Goal: Task Accomplishment & Management: Manage account settings

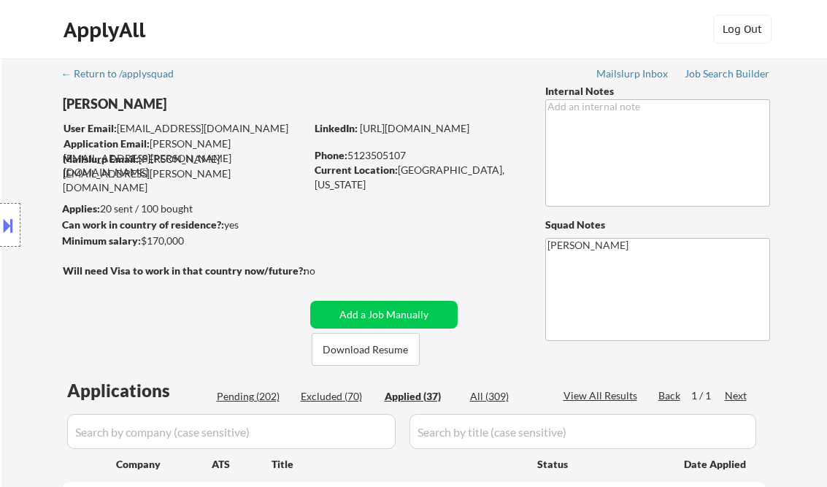
select select ""applied""
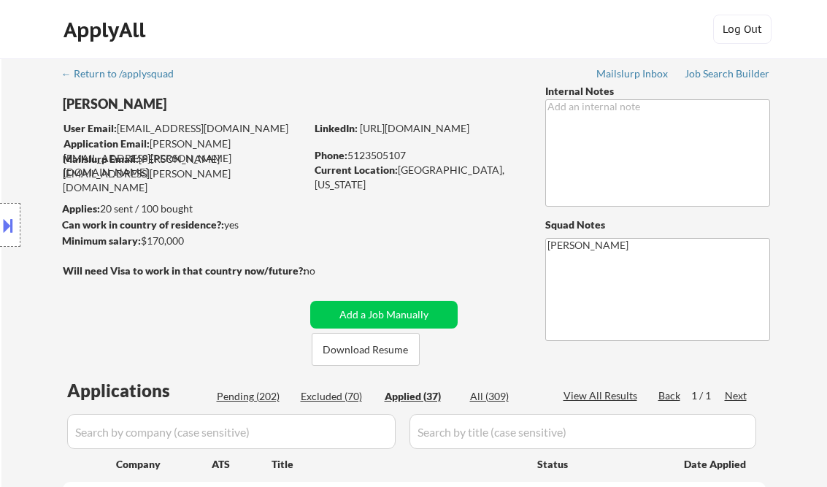
select select ""applied""
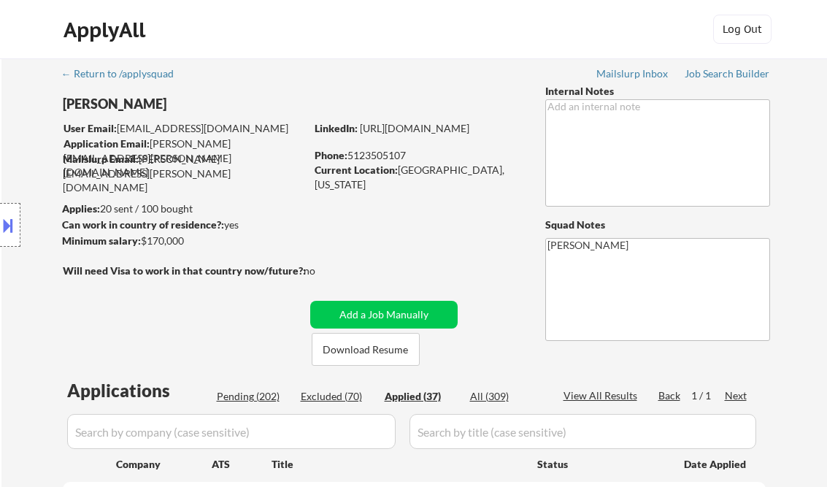
select select ""applied""
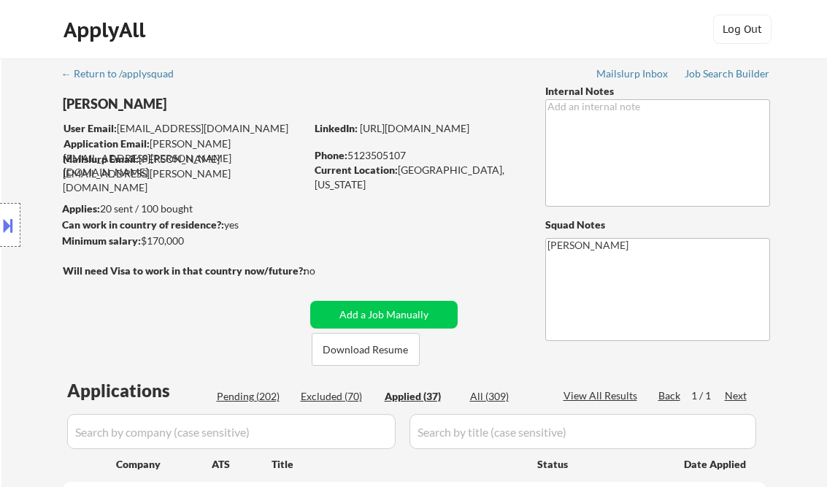
select select ""applied""
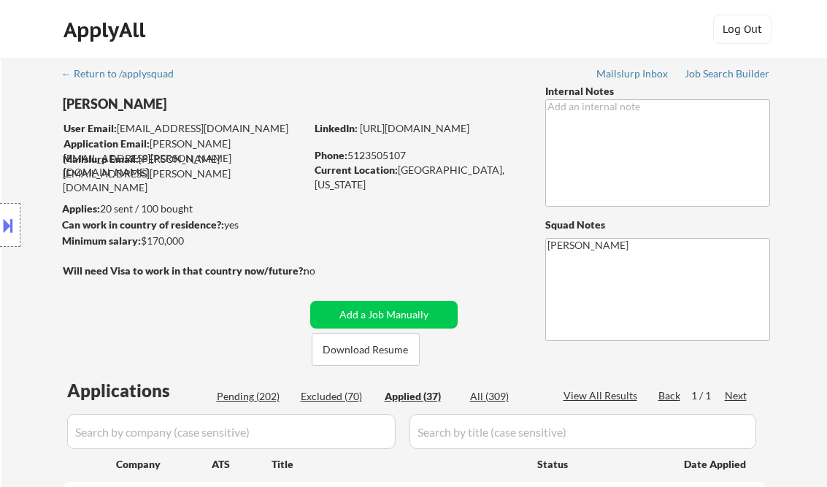
select select ""applied""
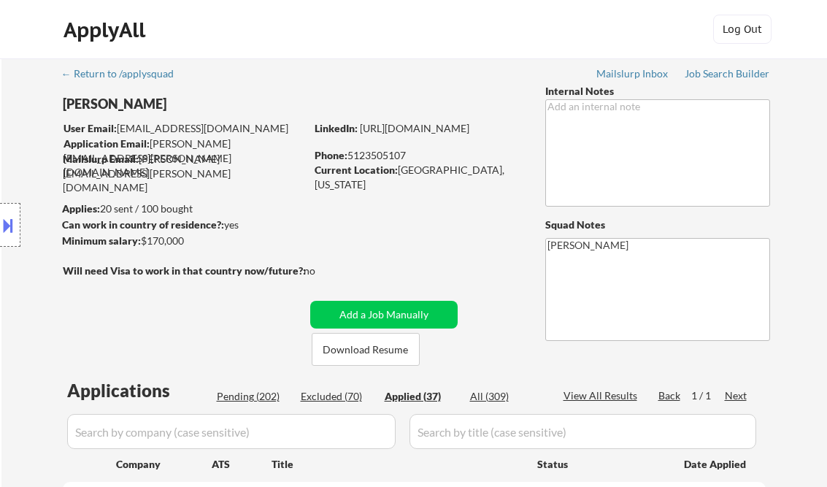
select select ""applied""
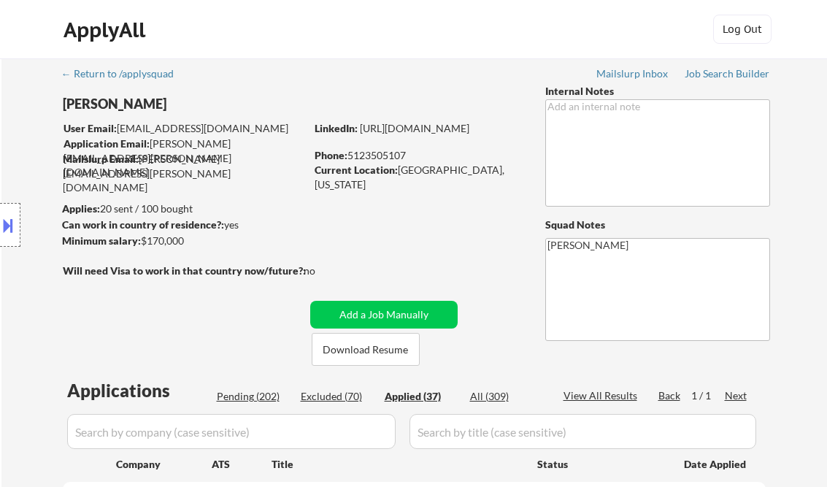
select select ""applied""
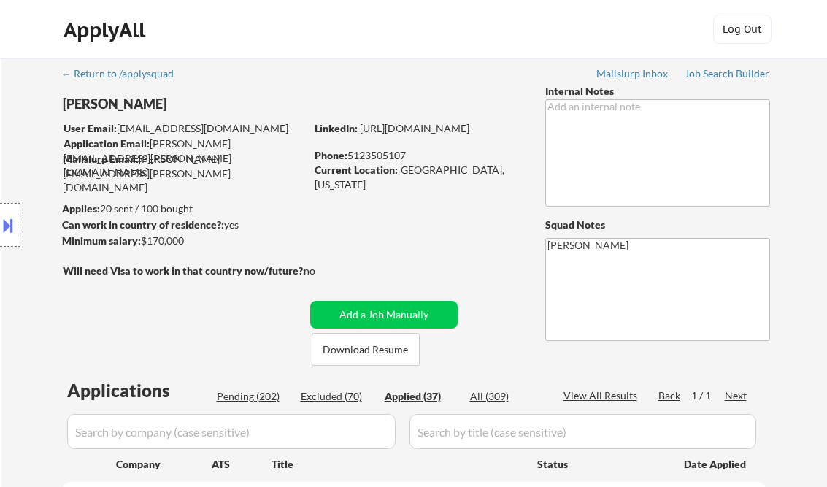
select select ""applied""
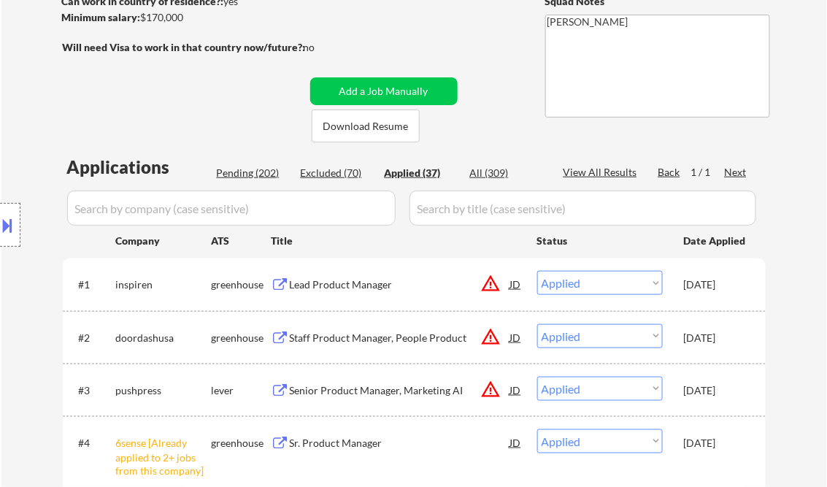
scroll to position [223, 0]
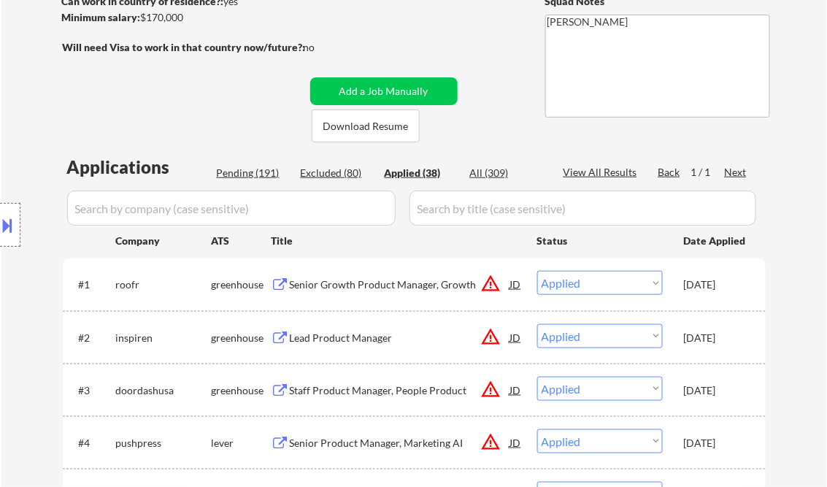
select select ""applied""
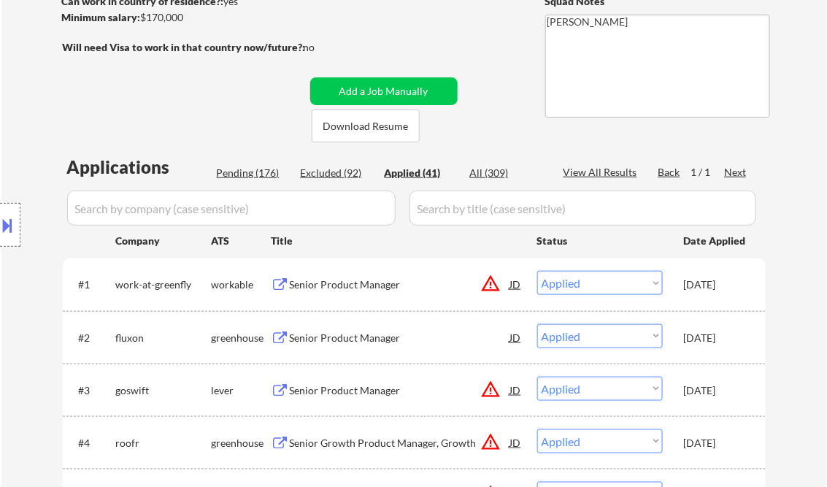
select select ""applied""
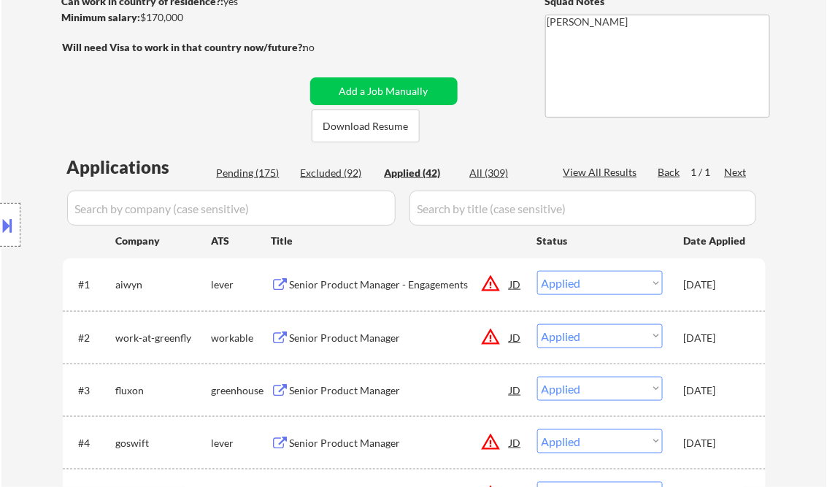
select select ""applied""
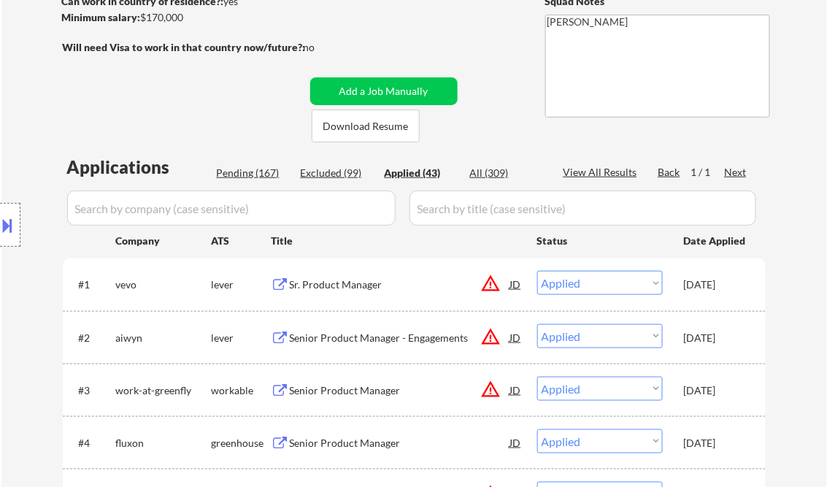
select select ""applied""
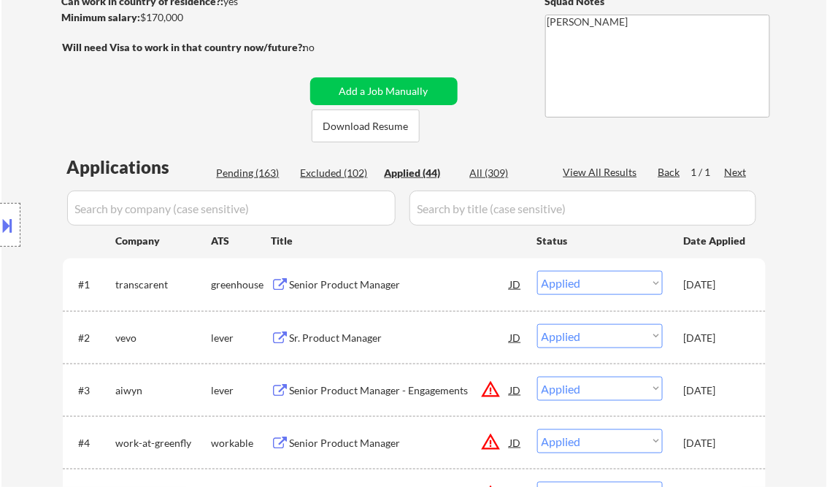
select select ""applied""
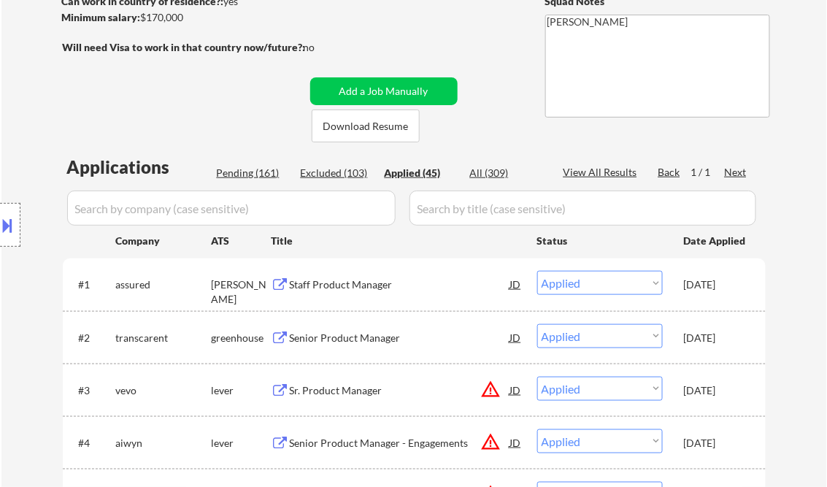
select select ""applied""
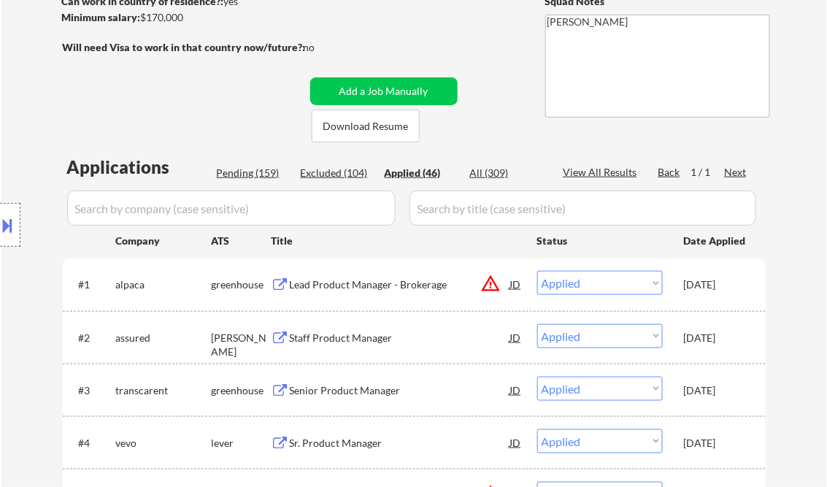
select select ""applied""
drag, startPoint x: 486, startPoint y: 134, endPoint x: 490, endPoint y: 149, distance: 15.2
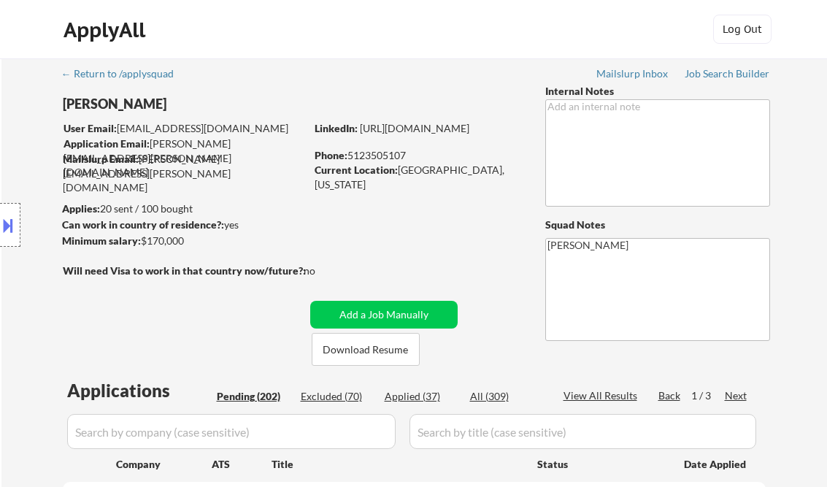
select select ""pending""
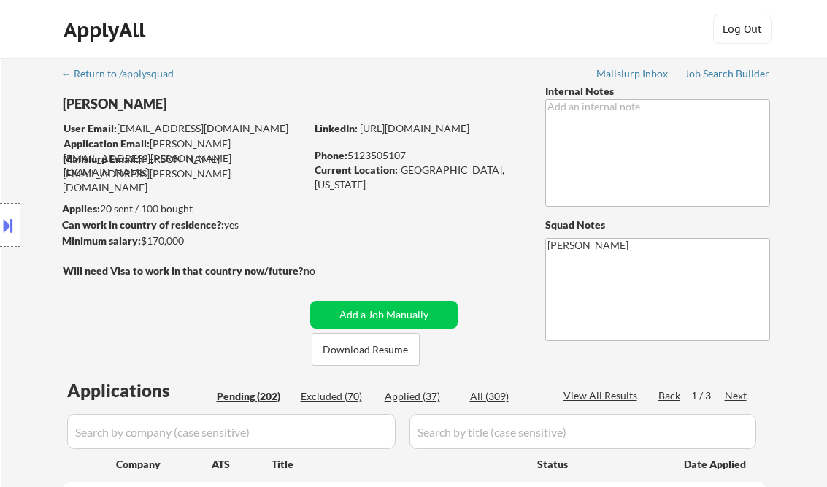
select select ""pending""
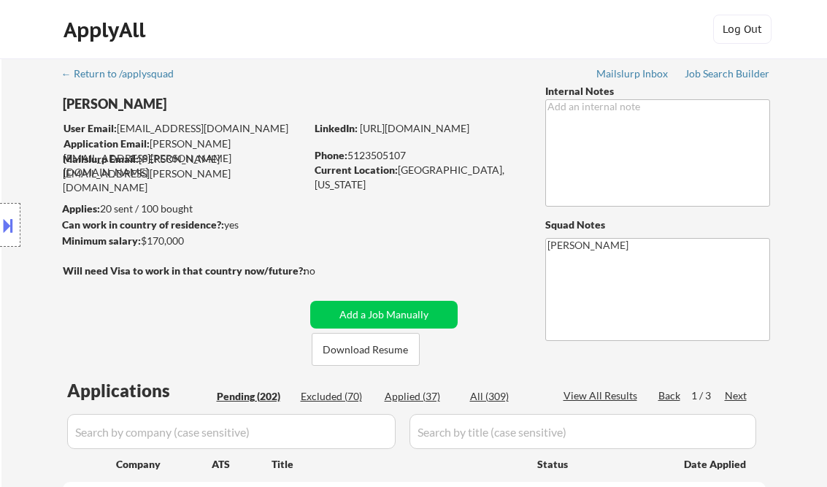
select select ""pending""
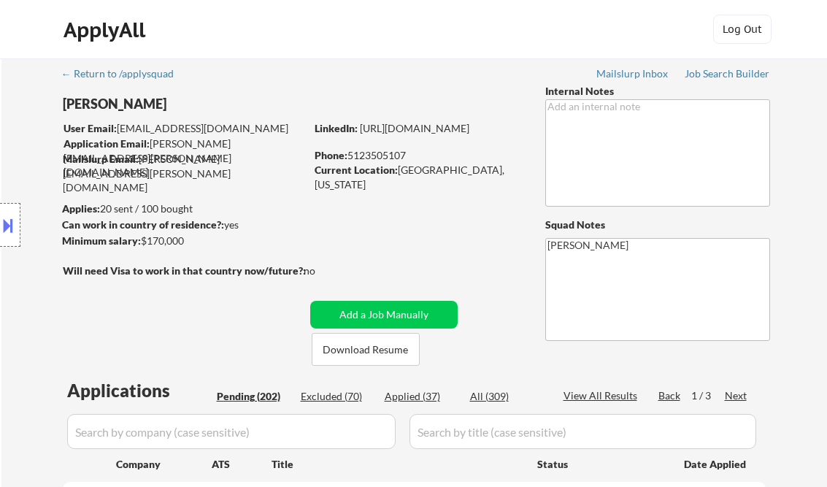
select select ""pending""
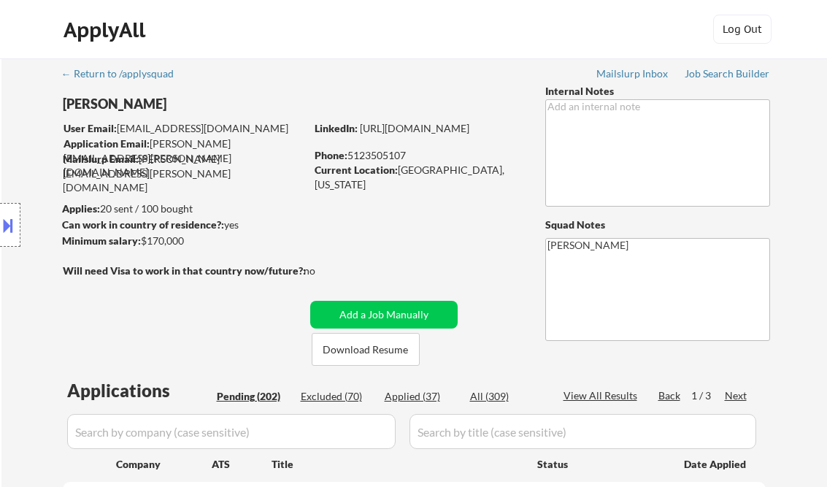
select select ""pending""
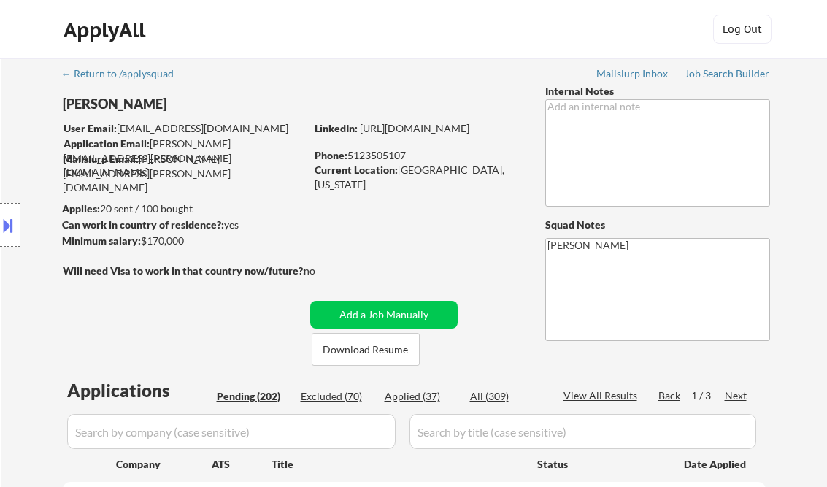
select select ""pending""
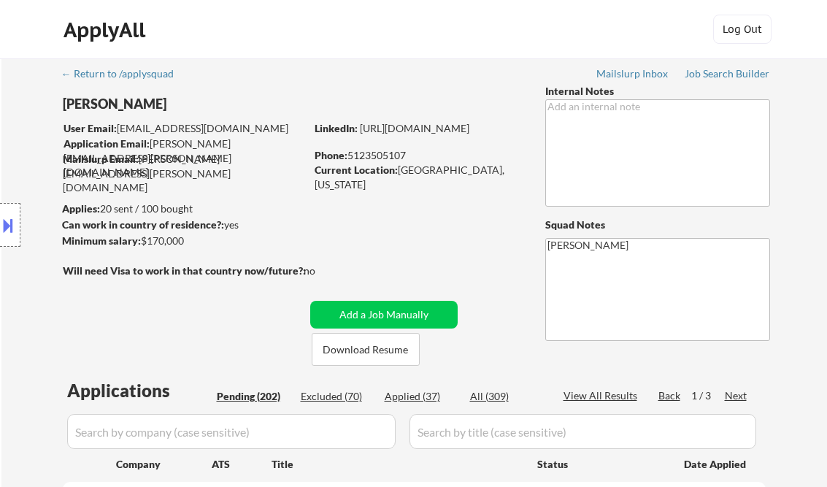
select select ""pending""
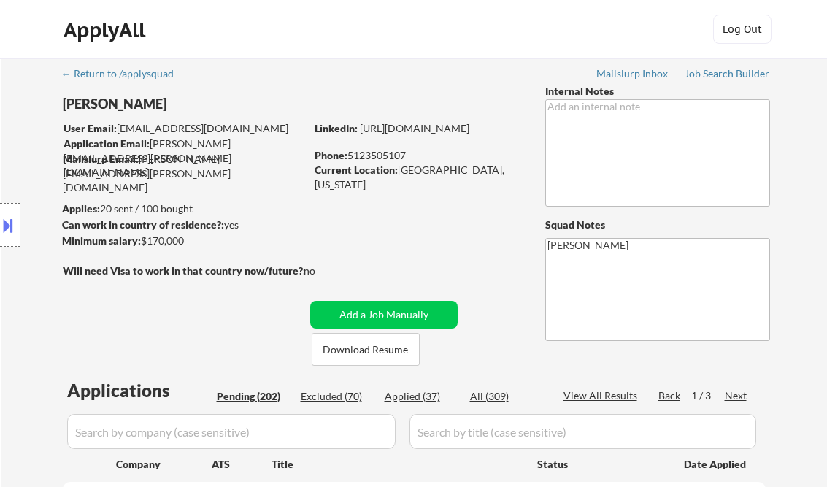
select select ""pending""
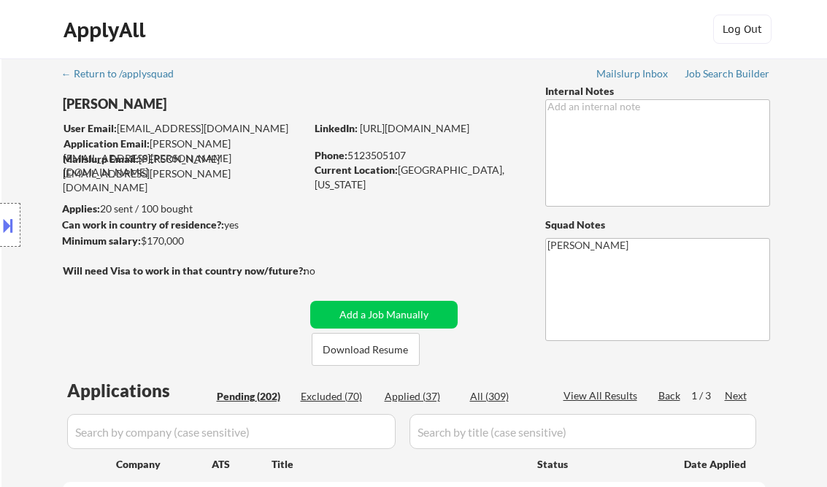
select select ""pending""
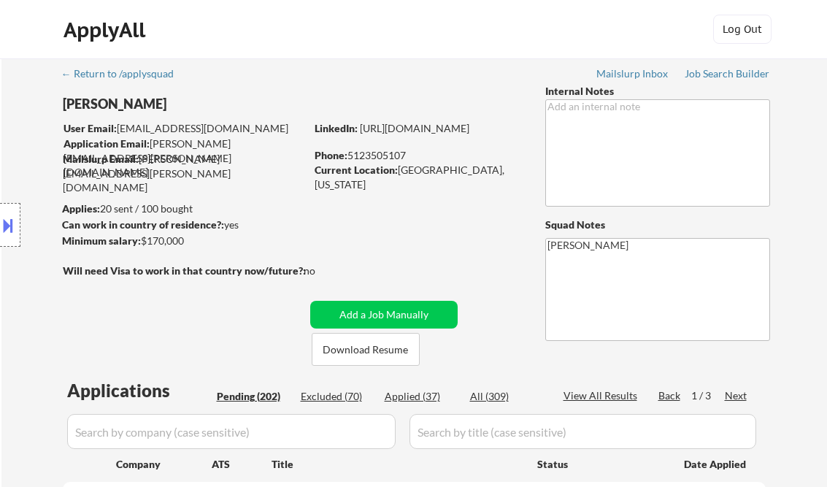
select select ""pending""
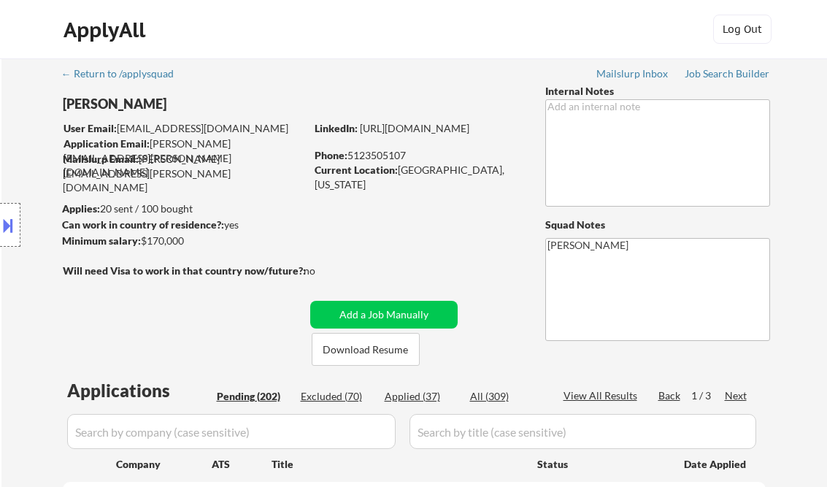
select select ""pending""
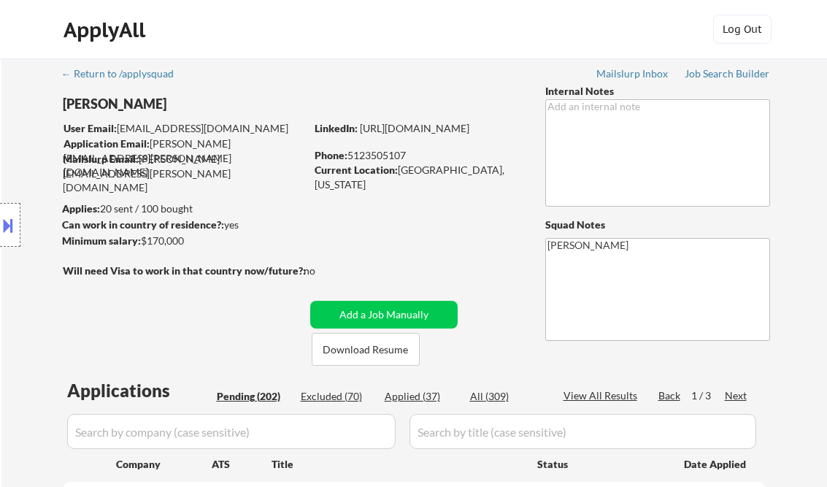
select select ""pending""
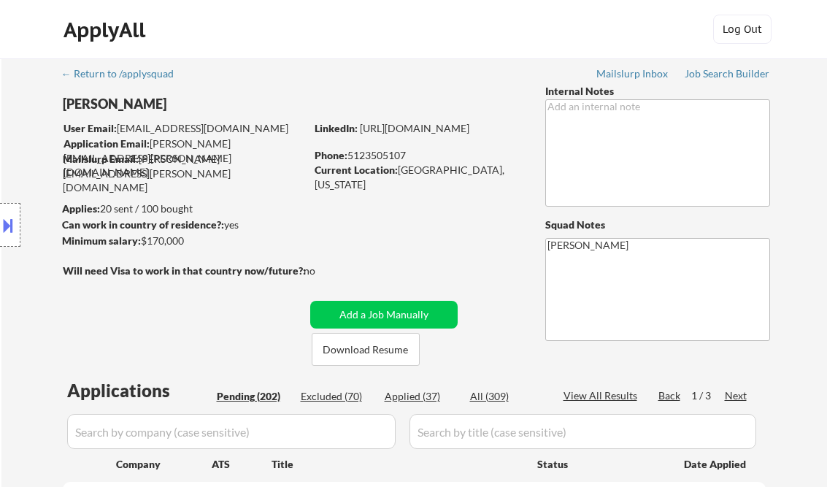
select select ""pending""
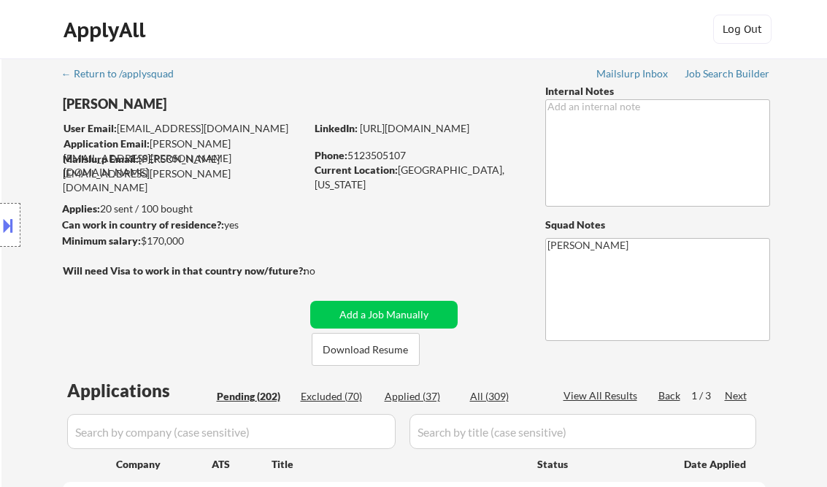
select select ""pending""
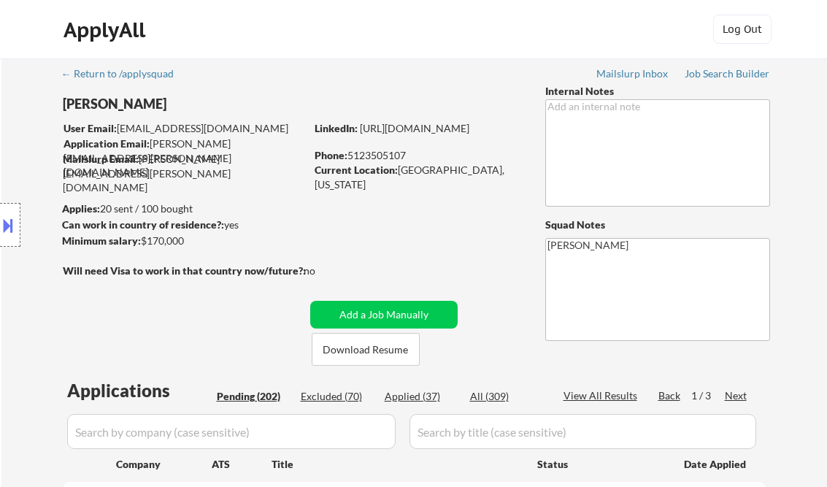
select select ""pending""
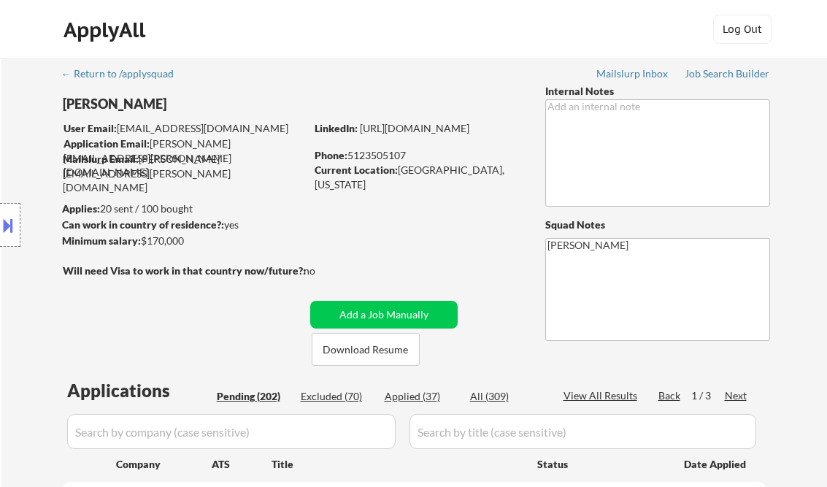
select select ""pending""
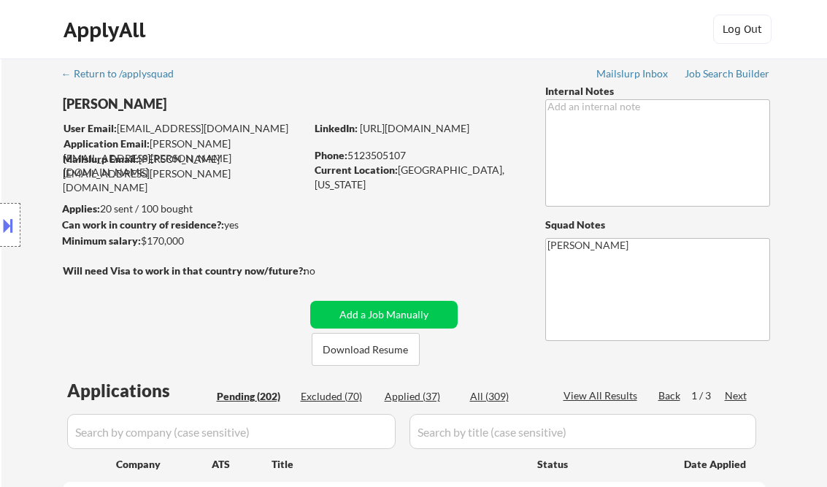
select select ""pending""
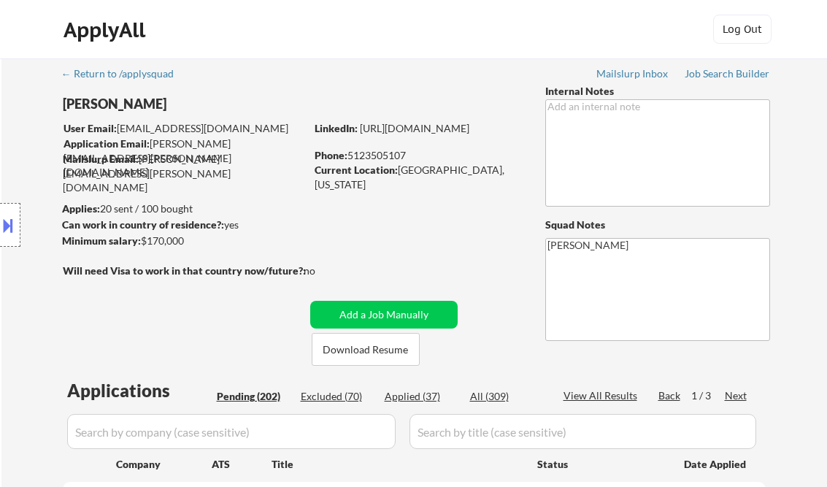
select select ""pending""
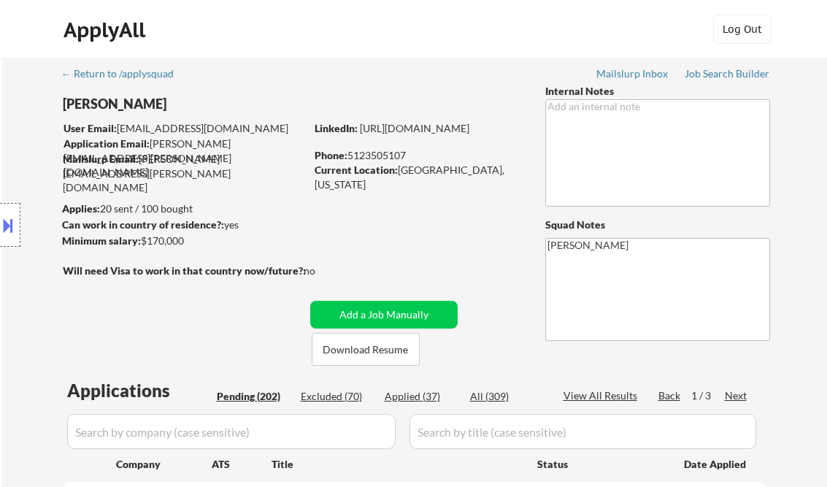
select select ""pending""
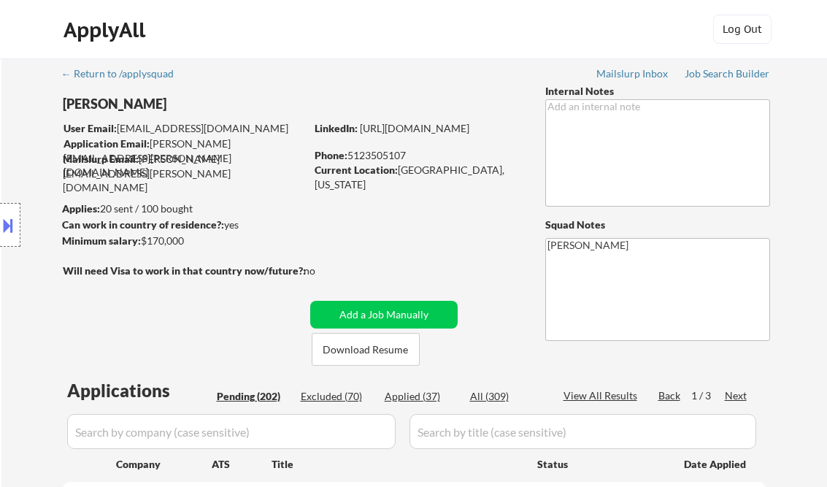
select select ""pending""
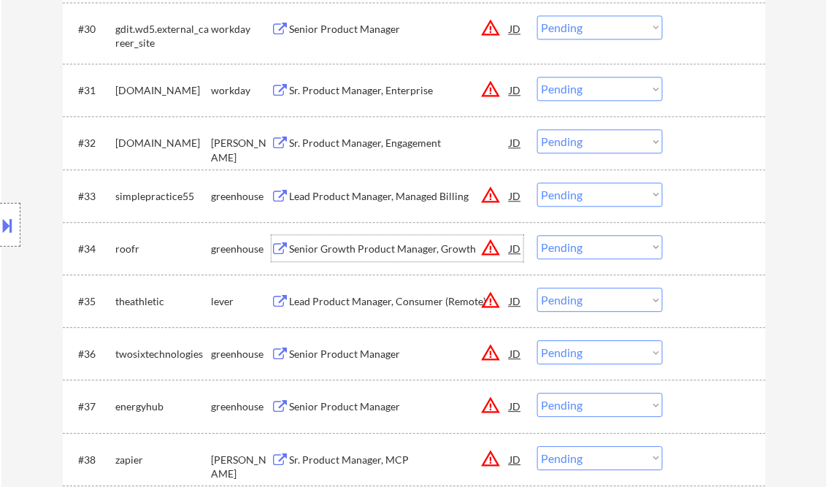
scroll to position [2160, 0]
click at [579, 244] on select "Choose an option... Pending Applied Excluded (Questions) Excluded (Expired) Exc…" at bounding box center [600, 247] width 126 height 24
click at [537, 235] on select "Choose an option... Pending Applied Excluded (Questions) Excluded (Expired) Exc…" at bounding box center [600, 247] width 126 height 24
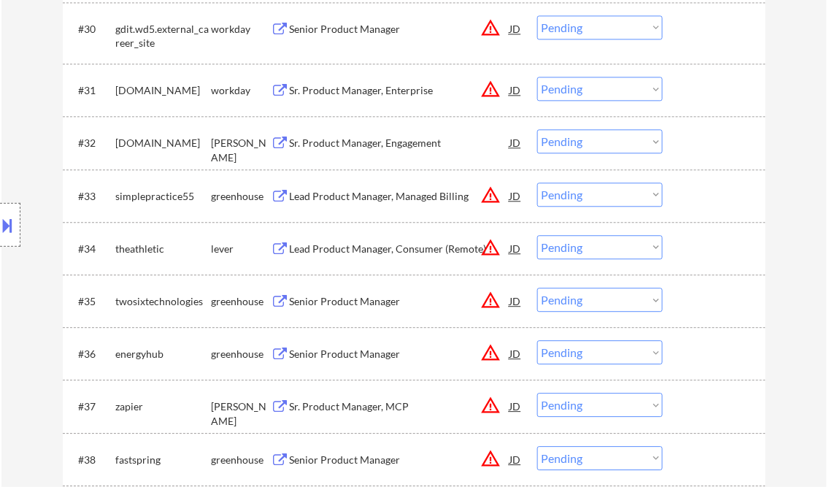
click at [377, 254] on div "Lead Product Manager, Consumer (Remote)" at bounding box center [400, 249] width 220 height 15
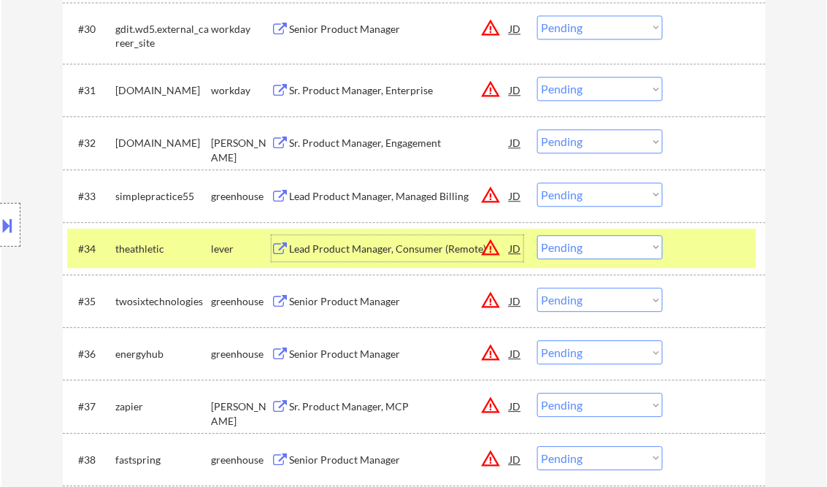
drag, startPoint x: 585, startPoint y: 252, endPoint x: 598, endPoint y: 252, distance: 13.1
click at [585, 251] on select "Choose an option... Pending Applied Excluded (Questions) Excluded (Expired) Exc…" at bounding box center [600, 247] width 126 height 24
click at [537, 235] on select "Choose an option... Pending Applied Excluded (Questions) Excluded (Expired) Exc…" at bounding box center [600, 247] width 126 height 24
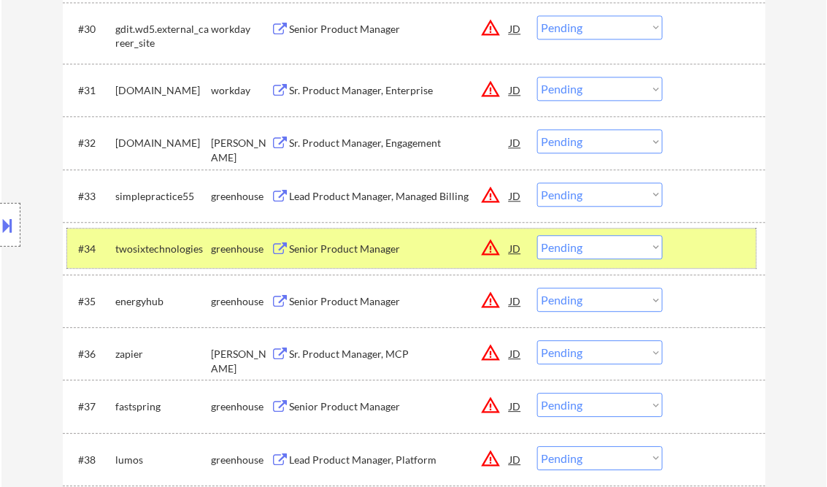
click at [725, 254] on div at bounding box center [716, 248] width 64 height 26
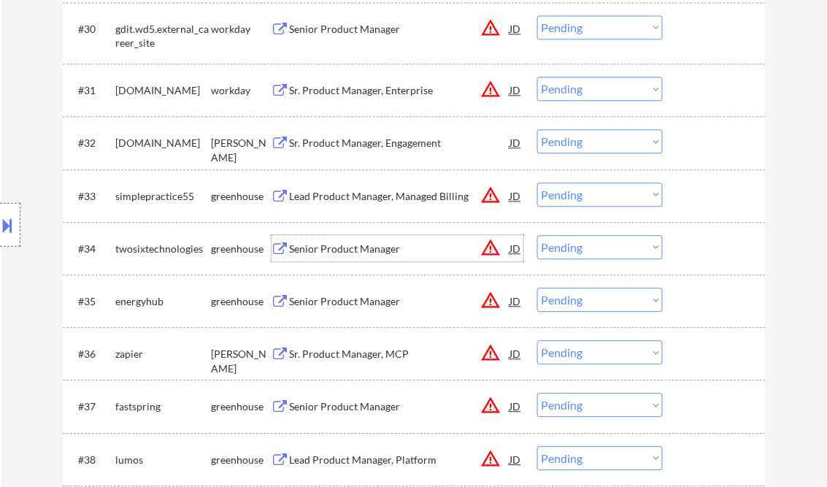
click at [334, 250] on div "Senior Product Manager" at bounding box center [400, 249] width 220 height 15
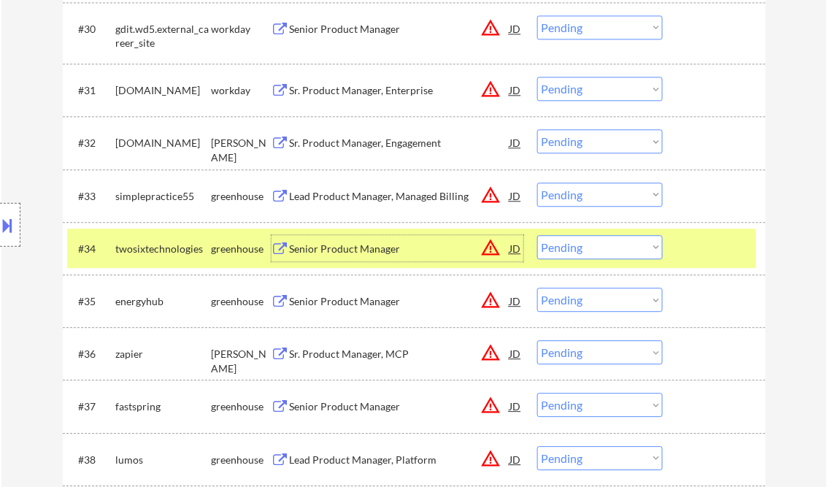
click at [571, 248] on select "Choose an option... Pending Applied Excluded (Questions) Excluded (Expired) Exc…" at bounding box center [600, 247] width 126 height 24
click at [537, 235] on select "Choose an option... Pending Applied Excluded (Questions) Excluded (Expired) Exc…" at bounding box center [600, 247] width 126 height 24
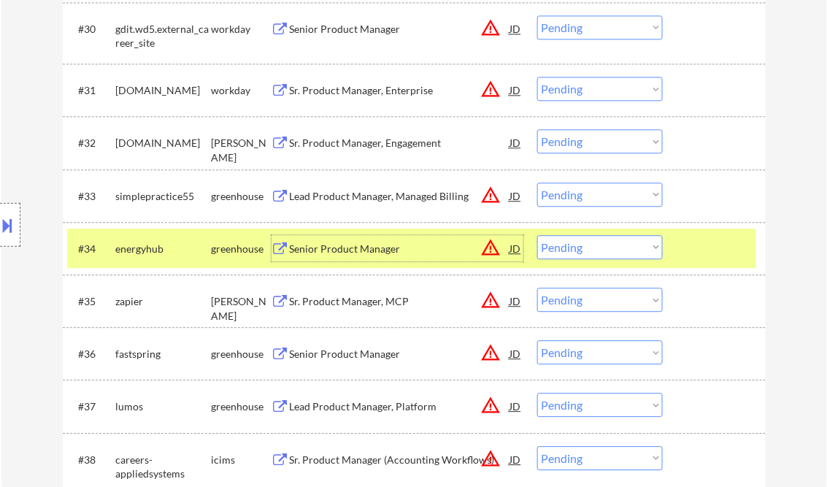
click at [339, 248] on div "Senior Product Manager" at bounding box center [400, 249] width 220 height 15
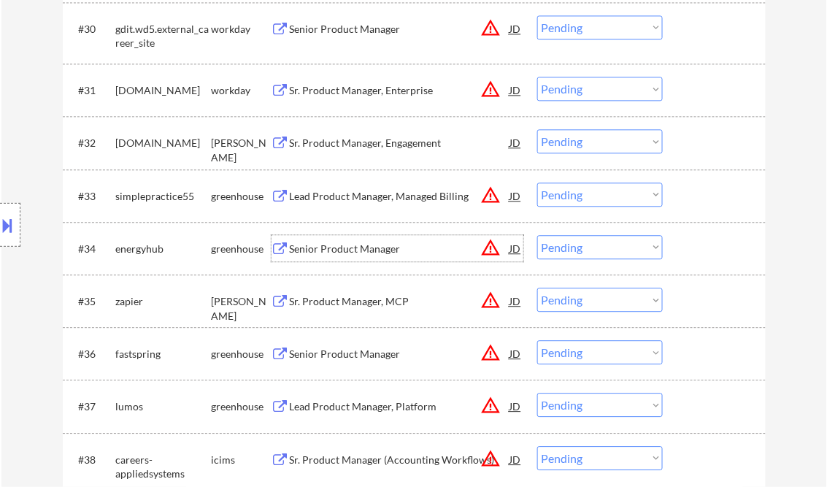
click at [609, 250] on select "Choose an option... Pending Applied Excluded (Questions) Excluded (Expired) Exc…" at bounding box center [600, 247] width 126 height 24
click at [537, 235] on select "Choose an option... Pending Applied Excluded (Questions) Excluded (Expired) Exc…" at bounding box center [600, 247] width 126 height 24
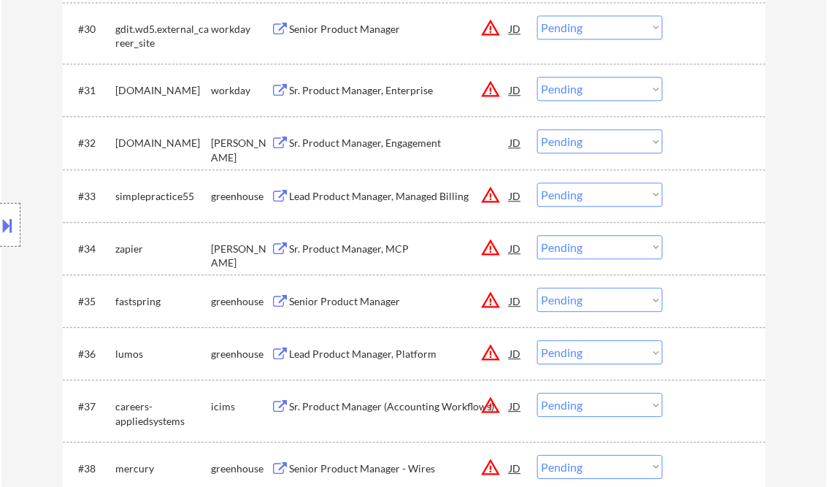
click at [346, 245] on div "Sr. Product Manager, MCP" at bounding box center [400, 249] width 220 height 15
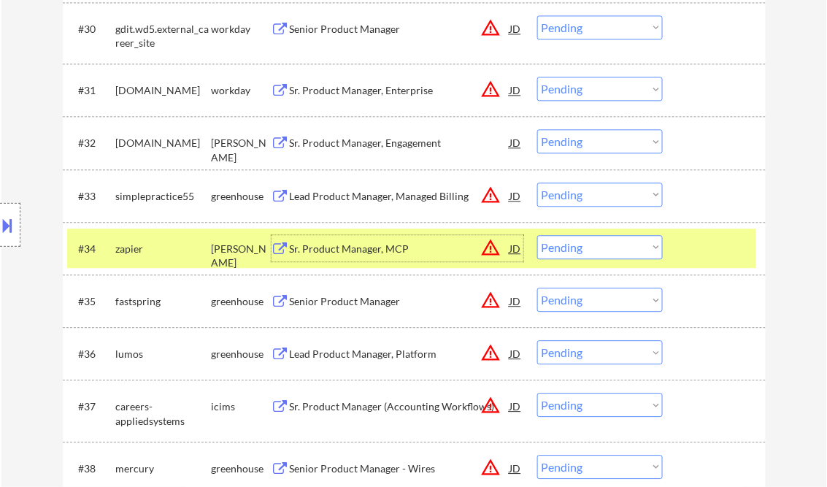
click at [584, 247] on select "Choose an option... Pending Applied Excluded (Questions) Excluded (Expired) Exc…" at bounding box center [600, 247] width 126 height 24
click at [537, 235] on select "Choose an option... Pending Applied Excluded (Questions) Excluded (Expired) Exc…" at bounding box center [600, 247] width 126 height 24
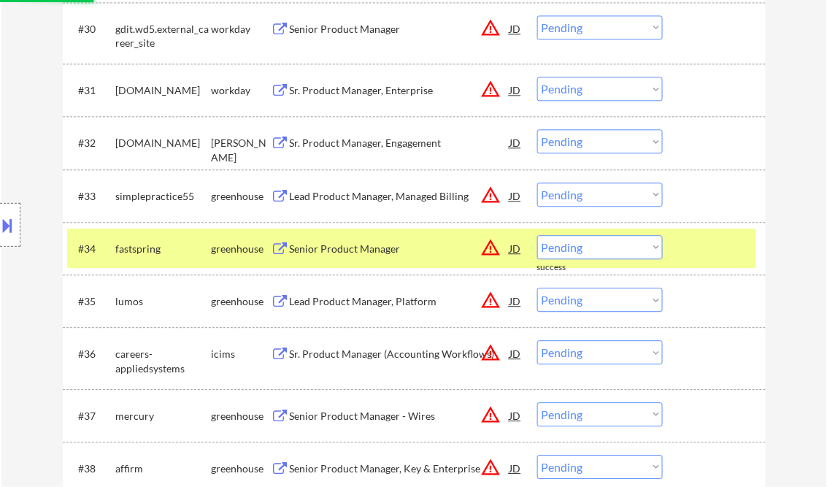
click at [363, 253] on div "Senior Product Manager" at bounding box center [400, 249] width 220 height 15
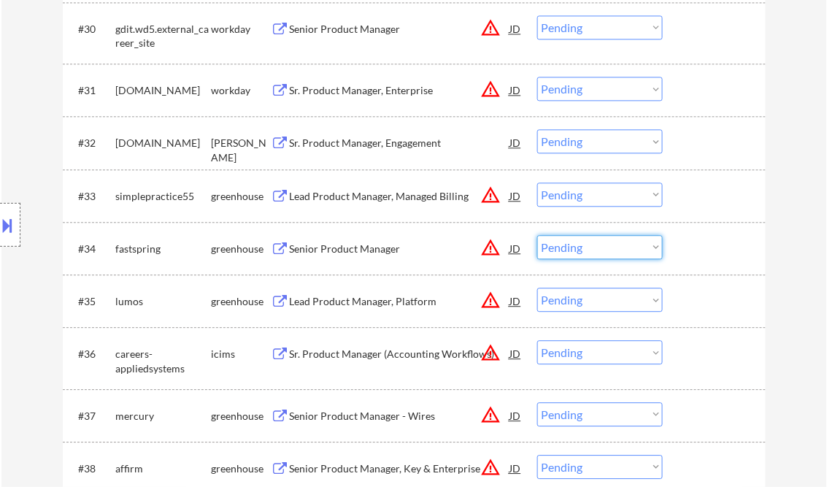
drag, startPoint x: 589, startPoint y: 249, endPoint x: 598, endPoint y: 260, distance: 14.0
click at [589, 249] on select "Choose an option... Pending Applied Excluded (Questions) Excluded (Expired) Exc…" at bounding box center [600, 247] width 126 height 24
click at [537, 235] on select "Choose an option... Pending Applied Excluded (Questions) Excluded (Expired) Exc…" at bounding box center [600, 247] width 126 height 24
select select ""pending""
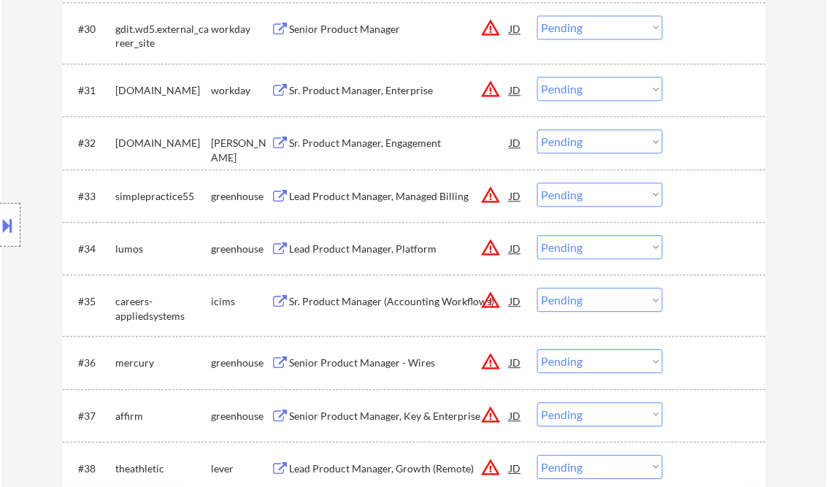
scroll to position [2219, 0]
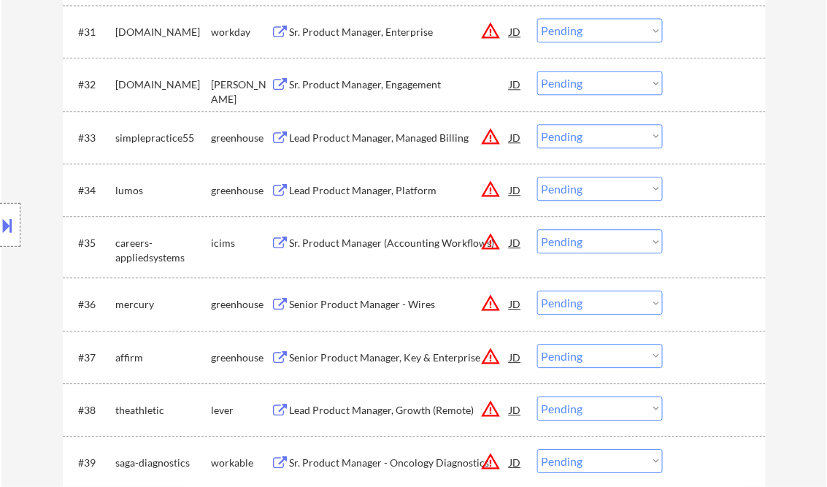
click at [367, 353] on div "Senior Product Manager, Key & Enterprise" at bounding box center [400, 357] width 220 height 15
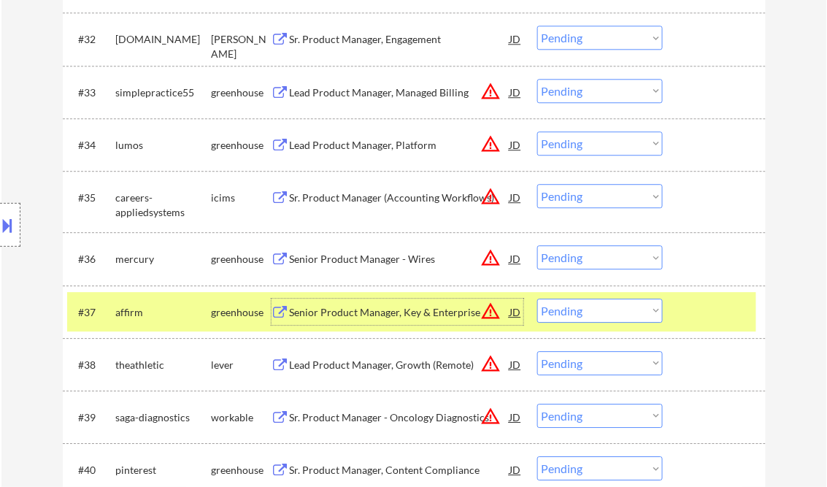
scroll to position [2277, 0]
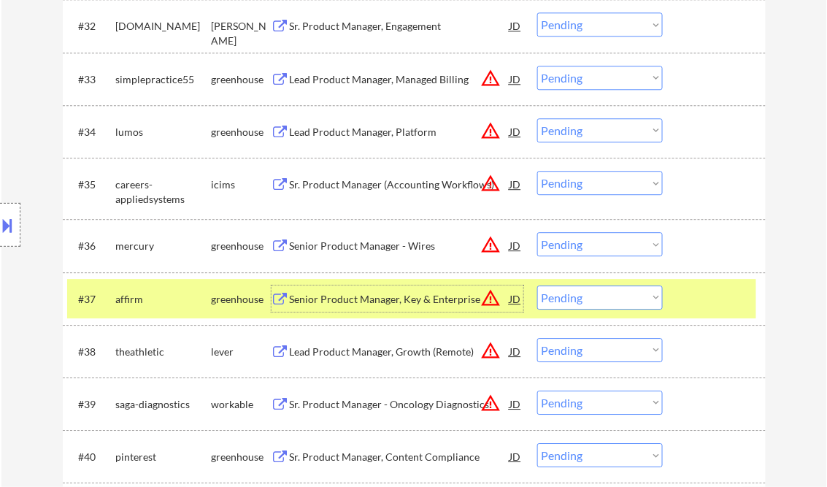
click at [417, 298] on div "Senior Product Manager, Key & Enterprise" at bounding box center [400, 299] width 220 height 15
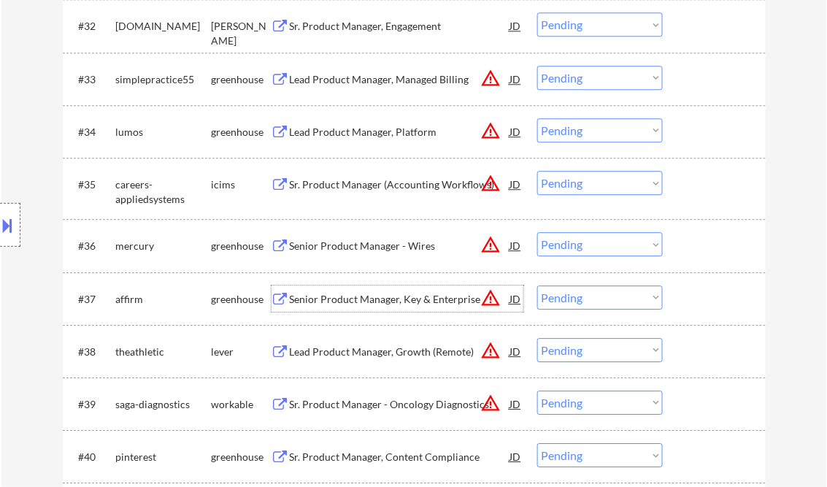
click at [591, 296] on select "Choose an option... Pending Applied Excluded (Questions) Excluded (Expired) Exc…" at bounding box center [600, 297] width 126 height 24
click at [537, 285] on select "Choose an option... Pending Applied Excluded (Questions) Excluded (Expired) Exc…" at bounding box center [600, 297] width 126 height 24
click at [382, 298] on div "Lead Product Manager, Growth (Remote)" at bounding box center [400, 299] width 220 height 15
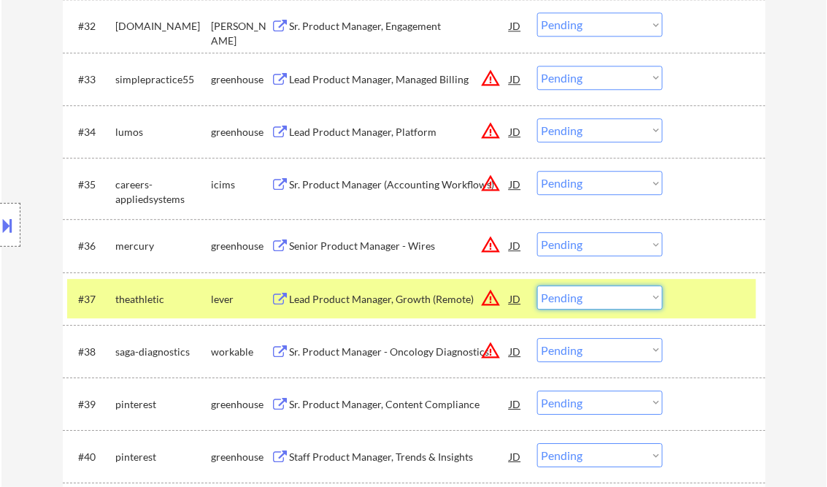
click at [593, 293] on select "Choose an option... Pending Applied Excluded (Questions) Excluded (Expired) Exc…" at bounding box center [600, 297] width 126 height 24
click at [537, 285] on select "Choose an option... Pending Applied Excluded (Questions) Excluded (Expired) Exc…" at bounding box center [600, 297] width 126 height 24
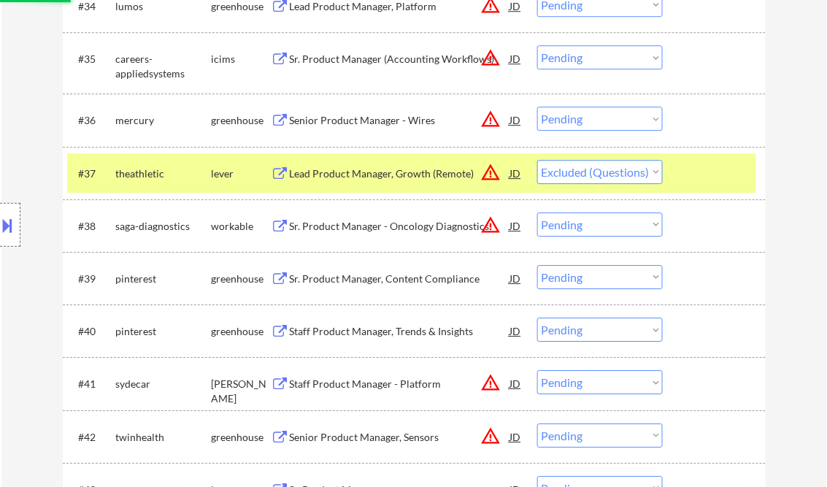
scroll to position [2452, 0]
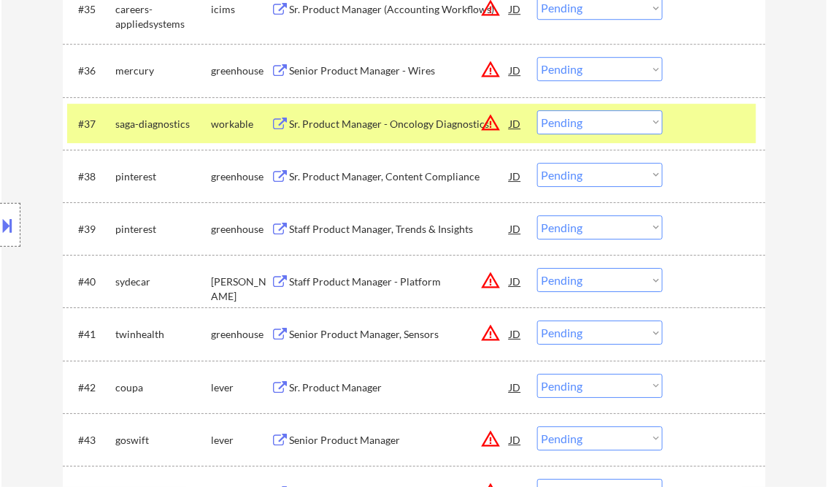
drag, startPoint x: 544, startPoint y: 123, endPoint x: 686, endPoint y: 187, distance: 155.8
click at [546, 123] on select "Choose an option... Pending Applied Excluded (Questions) Excluded (Expired) Exc…" at bounding box center [600, 122] width 126 height 24
click at [537, 110] on select "Choose an option... Pending Applied Excluded (Questions) Excluded (Expired) Exc…" at bounding box center [600, 122] width 126 height 24
select select ""pending""
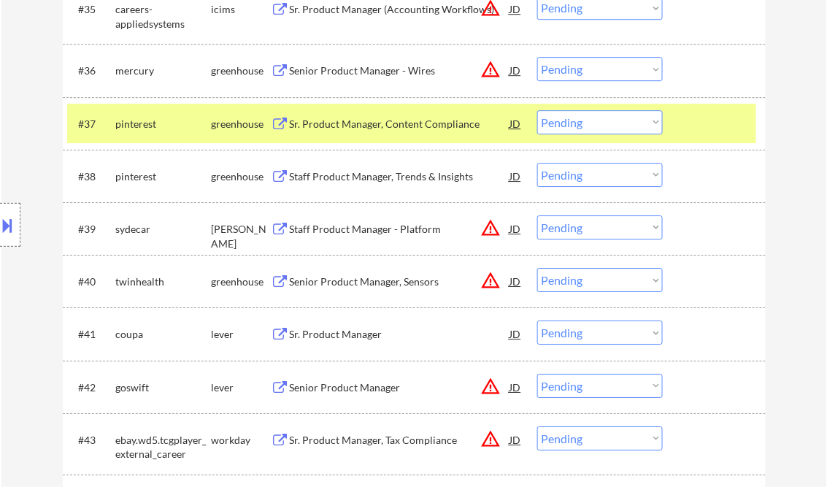
click at [363, 235] on div "Staff Product Manager - Platform" at bounding box center [400, 229] width 220 height 15
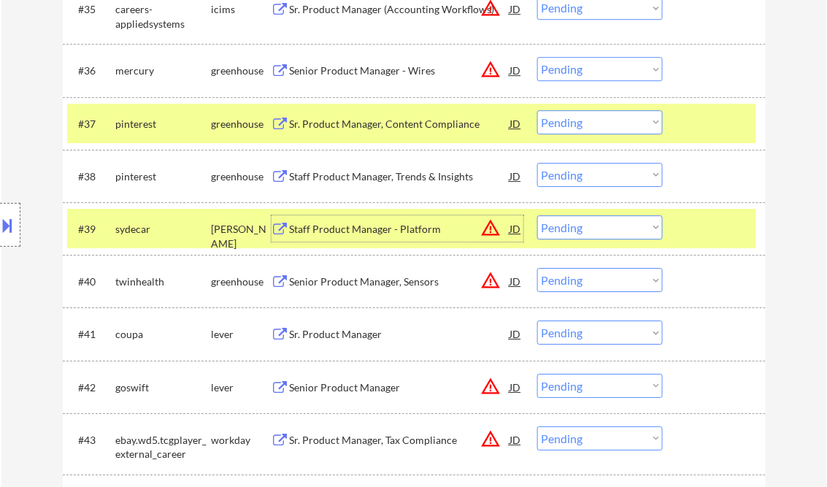
click at [18, 228] on div at bounding box center [10, 225] width 20 height 44
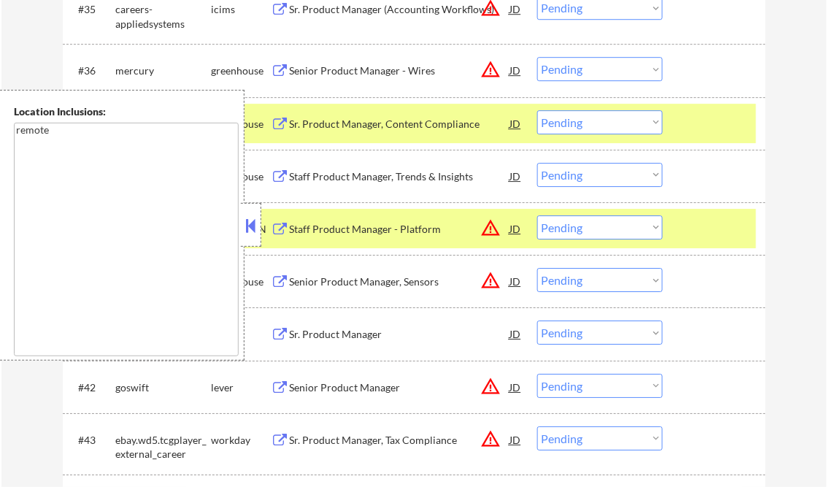
click at [241, 230] on div at bounding box center [251, 225] width 20 height 44
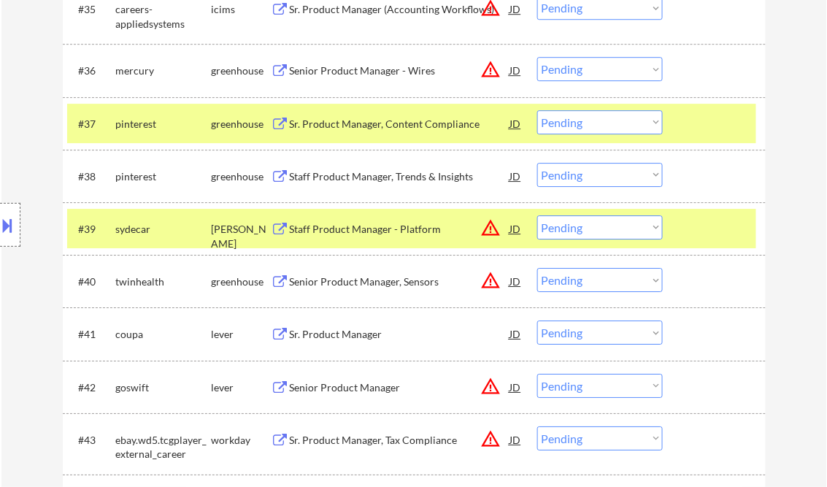
click at [617, 226] on select "Choose an option... Pending Applied Excluded (Questions) Excluded (Expired) Exc…" at bounding box center [600, 227] width 126 height 24
click at [537, 215] on select "Choose an option... Pending Applied Excluded (Questions) Excluded (Expired) Exc…" at bounding box center [600, 227] width 126 height 24
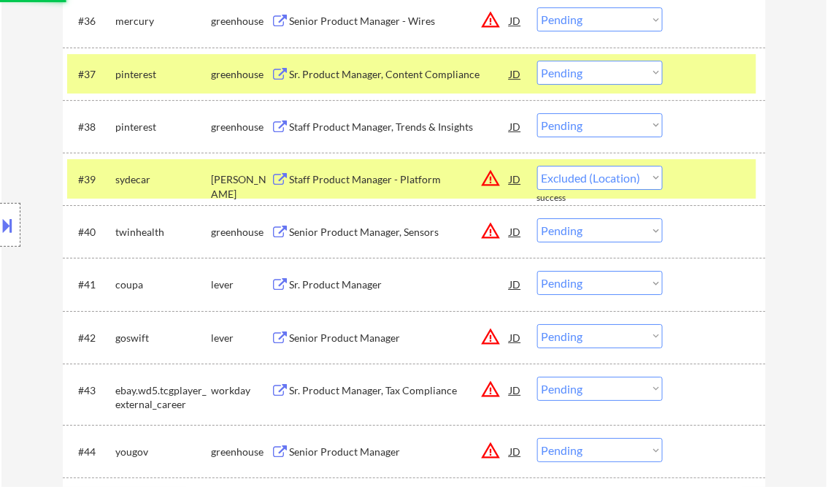
scroll to position [2511, 0]
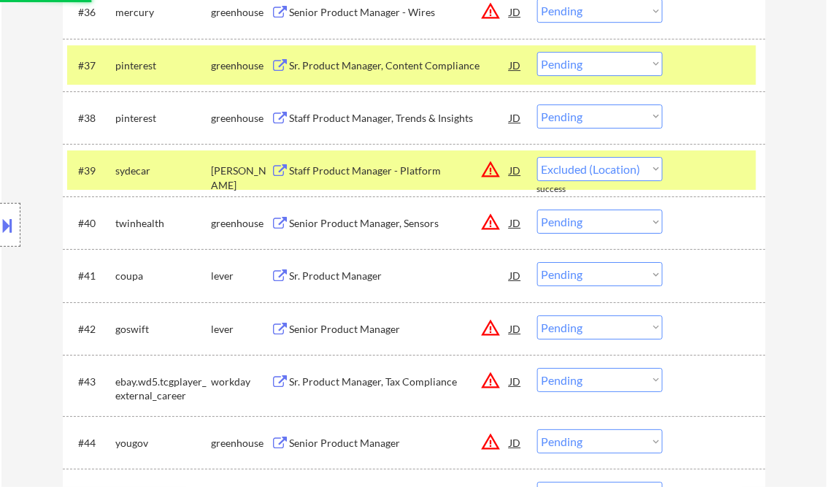
select select ""pending""
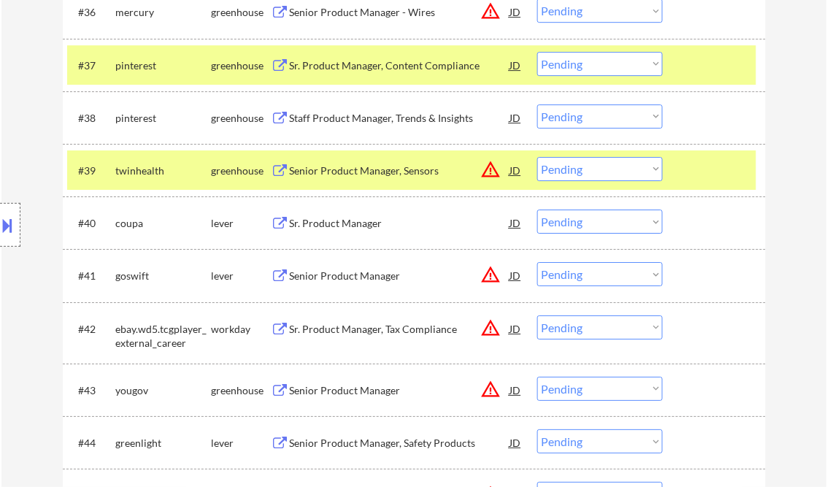
click at [350, 223] on div "Sr. Product Manager" at bounding box center [400, 223] width 220 height 15
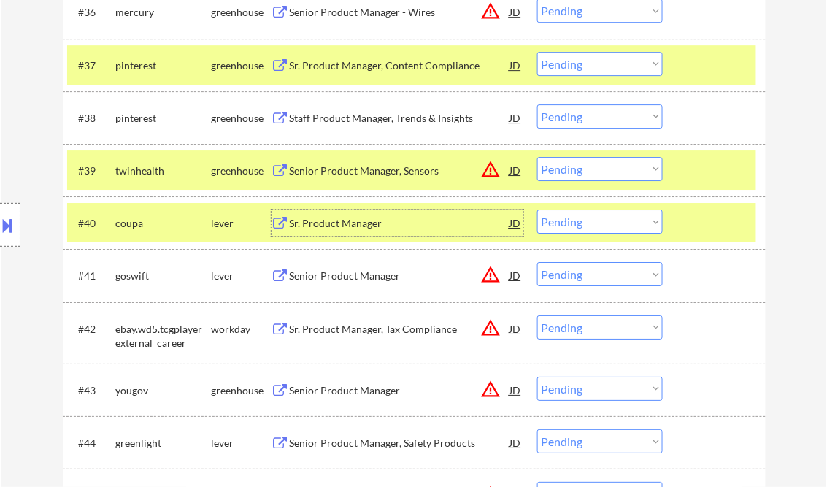
drag, startPoint x: 585, startPoint y: 225, endPoint x: 594, endPoint y: 232, distance: 11.4
click at [585, 225] on select "Choose an option... Pending Applied Excluded (Questions) Excluded (Expired) Exc…" at bounding box center [600, 221] width 126 height 24
click at [537, 209] on select "Choose an option... Pending Applied Excluded (Questions) Excluded (Expired) Exc…" at bounding box center [600, 221] width 126 height 24
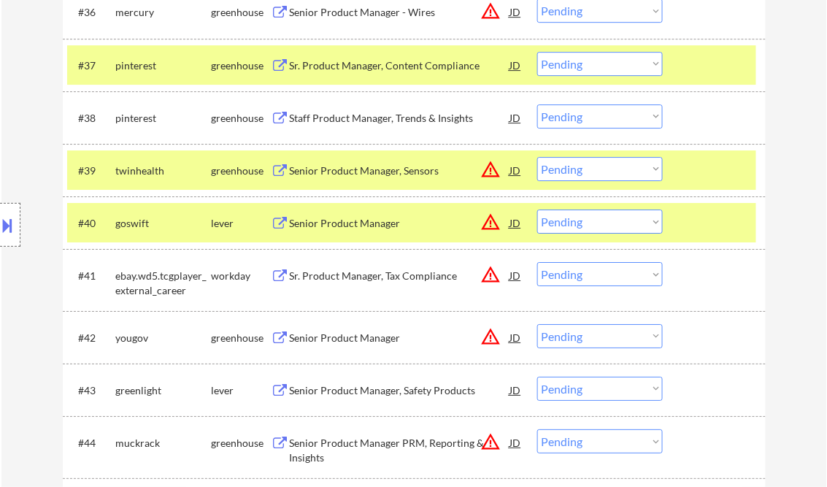
click at [694, 170] on div at bounding box center [716, 170] width 64 height 26
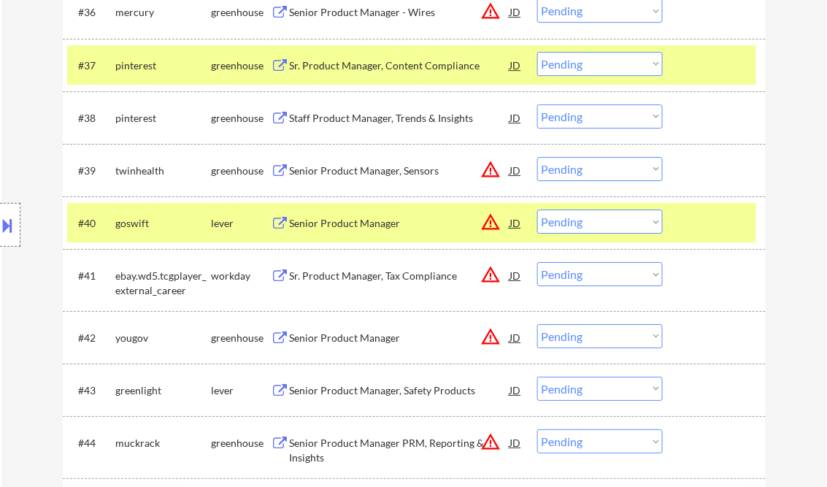
click at [684, 66] on div at bounding box center [716, 65] width 64 height 26
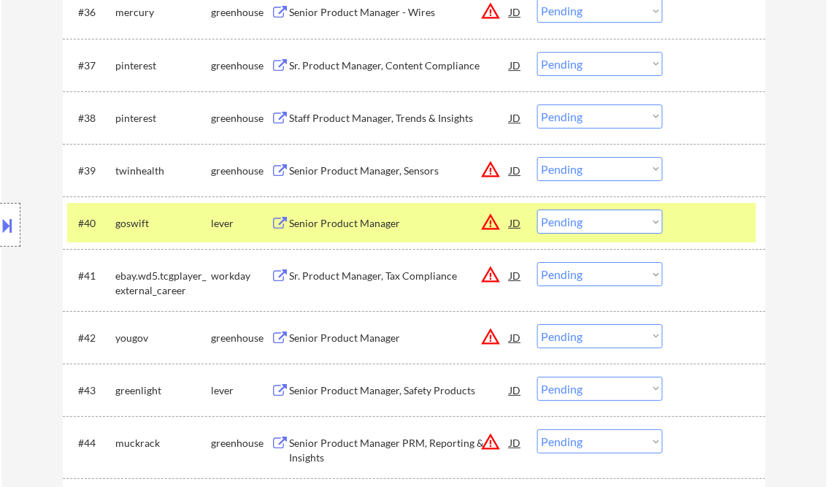
click at [323, 221] on div "Senior Product Manager" at bounding box center [400, 223] width 220 height 15
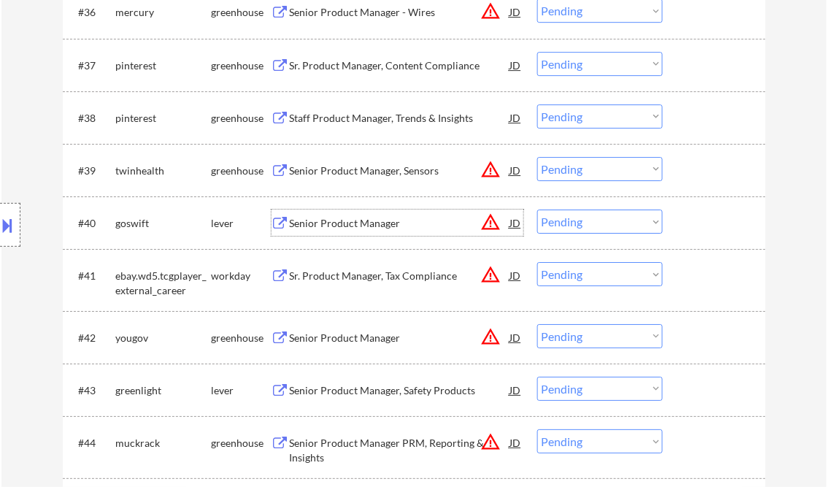
drag, startPoint x: 598, startPoint y: 223, endPoint x: 607, endPoint y: 236, distance: 16.2
click at [598, 223] on select "Choose an option... Pending Applied Excluded (Questions) Excluded (Expired) Exc…" at bounding box center [600, 221] width 126 height 24
click at [537, 209] on select "Choose an option... Pending Applied Excluded (Questions) Excluded (Expired) Exc…" at bounding box center [600, 221] width 126 height 24
select select ""pending""
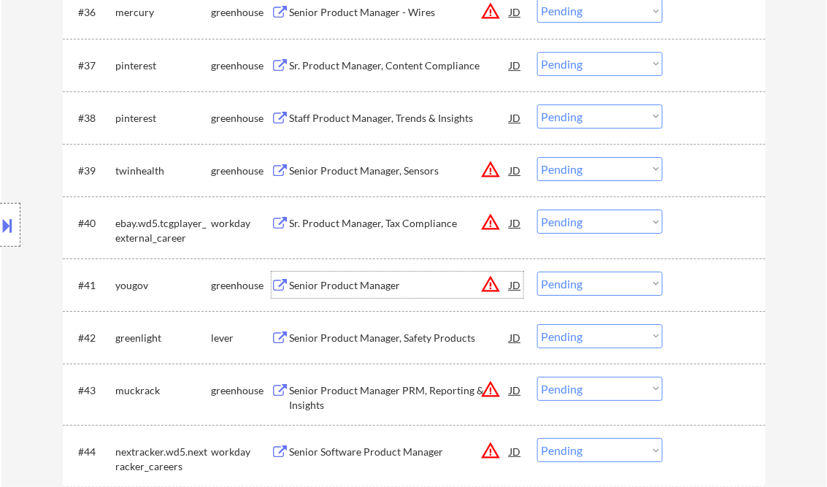
click at [338, 280] on div "Senior Product Manager" at bounding box center [400, 285] width 220 height 15
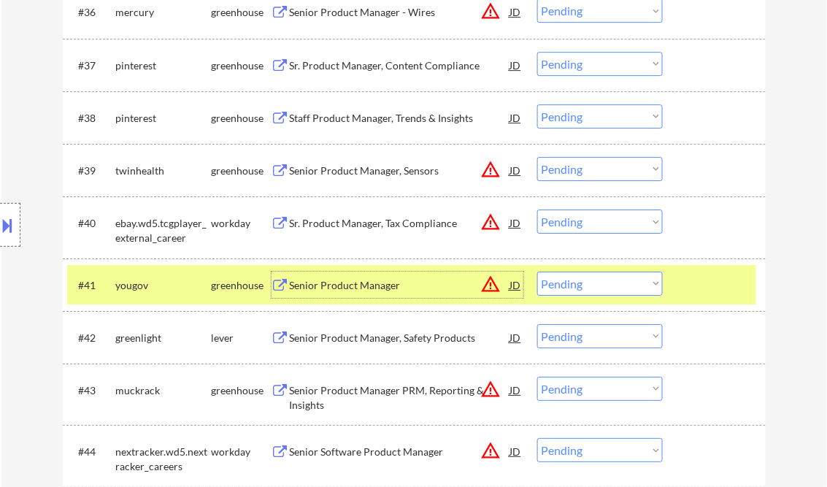
click at [591, 285] on select "Choose an option... Pending Applied Excluded (Questions) Excluded (Expired) Exc…" at bounding box center [600, 283] width 126 height 24
click at [537, 271] on select "Choose an option... Pending Applied Excluded (Questions) Excluded (Expired) Exc…" at bounding box center [600, 283] width 126 height 24
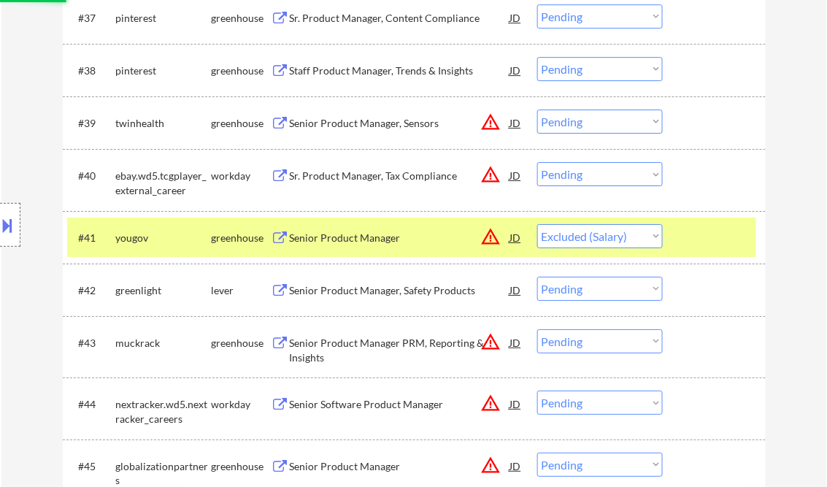
scroll to position [2569, 0]
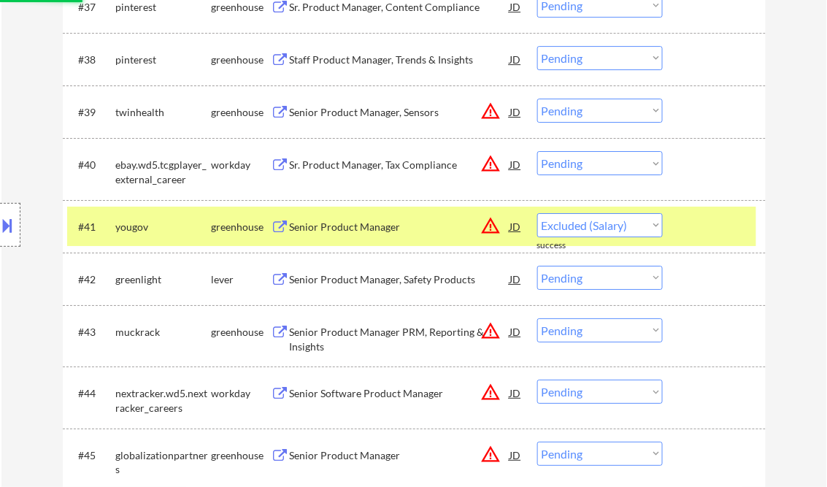
select select ""pending""
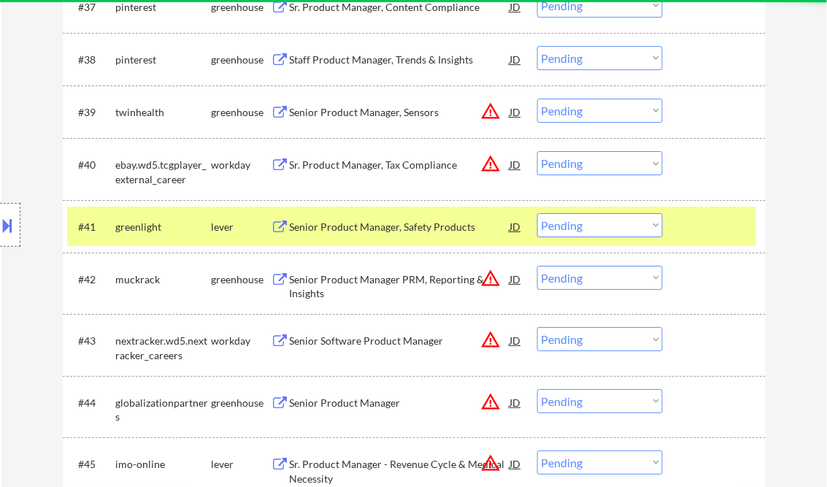
click at [331, 228] on div "Senior Product Manager, Safety Products" at bounding box center [400, 227] width 220 height 15
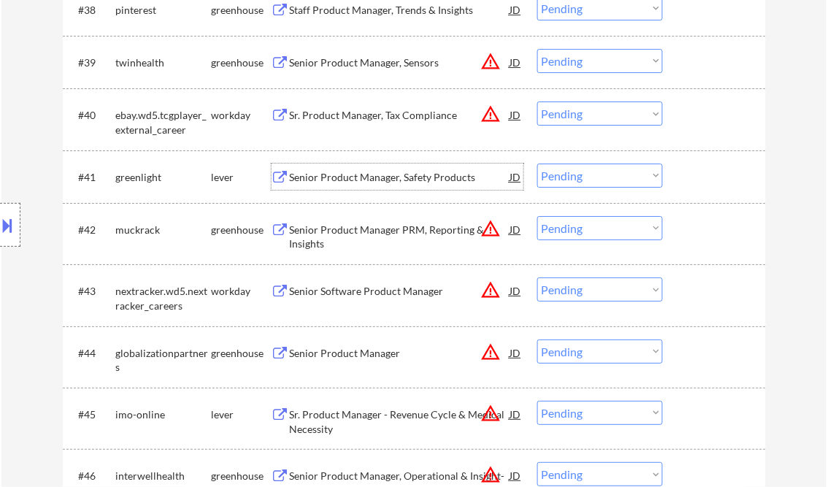
scroll to position [2627, 0]
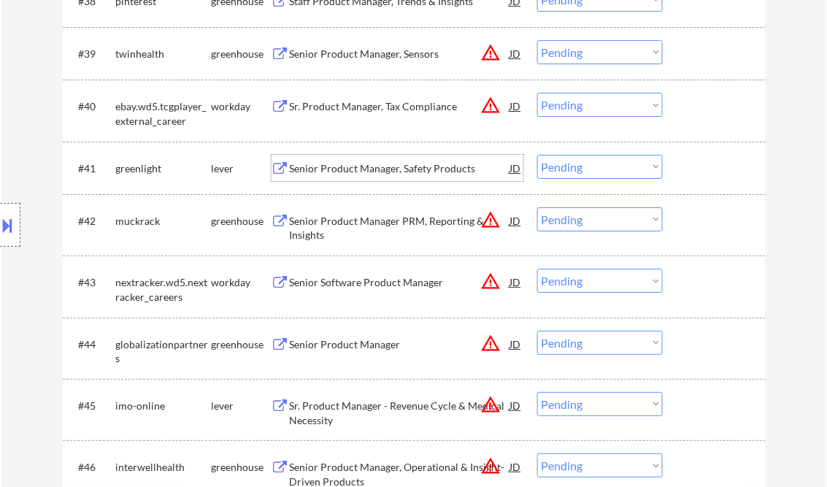
click at [342, 354] on div "Senior Product Manager" at bounding box center [400, 344] width 220 height 26
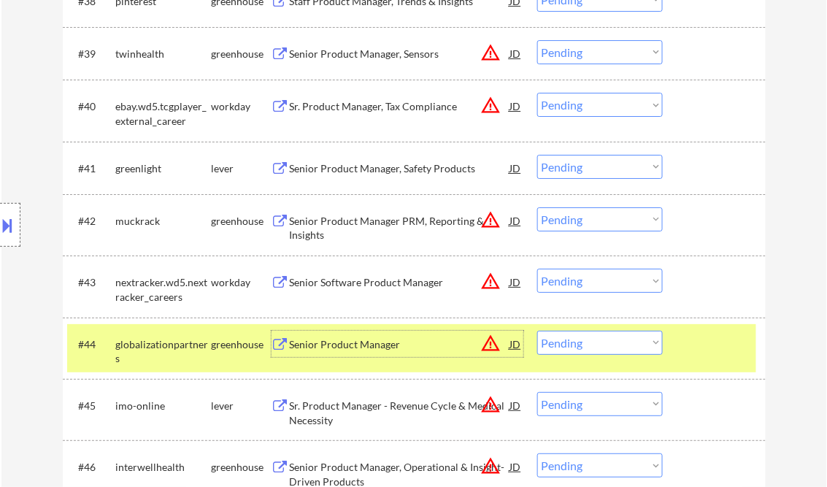
click at [604, 346] on select "Choose an option... Pending Applied Excluded (Questions) Excluded (Expired) Exc…" at bounding box center [600, 343] width 126 height 24
click at [537, 331] on select "Choose an option... Pending Applied Excluded (Questions) Excluded (Expired) Exc…" at bounding box center [600, 343] width 126 height 24
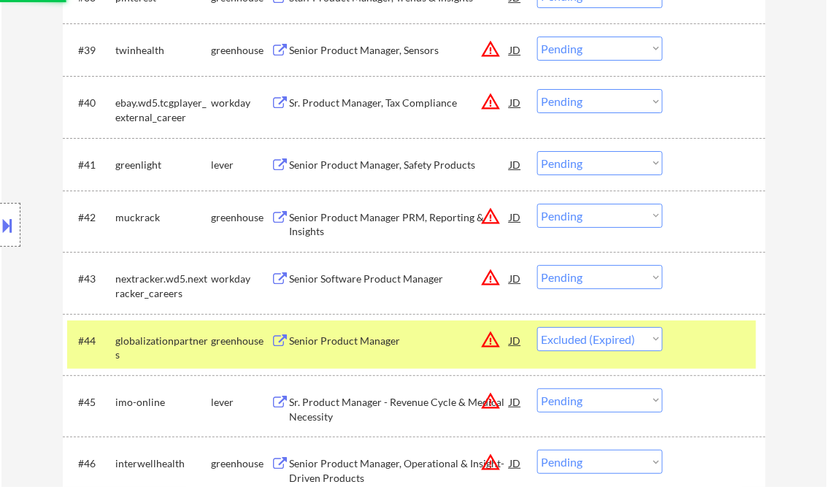
scroll to position [2802, 0]
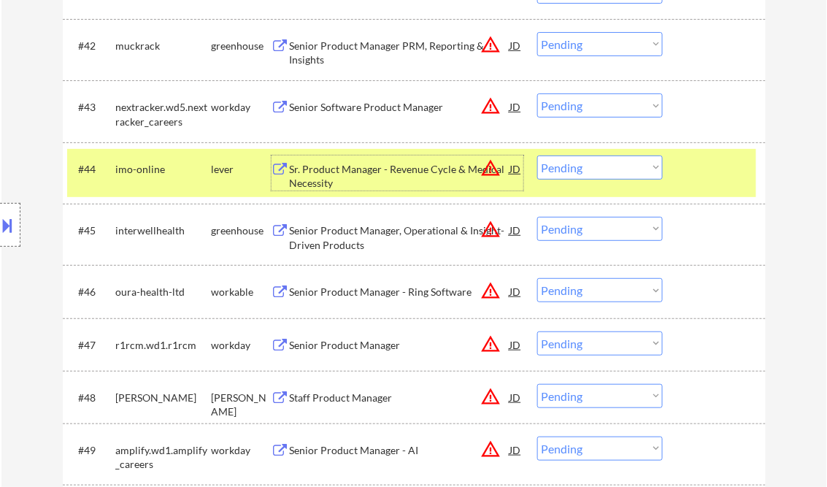
click at [379, 176] on div "Sr. Product Manager - Revenue Cycle & Medical Necessity" at bounding box center [400, 176] width 220 height 28
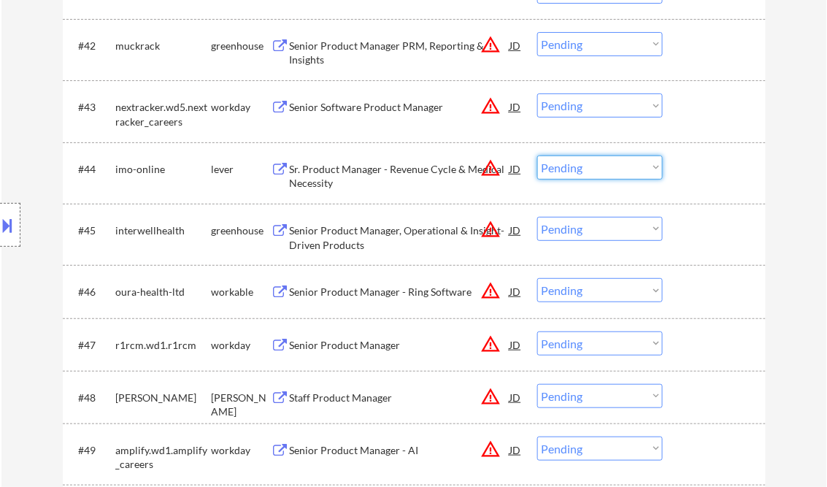
drag, startPoint x: 592, startPoint y: 165, endPoint x: 593, endPoint y: 178, distance: 13.2
click at [592, 165] on select "Choose an option... Pending Applied Excluded (Questions) Excluded (Expired) Exc…" at bounding box center [600, 167] width 126 height 24
click at [537, 155] on select "Choose an option... Pending Applied Excluded (Questions) Excluded (Expired) Exc…" at bounding box center [600, 167] width 126 height 24
select select ""pending""
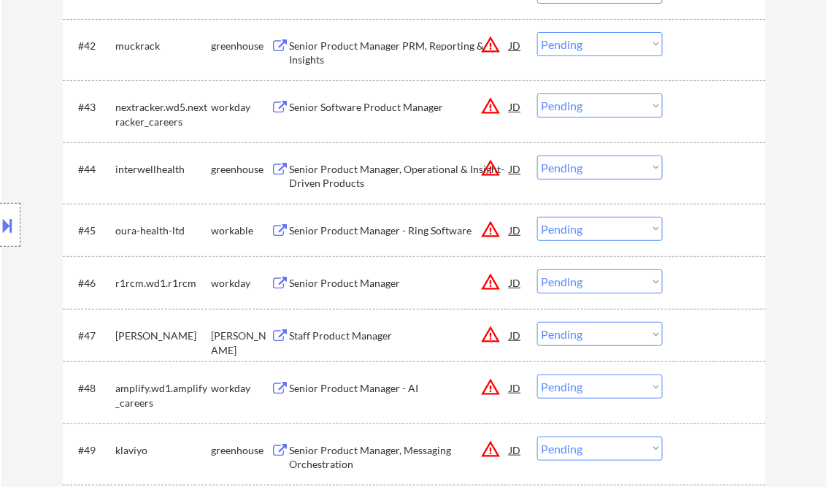
click at [346, 336] on div "Staff Product Manager" at bounding box center [400, 335] width 220 height 15
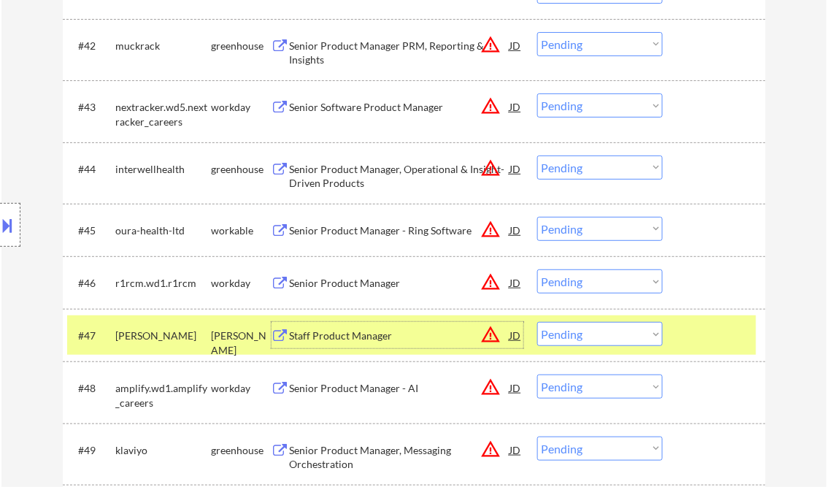
click at [635, 328] on select "Choose an option... Pending Applied Excluded (Questions) Excluded (Expired) Exc…" at bounding box center [600, 334] width 126 height 24
click at [537, 322] on select "Choose an option... Pending Applied Excluded (Questions) Excluded (Expired) Exc…" at bounding box center [600, 334] width 126 height 24
select select ""pending""
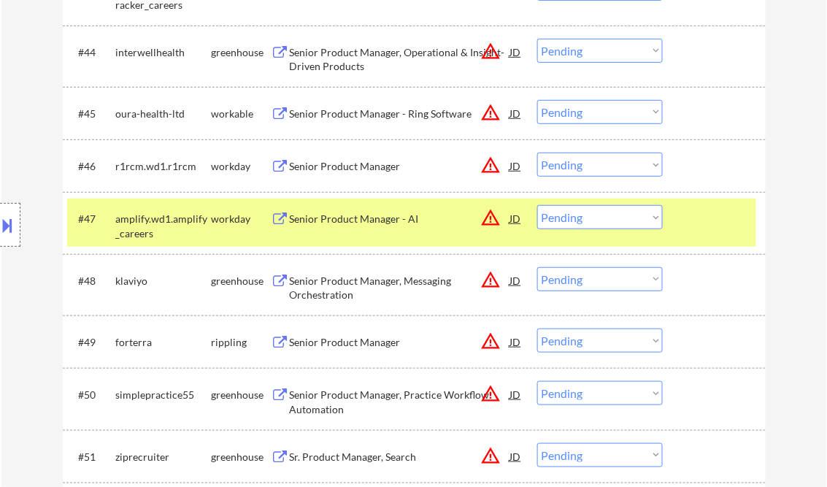
scroll to position [2978, 0]
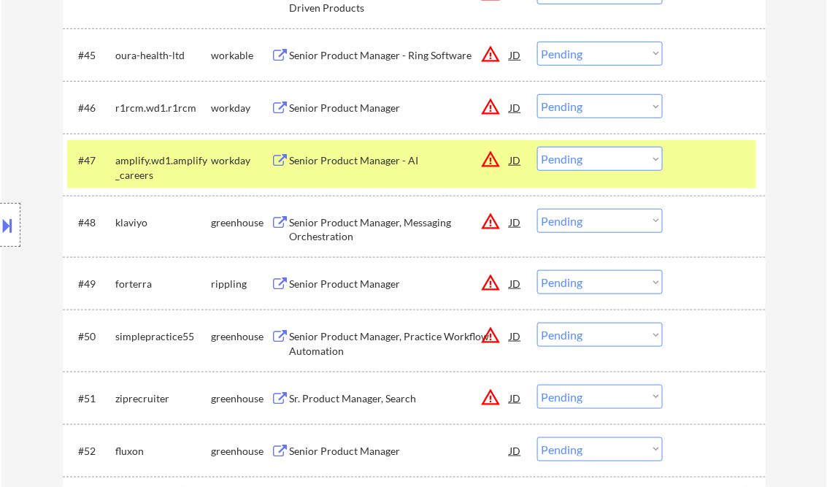
click at [358, 283] on div "Senior Product Manager" at bounding box center [400, 284] width 220 height 15
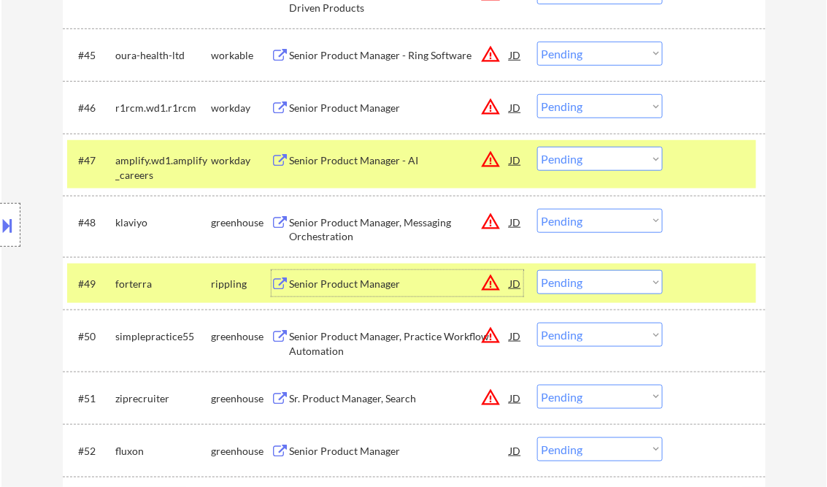
click at [605, 289] on select "Choose an option... Pending Applied Excluded (Questions) Excluded (Expired) Exc…" at bounding box center [600, 282] width 126 height 24
click at [537, 270] on select "Choose an option... Pending Applied Excluded (Questions) Excluded (Expired) Exc…" at bounding box center [600, 282] width 126 height 24
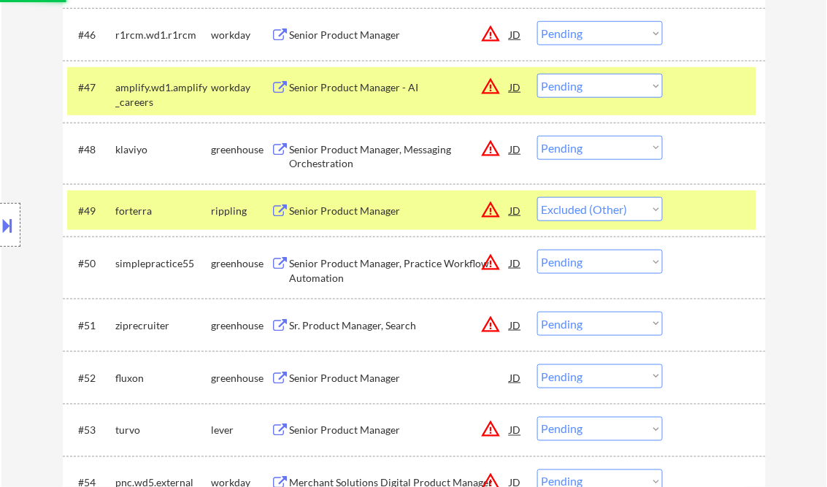
scroll to position [3094, 0]
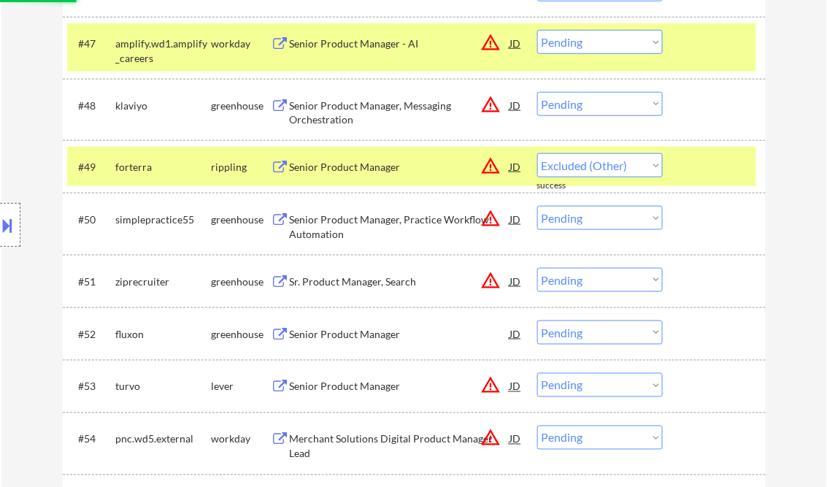
select select ""pending""
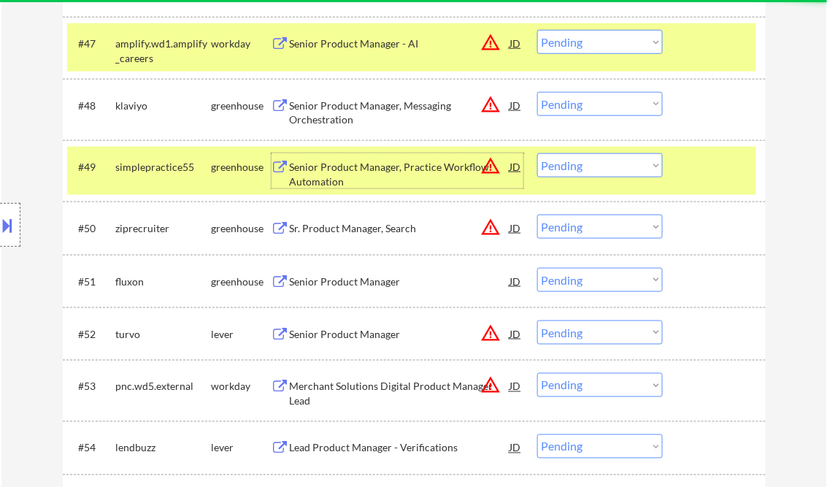
click at [407, 166] on div "Senior Product Manager, Practice Workflow Automation" at bounding box center [400, 174] width 220 height 28
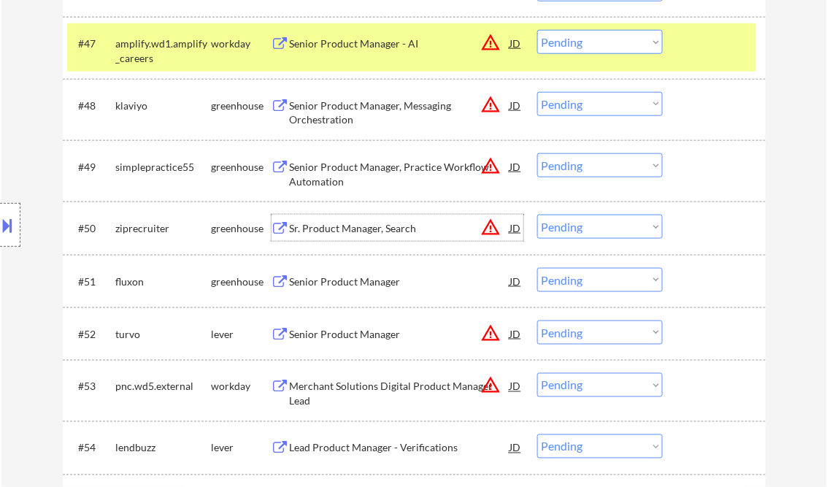
click at [390, 230] on div "Sr. Product Manager, Search" at bounding box center [400, 228] width 220 height 15
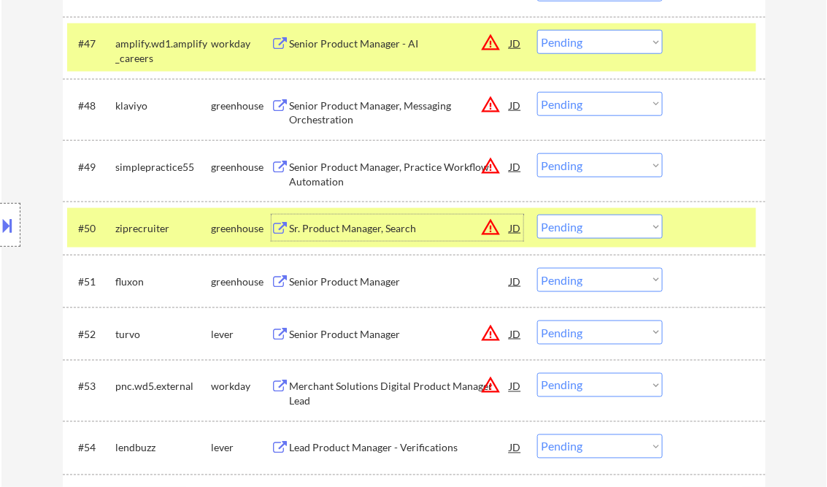
drag, startPoint x: 561, startPoint y: 218, endPoint x: 587, endPoint y: 239, distance: 33.2
click at [561, 218] on select "Choose an option... Pending Applied Excluded (Questions) Excluded (Expired) Exc…" at bounding box center [600, 227] width 126 height 24
click at [537, 215] on select "Choose an option... Pending Applied Excluded (Questions) Excluded (Expired) Exc…" at bounding box center [600, 227] width 126 height 24
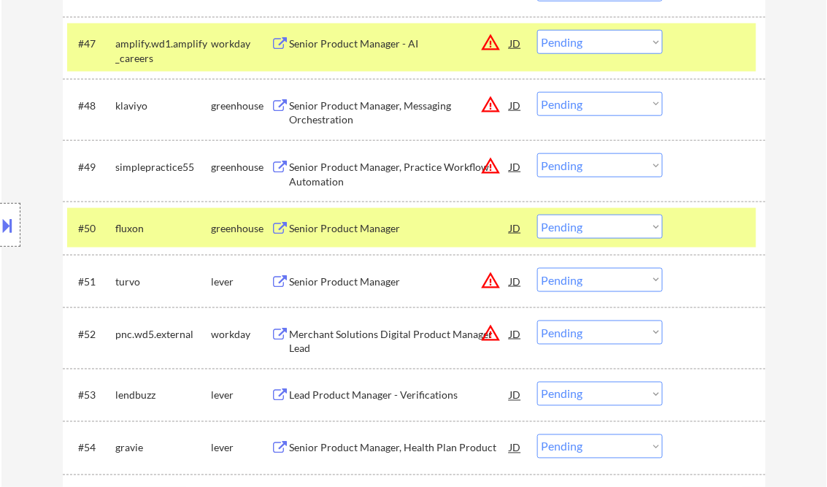
click at [385, 226] on div "Senior Product Manager" at bounding box center [400, 228] width 220 height 15
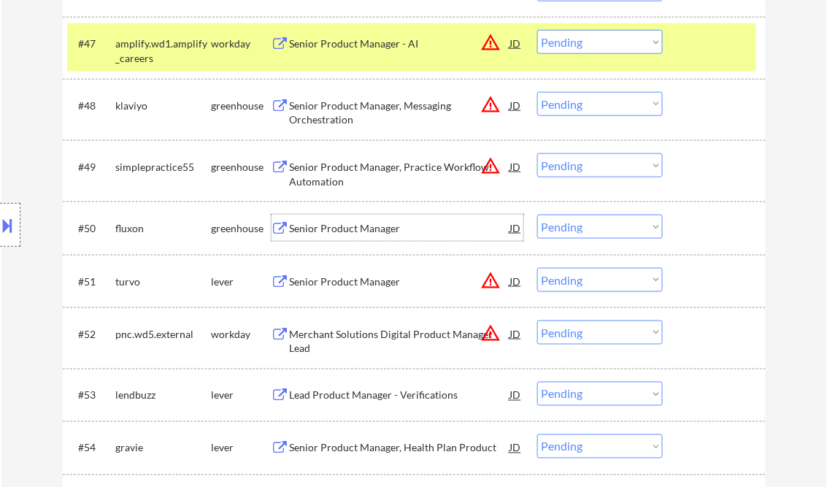
drag, startPoint x: 558, startPoint y: 234, endPoint x: 577, endPoint y: 235, distance: 19.7
click at [558, 234] on select "Choose an option... Pending Applied Excluded (Questions) Excluded (Expired) Exc…" at bounding box center [600, 227] width 126 height 24
click at [537, 215] on select "Choose an option... Pending Applied Excluded (Questions) Excluded (Expired) Exc…" at bounding box center [600, 227] width 126 height 24
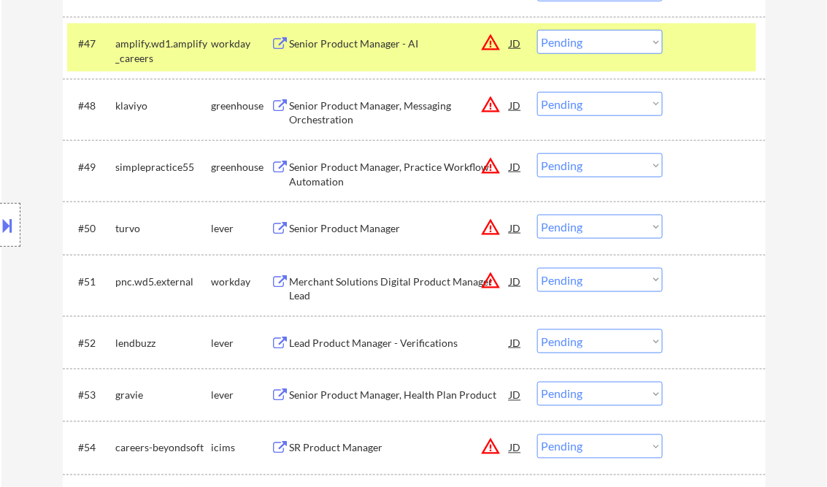
drag, startPoint x: 34, startPoint y: 107, endPoint x: 53, endPoint y: 127, distance: 27.9
click at [33, 107] on div "Location Inclusions: remote" at bounding box center [130, 225] width 261 height 271
click at [385, 226] on div "Senior Product Manager" at bounding box center [400, 228] width 220 height 15
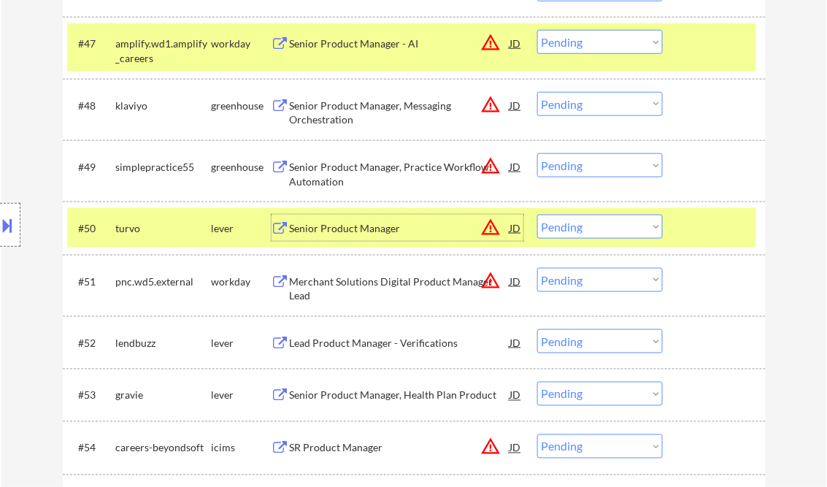
click at [2, 229] on button at bounding box center [8, 225] width 16 height 24
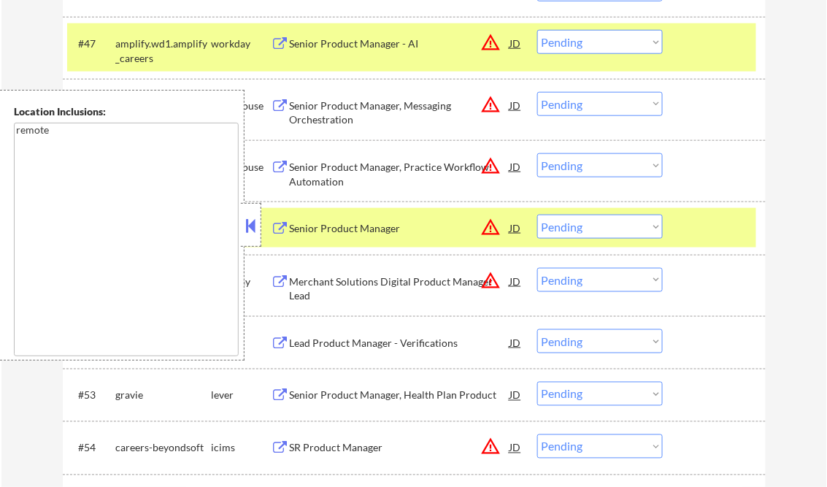
drag, startPoint x: 240, startPoint y: 219, endPoint x: 317, endPoint y: 251, distance: 83.8
click at [240, 219] on div "Location Inclusions: remote" at bounding box center [122, 225] width 244 height 271
click at [246, 226] on button at bounding box center [251, 226] width 16 height 22
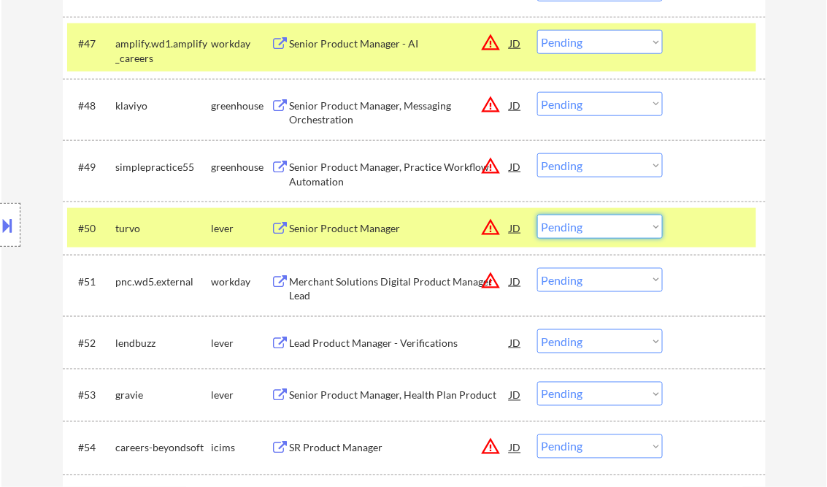
drag, startPoint x: 551, startPoint y: 223, endPoint x: 596, endPoint y: 241, distance: 48.5
click at [552, 223] on select "Choose an option... Pending Applied Excluded (Questions) Excluded (Expired) Exc…" at bounding box center [600, 227] width 126 height 24
click at [537, 215] on select "Choose an option... Pending Applied Excluded (Questions) Excluded (Expired) Exc…" at bounding box center [600, 227] width 126 height 24
select select ""pending""
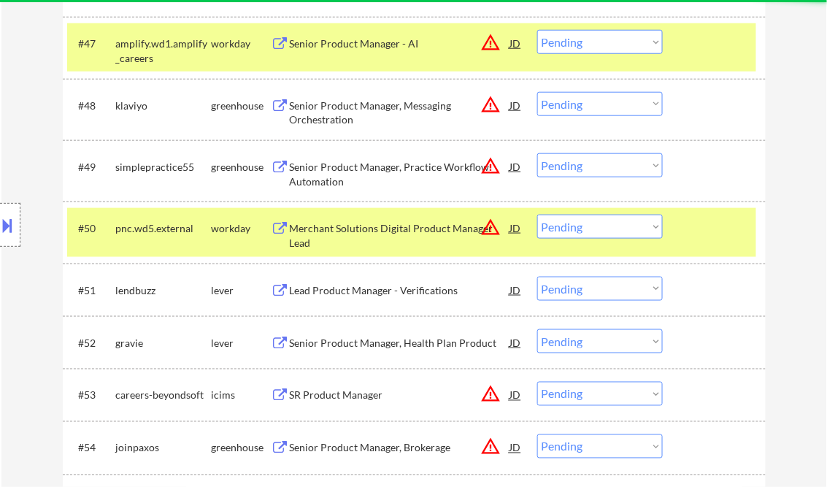
click at [423, 296] on div "Lead Product Manager - Verifications" at bounding box center [400, 290] width 220 height 15
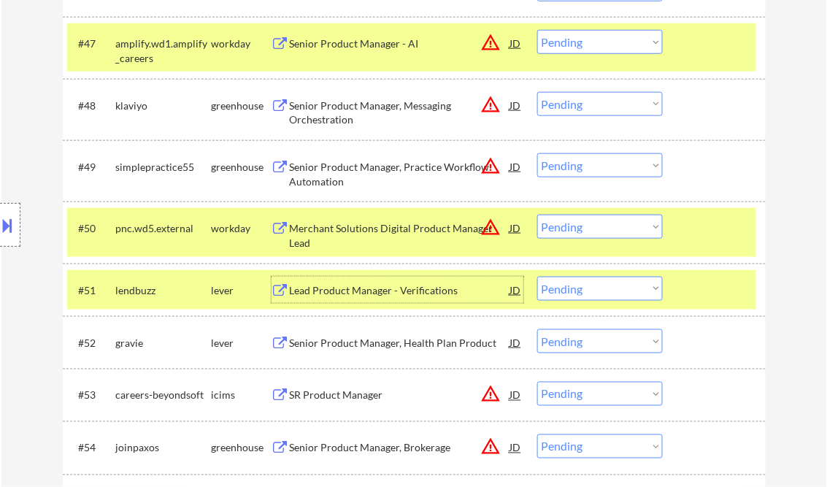
click at [610, 296] on select "Choose an option... Pending Applied Excluded (Questions) Excluded (Expired) Exc…" at bounding box center [600, 289] width 126 height 24
click at [537, 277] on select "Choose an option... Pending Applied Excluded (Questions) Excluded (Expired) Exc…" at bounding box center [600, 289] width 126 height 24
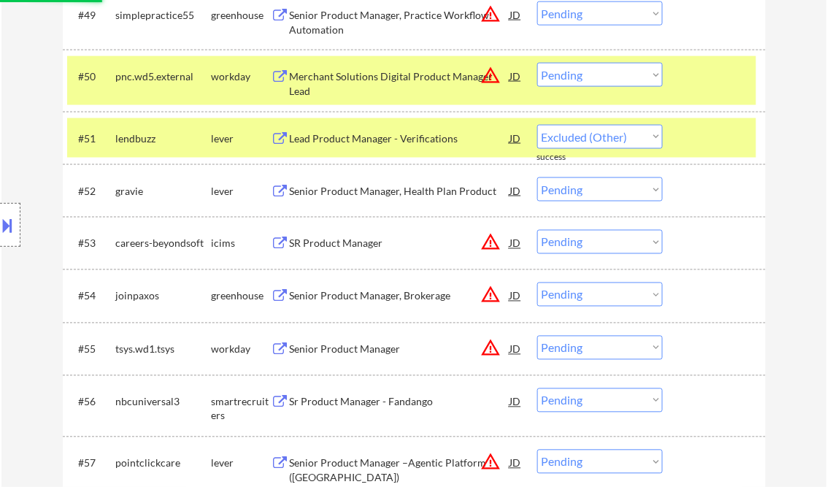
scroll to position [3270, 0]
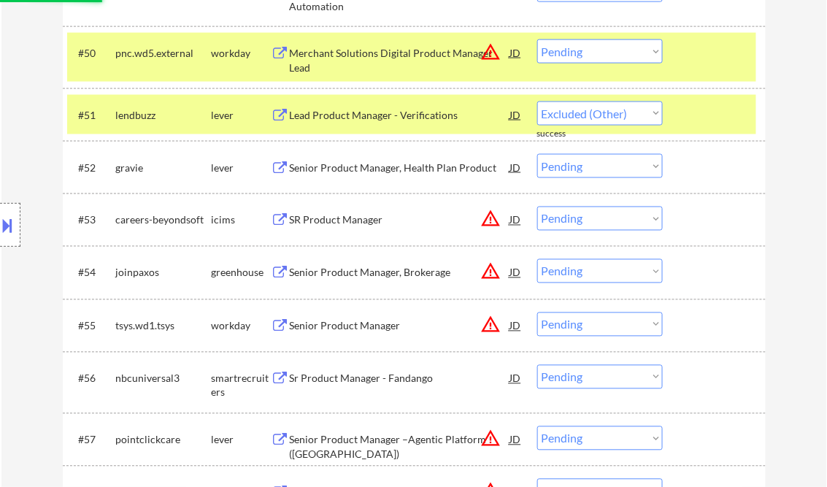
select select ""pending""
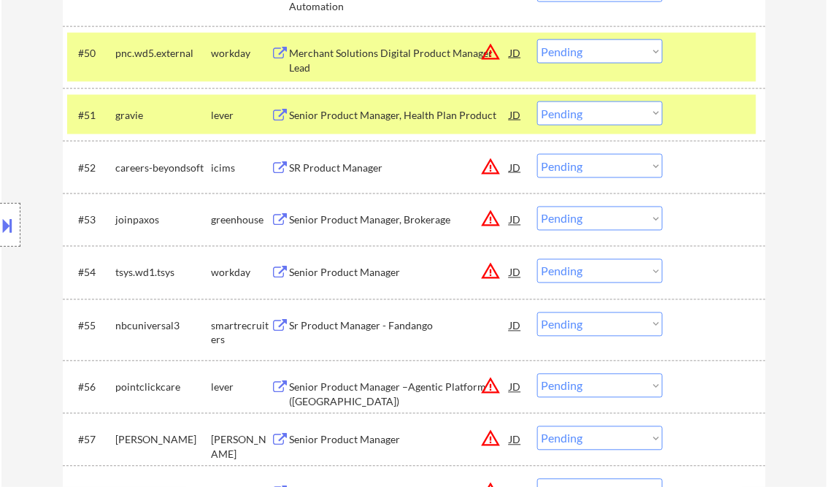
click at [396, 216] on div "Senior Product Manager, Brokerage" at bounding box center [400, 220] width 220 height 15
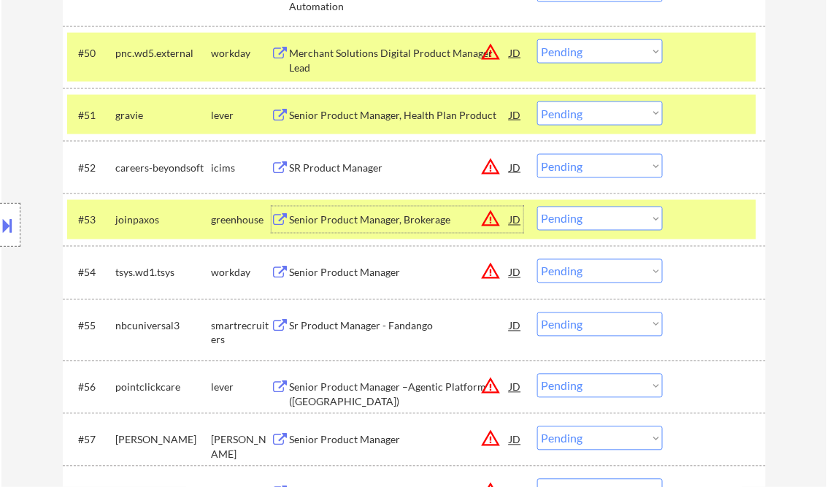
scroll to position [3445, 0]
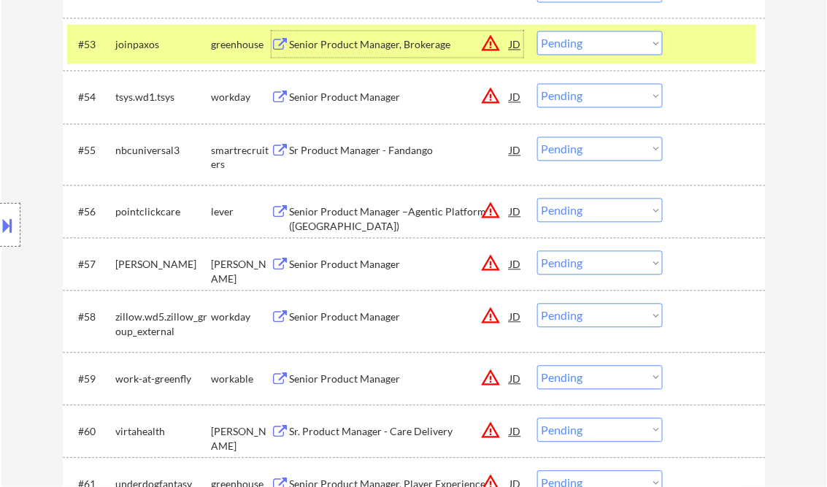
click at [355, 266] on div "Senior Product Manager" at bounding box center [400, 265] width 220 height 15
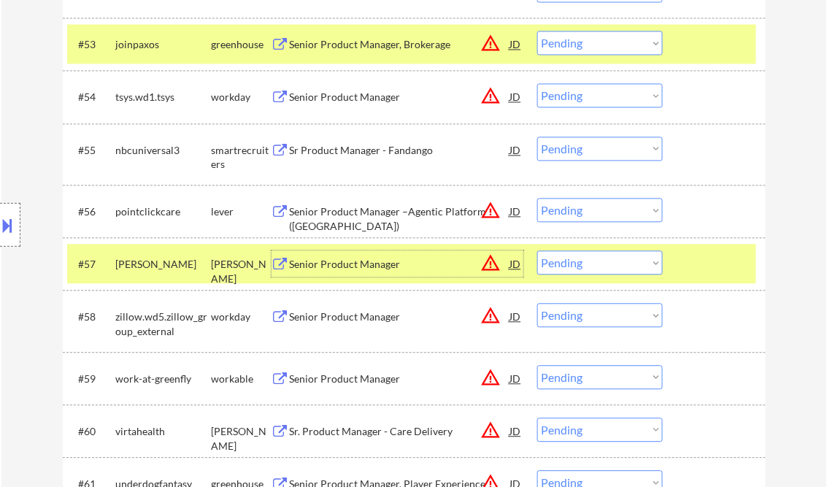
drag, startPoint x: 609, startPoint y: 266, endPoint x: 625, endPoint y: 270, distance: 16.6
click at [609, 266] on select "Choose an option... Pending Applied Excluded (Questions) Excluded (Expired) Exc…" at bounding box center [600, 263] width 126 height 24
click at [537, 251] on select "Choose an option... Pending Applied Excluded (Questions) Excluded (Expired) Exc…" at bounding box center [600, 263] width 126 height 24
select select ""pending""
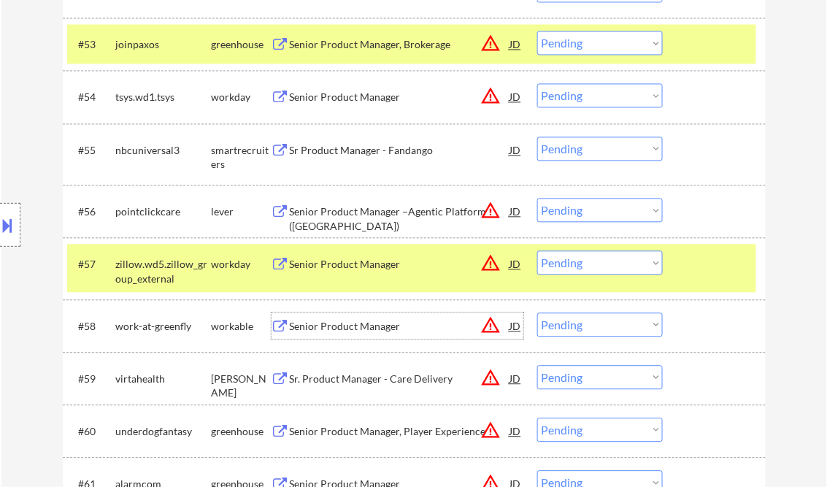
click at [369, 328] on div "Senior Product Manager" at bounding box center [400, 327] width 220 height 15
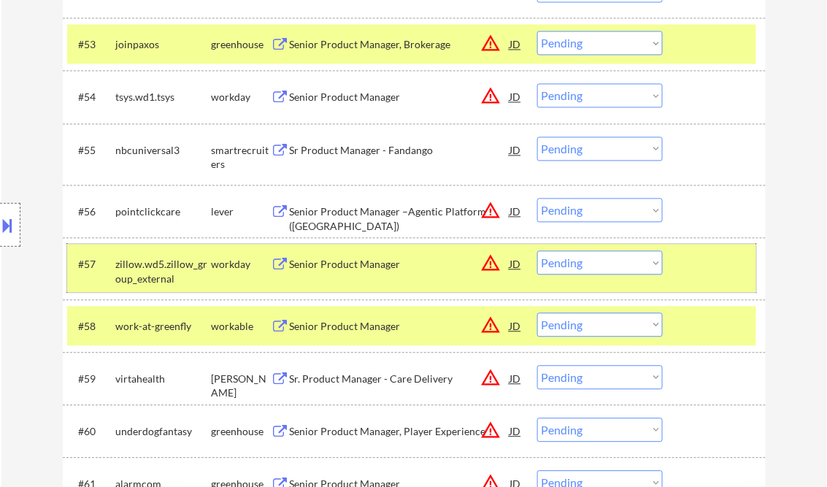
click at [715, 271] on div at bounding box center [716, 264] width 64 height 26
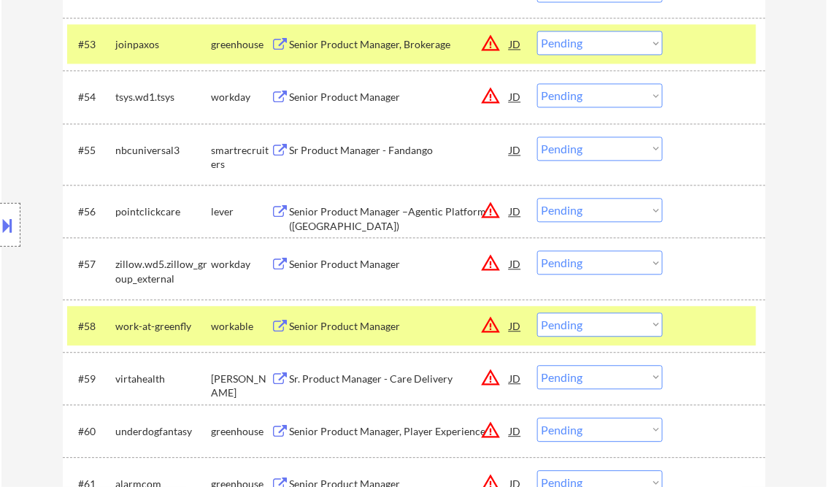
click at [656, 324] on select "Choose an option... Pending Applied Excluded (Questions) Excluded (Expired) Exc…" at bounding box center [600, 325] width 126 height 24
click at [537, 313] on select "Choose an option... Pending Applied Excluded (Questions) Excluded (Expired) Exc…" at bounding box center [600, 325] width 126 height 24
select select ""pending""
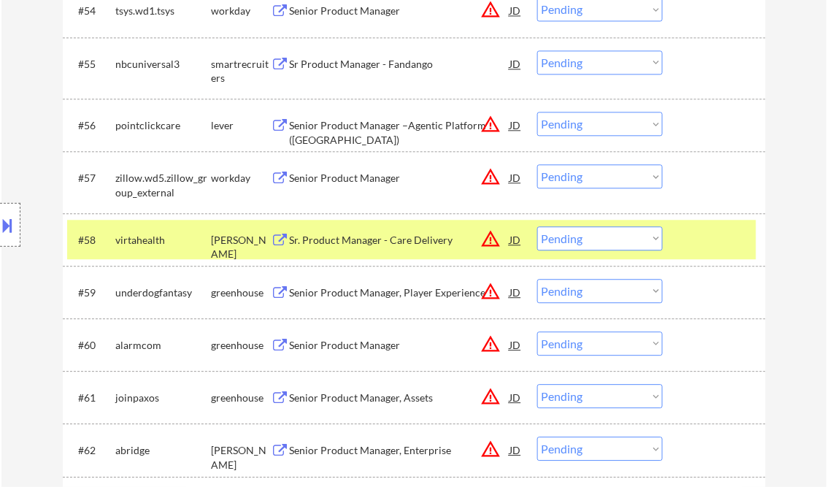
scroll to position [3561, 0]
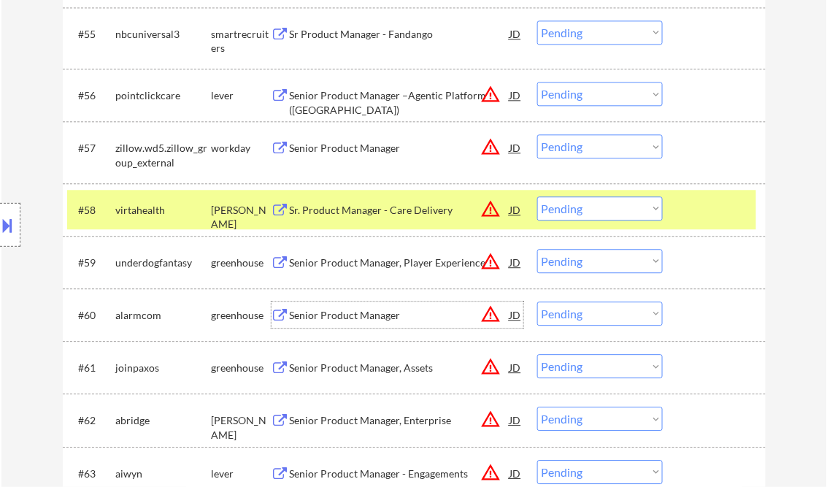
click at [343, 313] on div "Senior Product Manager" at bounding box center [400, 315] width 220 height 15
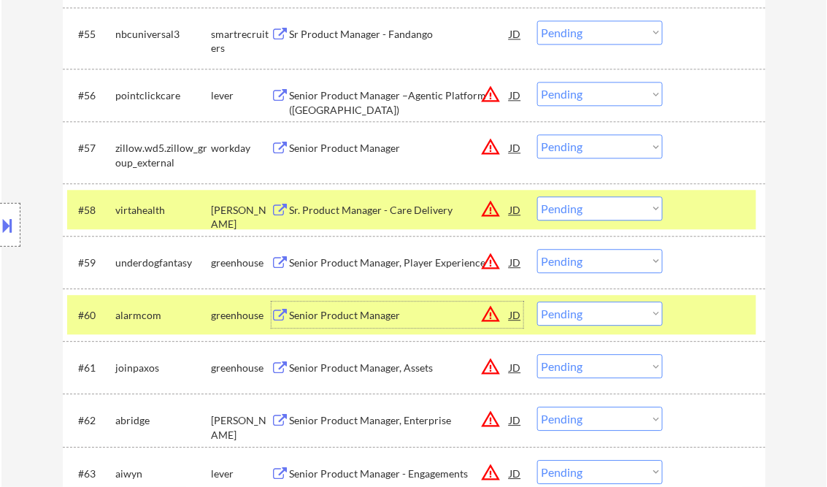
click at [401, 316] on div "Senior Product Manager" at bounding box center [400, 315] width 220 height 15
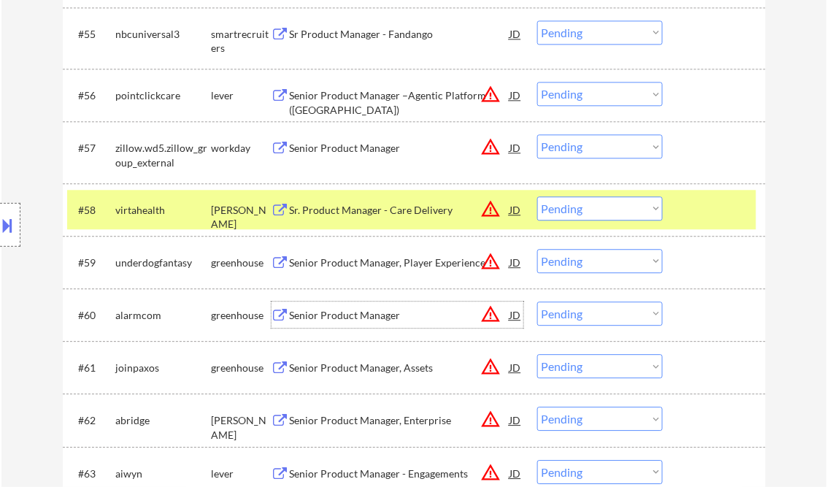
click at [591, 315] on select "Choose an option... Pending Applied Excluded (Questions) Excluded (Expired) Exc…" at bounding box center [600, 313] width 126 height 24
click at [537, 301] on select "Choose an option... Pending Applied Excluded (Questions) Excluded (Expired) Exc…" at bounding box center [600, 313] width 126 height 24
select select ""pending""
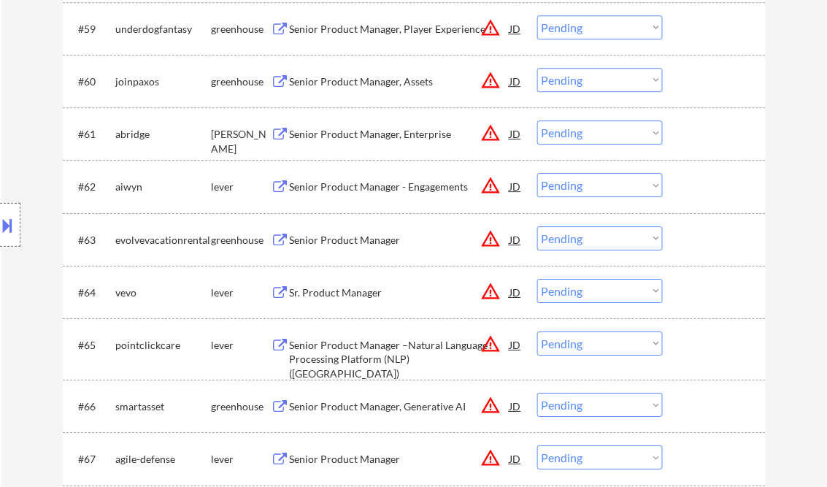
scroll to position [3737, 0]
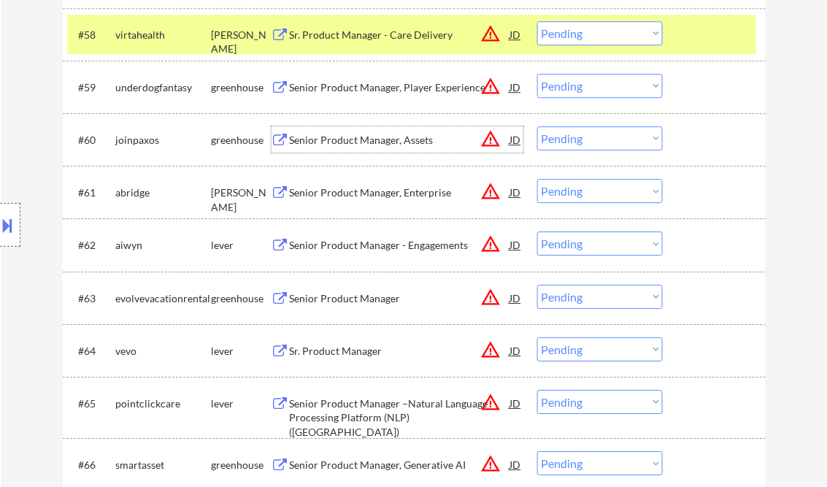
click at [345, 142] on div "Senior Product Manager, Assets" at bounding box center [400, 140] width 220 height 15
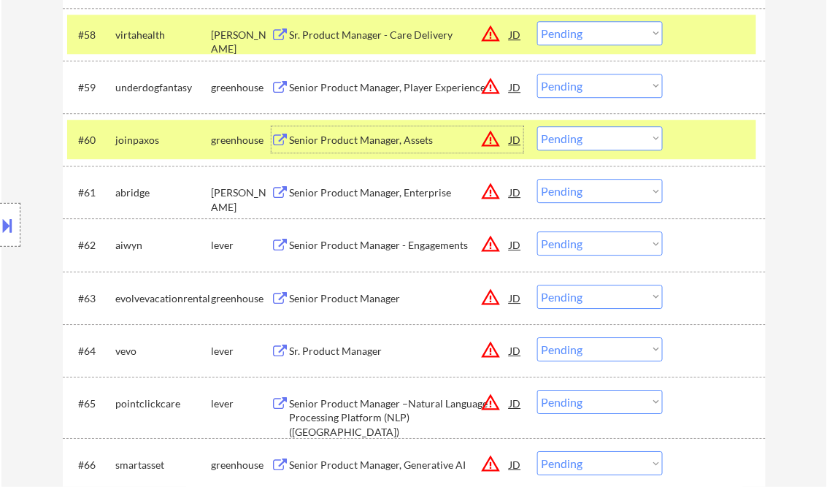
click at [370, 195] on div "Senior Product Manager, Enterprise" at bounding box center [400, 192] width 220 height 15
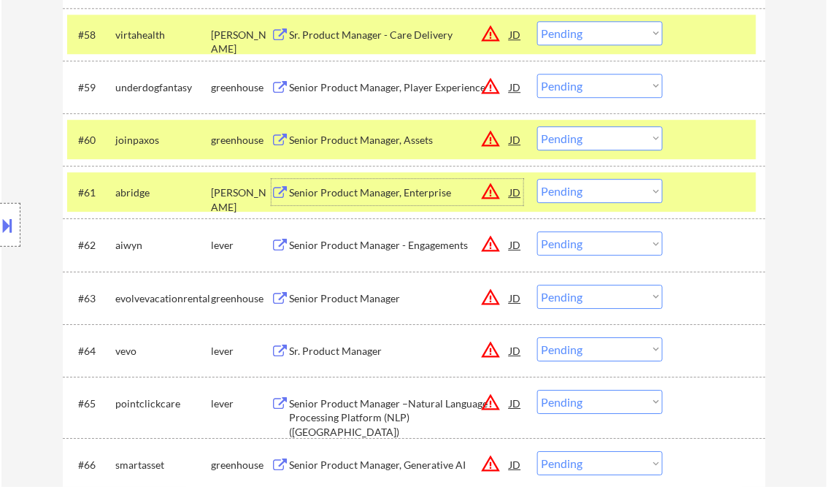
click at [607, 186] on select "Choose an option... Pending Applied Excluded (Questions) Excluded (Expired) Exc…" at bounding box center [600, 191] width 126 height 24
click at [537, 179] on select "Choose an option... Pending Applied Excluded (Questions) Excluded (Expired) Exc…" at bounding box center [600, 191] width 126 height 24
select select ""pending""
click at [401, 249] on div "Senior Product Manager - Engagements" at bounding box center [400, 245] width 220 height 15
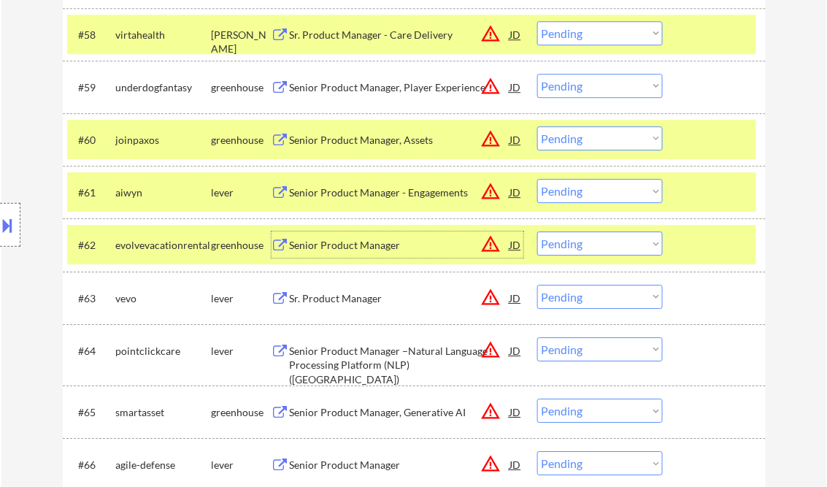
drag, startPoint x: 711, startPoint y: 250, endPoint x: 711, endPoint y: 217, distance: 32.1
click at [712, 243] on div at bounding box center [716, 244] width 64 height 26
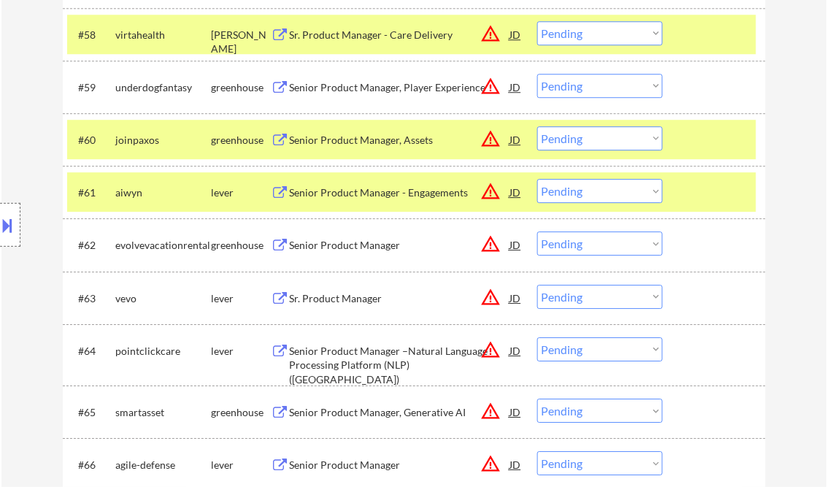
click at [702, 196] on div at bounding box center [716, 192] width 64 height 26
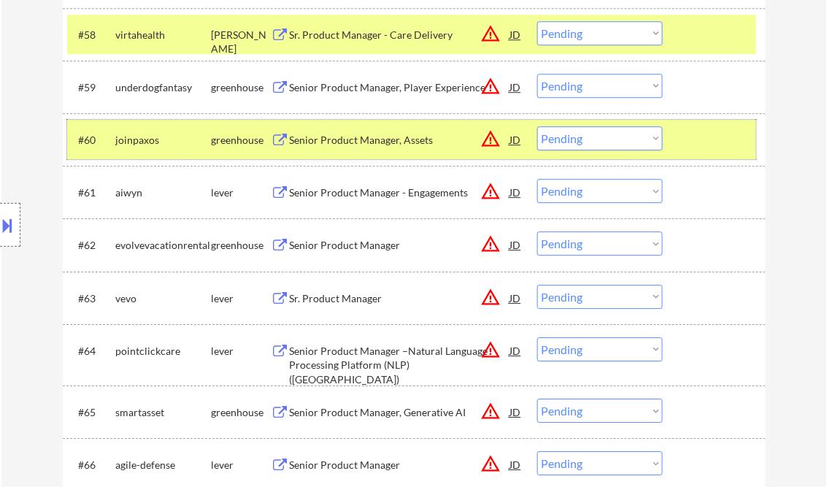
click at [704, 137] on div at bounding box center [716, 139] width 64 height 26
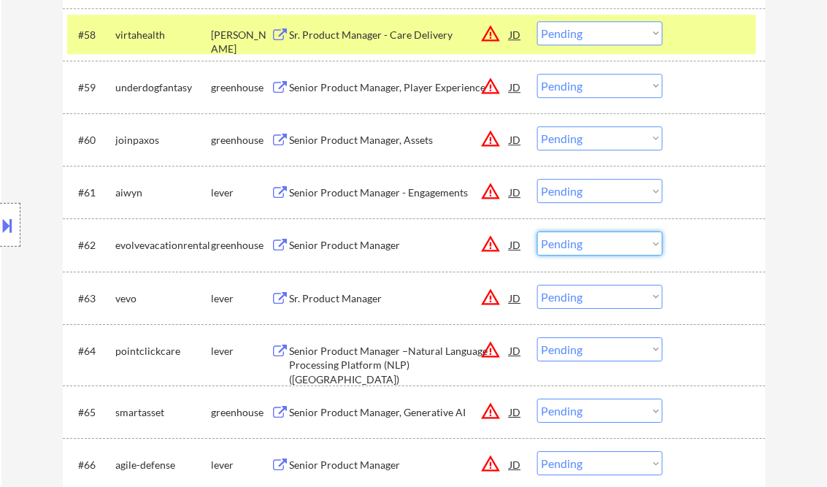
click at [588, 244] on select "Choose an option... Pending Applied Excluded (Questions) Excluded (Expired) Exc…" at bounding box center [600, 243] width 126 height 24
click at [537, 231] on select "Choose an option... Pending Applied Excluded (Questions) Excluded (Expired) Exc…" at bounding box center [600, 243] width 126 height 24
select select ""pending""
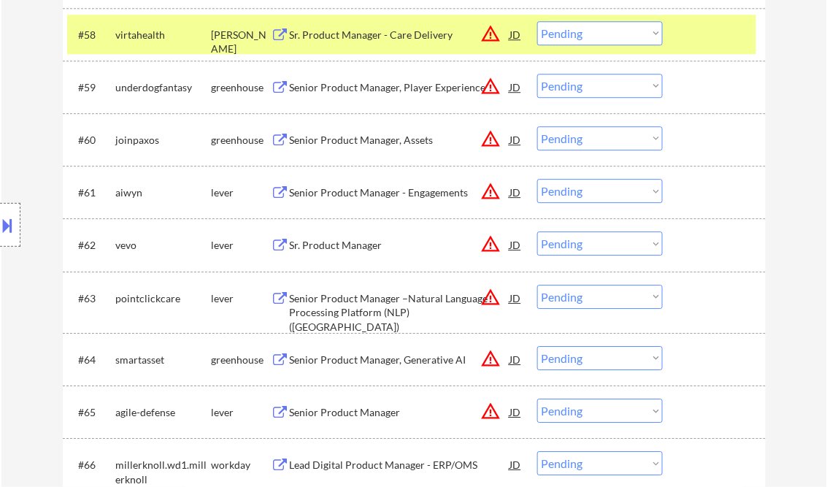
click at [377, 190] on div "Senior Product Manager - Engagements" at bounding box center [400, 192] width 220 height 15
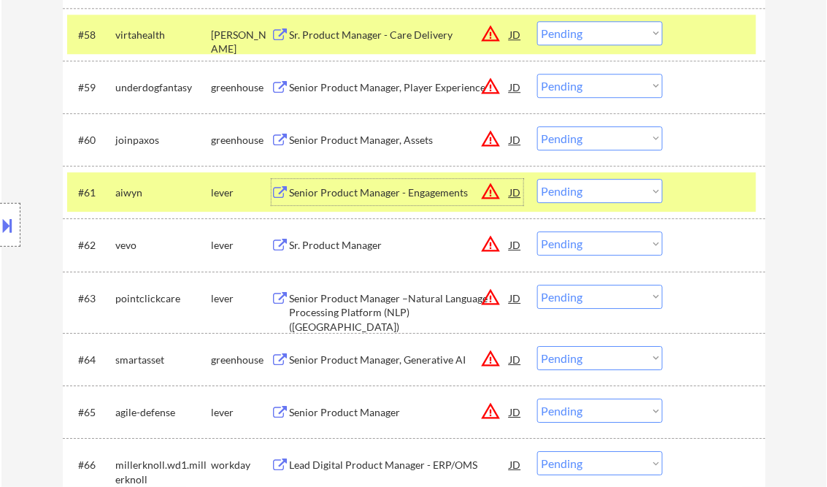
drag, startPoint x: 582, startPoint y: 197, endPoint x: 593, endPoint y: 200, distance: 11.3
click at [582, 197] on select "Choose an option... Pending Applied Excluded (Questions) Excluded (Expired) Exc…" at bounding box center [600, 191] width 126 height 24
click at [537, 179] on select "Choose an option... Pending Applied Excluded (Questions) Excluded (Expired) Exc…" at bounding box center [600, 191] width 126 height 24
click at [355, 247] on div "Sr. Product Manager" at bounding box center [400, 245] width 220 height 15
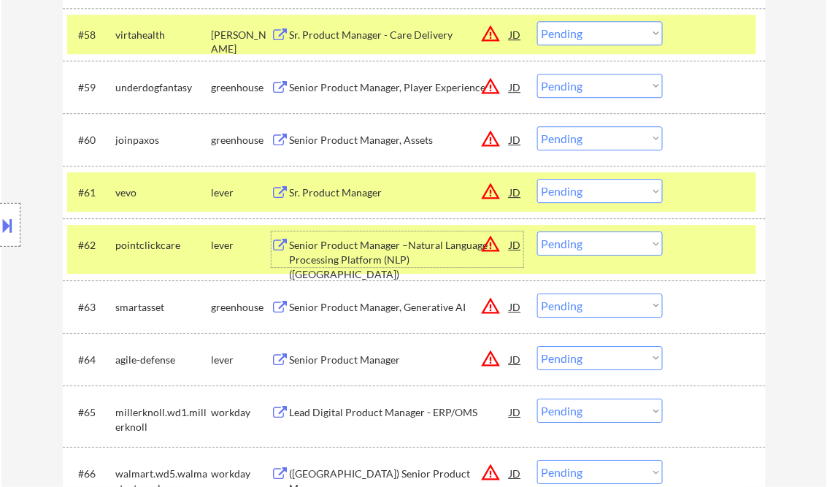
click at [588, 196] on select "Choose an option... Pending Applied Excluded (Questions) Excluded (Expired) Exc…" at bounding box center [600, 191] width 126 height 24
click at [537, 179] on select "Choose an option... Pending Applied Excluded (Questions) Excluded (Expired) Exc…" at bounding box center [600, 191] width 126 height 24
select select ""pending""
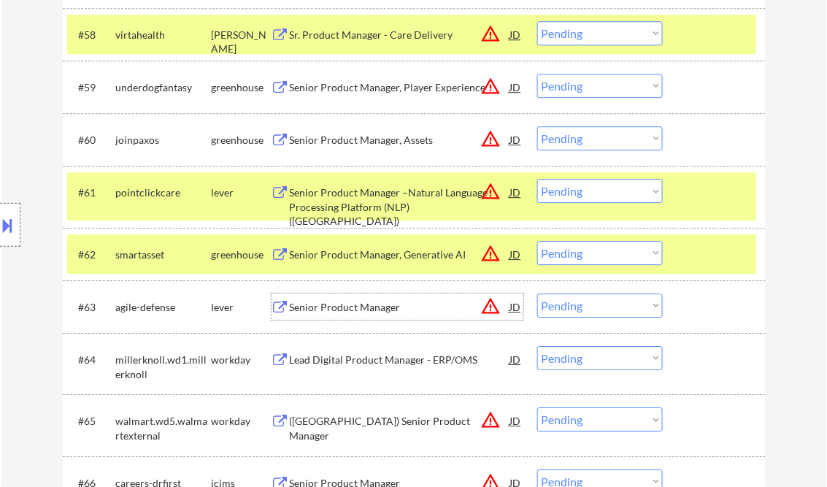
click at [374, 299] on div "Senior Product Manager" at bounding box center [400, 306] width 220 height 26
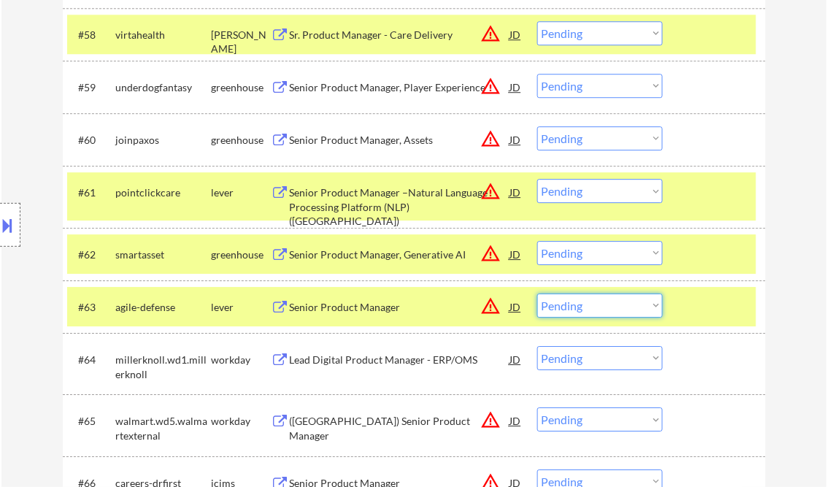
drag, startPoint x: 587, startPoint y: 308, endPoint x: 604, endPoint y: 318, distance: 20.3
click at [587, 308] on select "Choose an option... Pending Applied Excluded (Questions) Excluded (Expired) Exc…" at bounding box center [600, 305] width 126 height 24
click at [537, 293] on select "Choose an option... Pending Applied Excluded (Questions) Excluded (Expired) Exc…" at bounding box center [600, 305] width 126 height 24
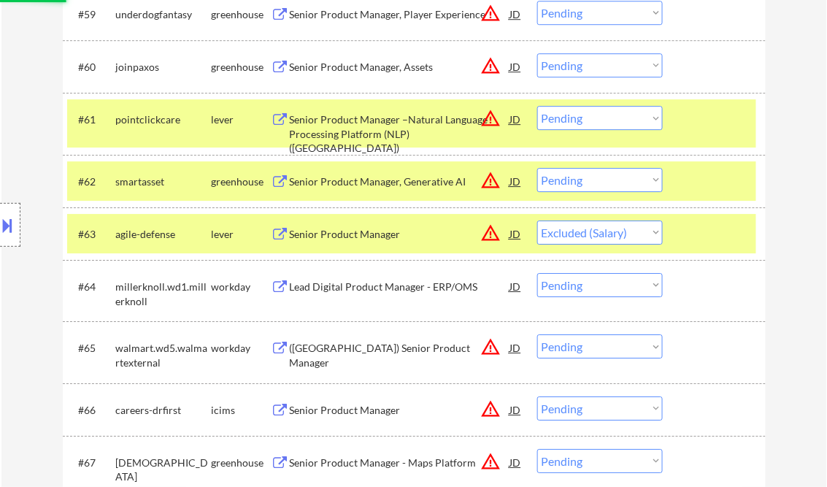
scroll to position [3853, 0]
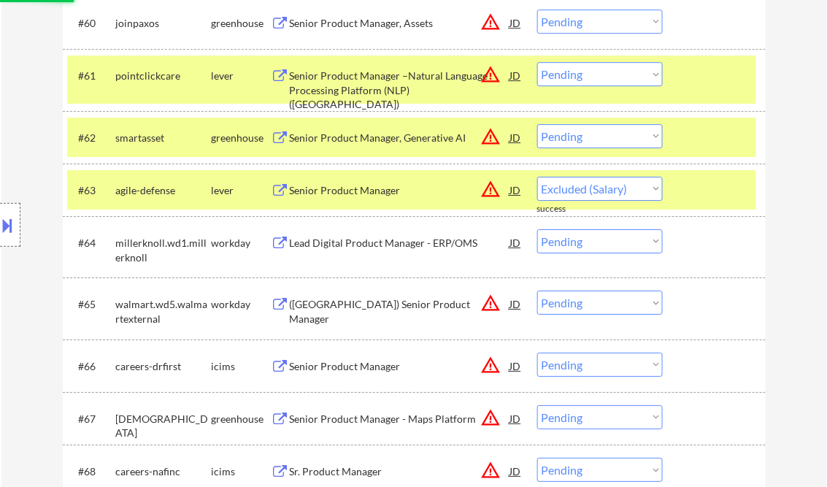
select select ""pending""
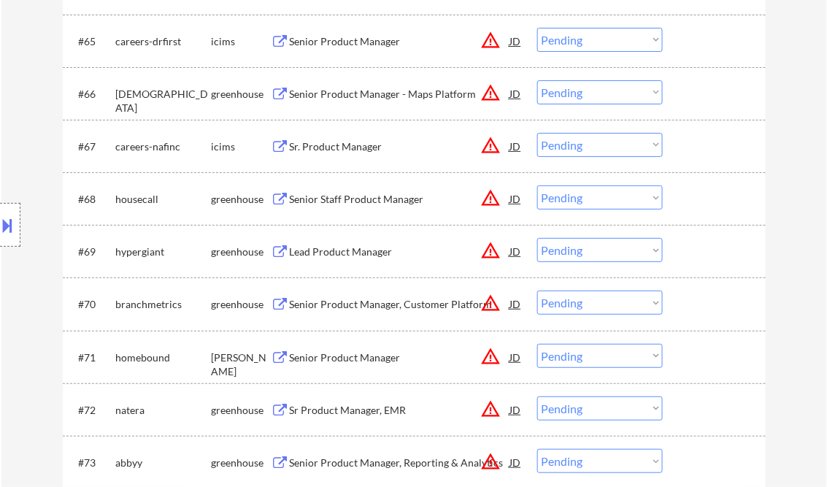
scroll to position [4145, 0]
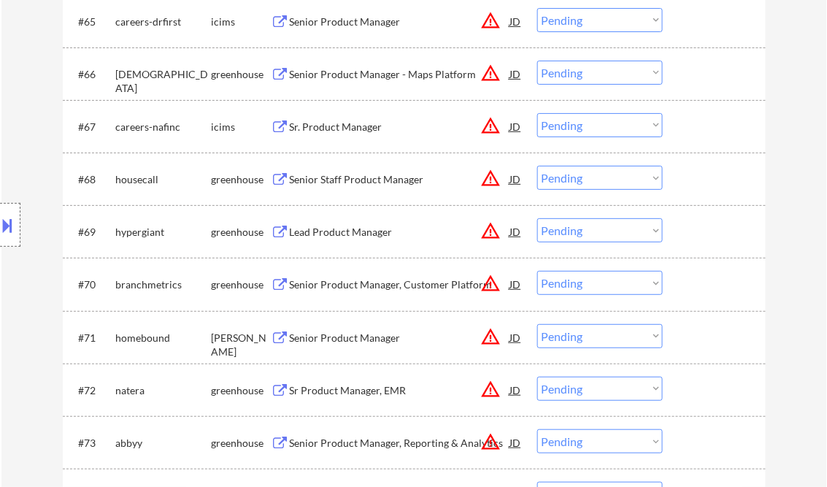
click at [368, 234] on div "Lead Product Manager" at bounding box center [400, 232] width 220 height 15
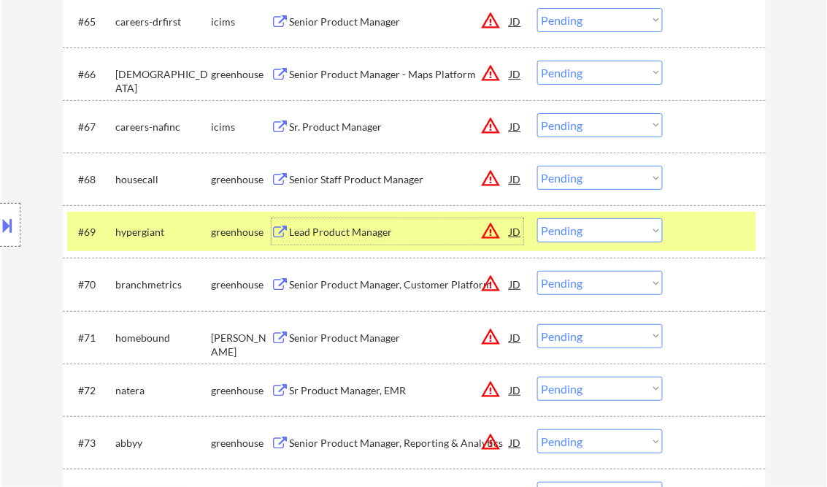
drag, startPoint x: 617, startPoint y: 232, endPoint x: 627, endPoint y: 243, distance: 14.5
click at [617, 232] on select "Choose an option... Pending Applied Excluded (Questions) Excluded (Expired) Exc…" at bounding box center [600, 230] width 126 height 24
click at [537, 218] on select "Choose an option... Pending Applied Excluded (Questions) Excluded (Expired) Exc…" at bounding box center [600, 230] width 126 height 24
click at [372, 332] on div "Senior Product Manager" at bounding box center [400, 338] width 220 height 15
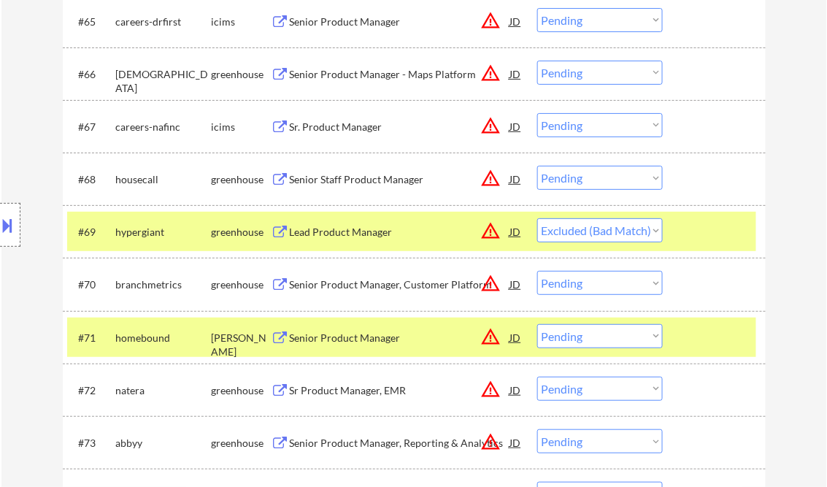
select select ""pending""
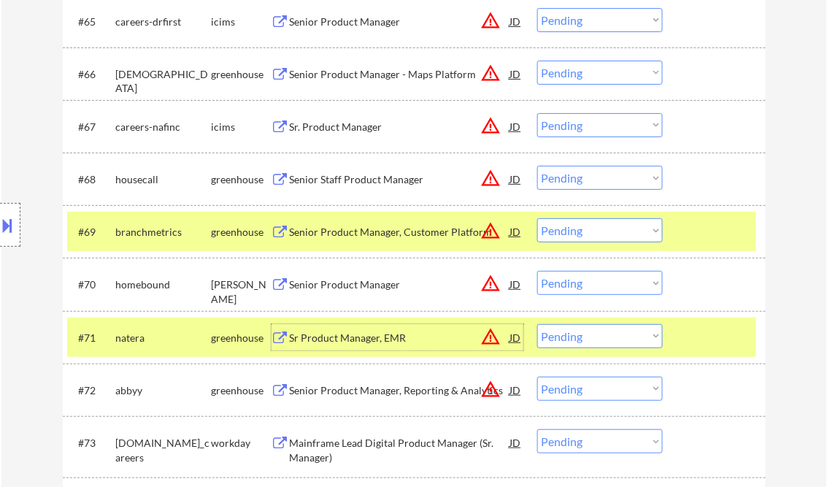
click at [570, 282] on select "Choose an option... Pending Applied Excluded (Questions) Excluded (Expired) Exc…" at bounding box center [600, 283] width 126 height 24
click at [537, 271] on select "Choose an option... Pending Applied Excluded (Questions) Excluded (Expired) Exc…" at bounding box center [600, 283] width 126 height 24
select select ""pending""
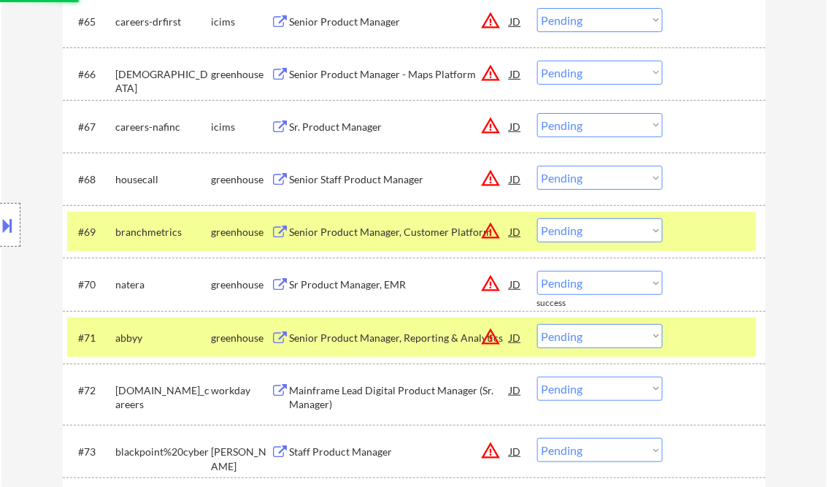
click at [343, 287] on div "Sr Product Manager, EMR" at bounding box center [400, 284] width 220 height 15
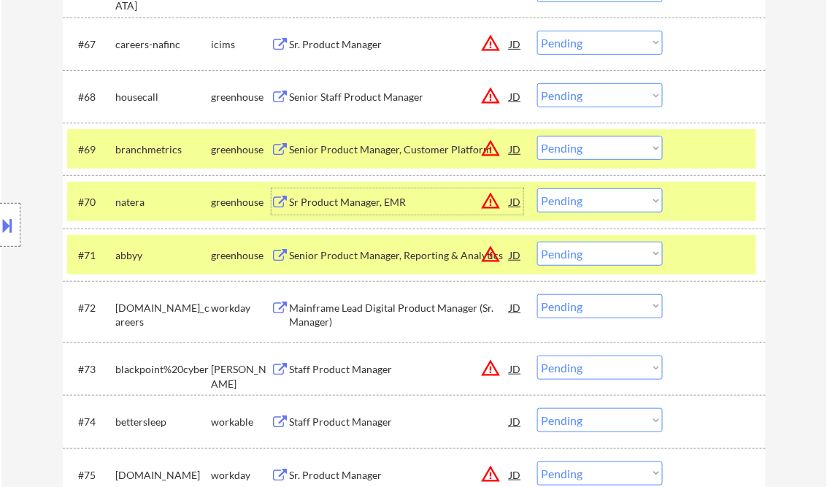
scroll to position [4262, 0]
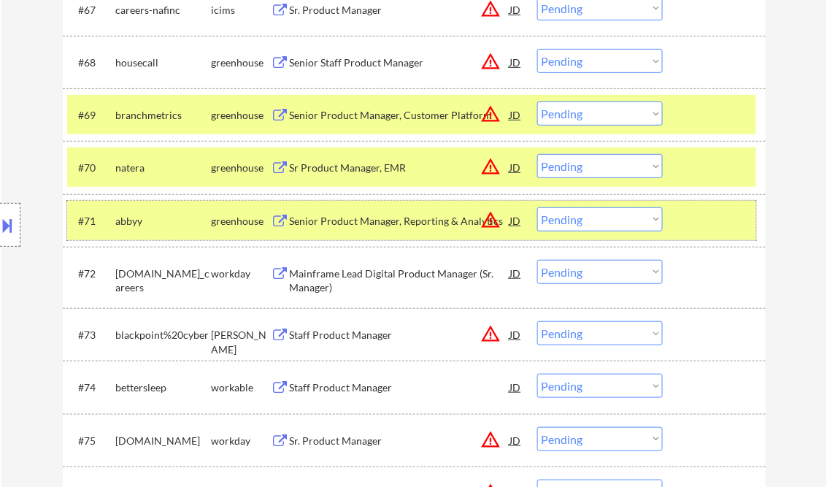
drag, startPoint x: 731, startPoint y: 215, endPoint x: 728, endPoint y: 202, distance: 12.7
click at [731, 213] on div at bounding box center [716, 220] width 64 height 26
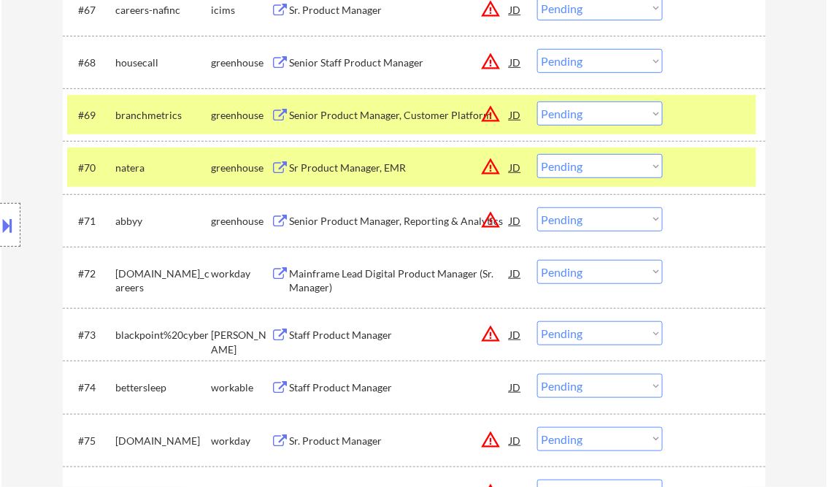
click at [715, 169] on div at bounding box center [716, 167] width 64 height 26
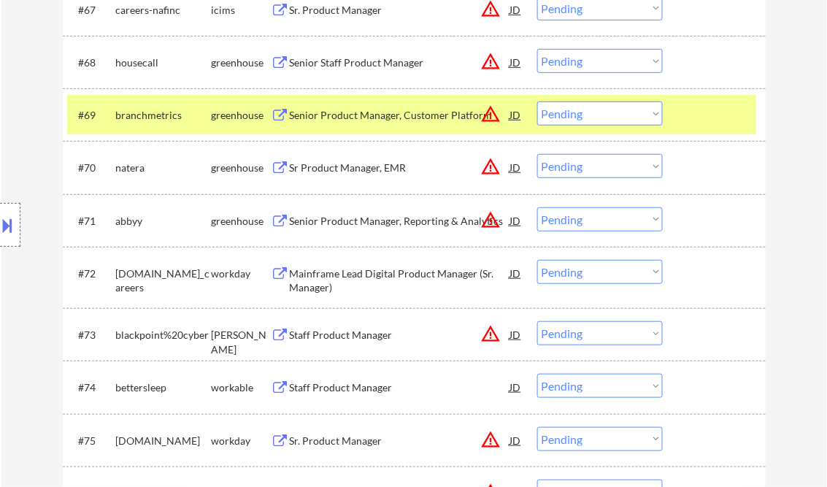
click at [694, 109] on div at bounding box center [716, 114] width 64 height 26
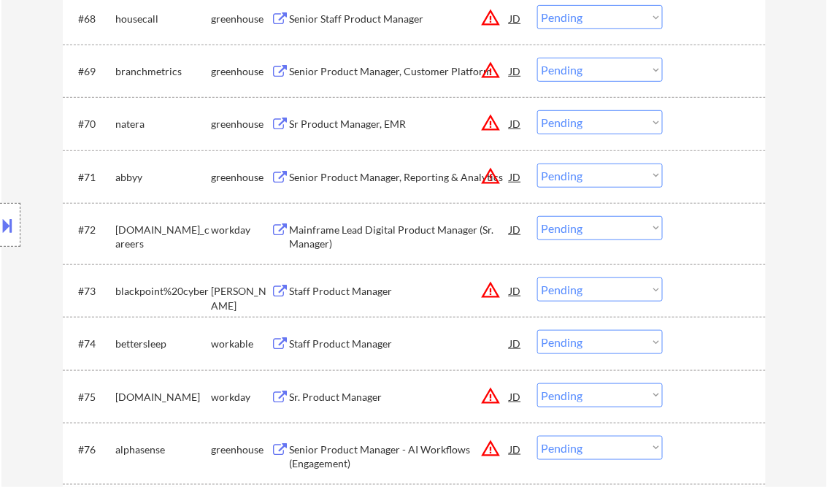
scroll to position [4320, 0]
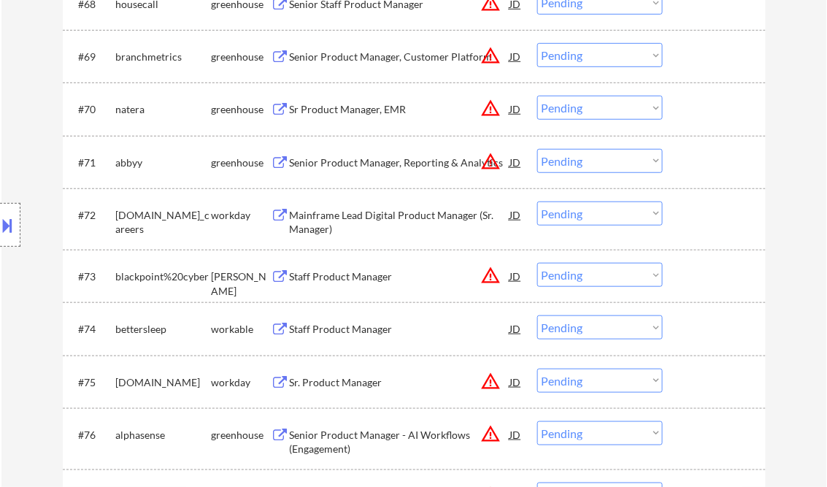
click at [331, 276] on div "Staff Product Manager" at bounding box center [400, 276] width 220 height 15
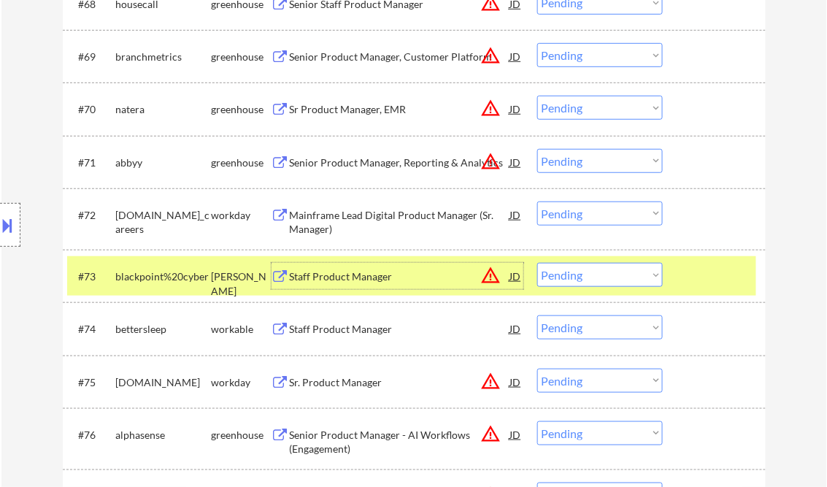
click at [601, 283] on select "Choose an option... Pending Applied Excluded (Questions) Excluded (Expired) Exc…" at bounding box center [600, 275] width 126 height 24
click at [537, 263] on select "Choose an option... Pending Applied Excluded (Questions) Excluded (Expired) Exc…" at bounding box center [600, 275] width 126 height 24
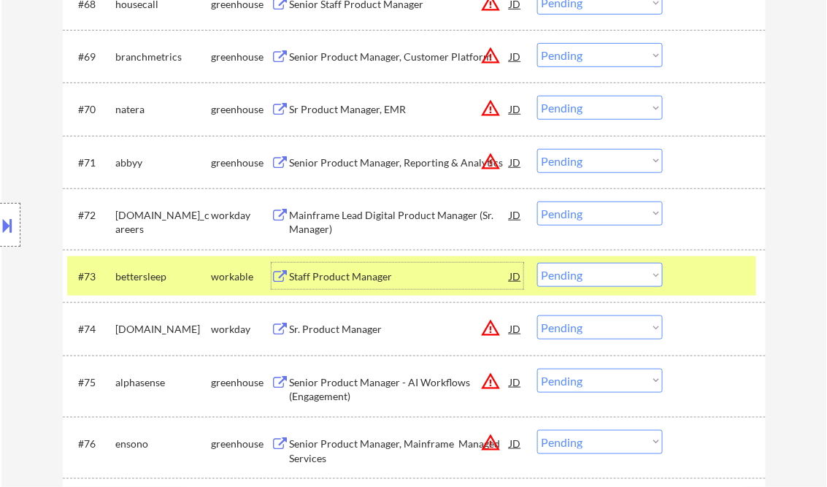
click at [343, 279] on div "Staff Product Manager" at bounding box center [400, 276] width 220 height 15
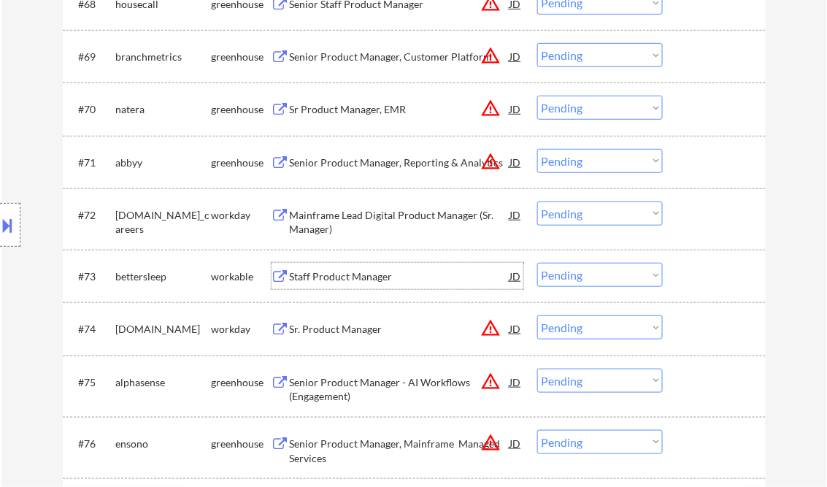
drag, startPoint x: 554, startPoint y: 278, endPoint x: 594, endPoint y: 288, distance: 41.4
click at [554, 277] on select "Choose an option... Pending Applied Excluded (Questions) Excluded (Expired) Exc…" at bounding box center [600, 275] width 126 height 24
click at [537, 263] on select "Choose an option... Pending Applied Excluded (Questions) Excluded (Expired) Exc…" at bounding box center [600, 275] width 126 height 24
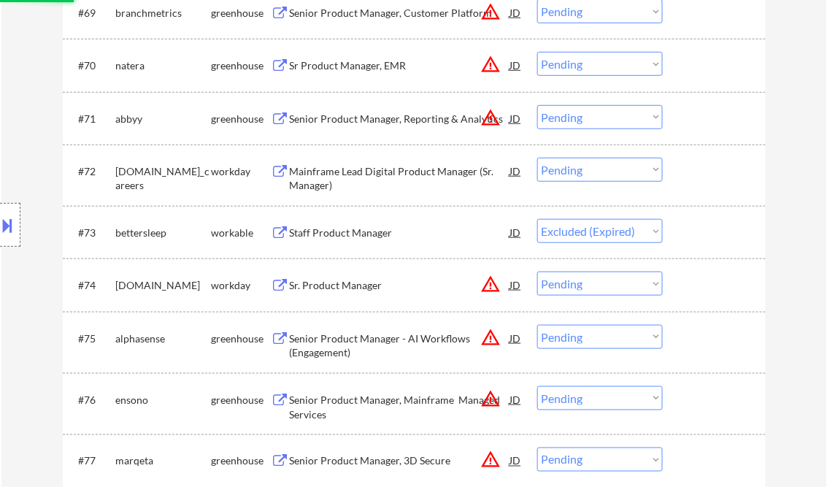
scroll to position [4379, 0]
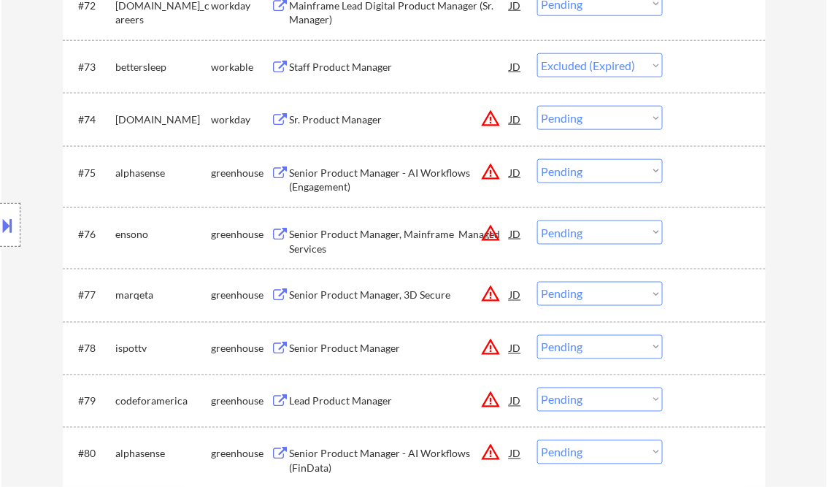
select select ""pending""
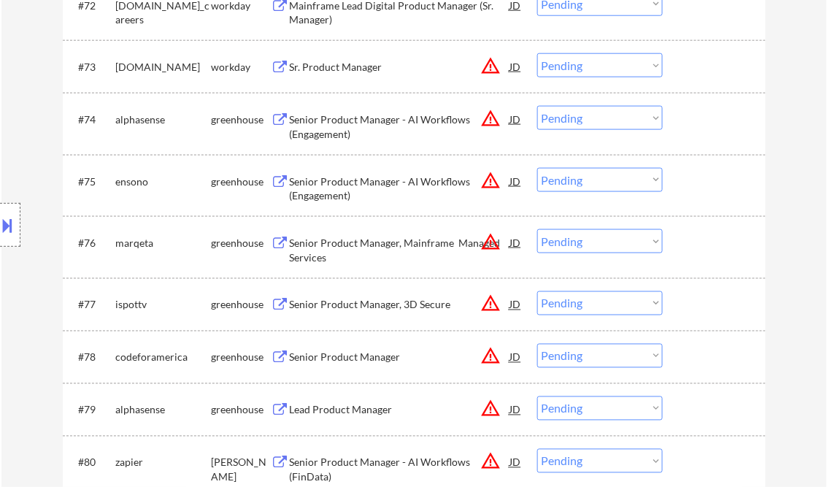
scroll to position [4612, 0]
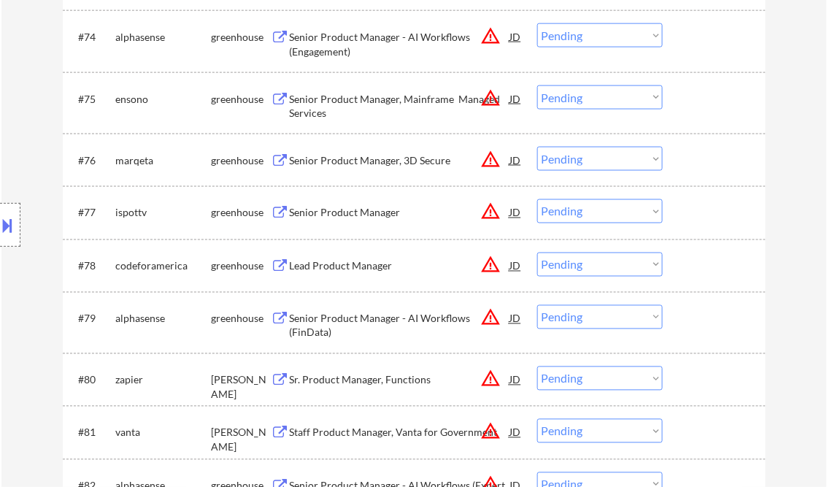
click at [341, 212] on div "Senior Product Manager" at bounding box center [400, 213] width 220 height 15
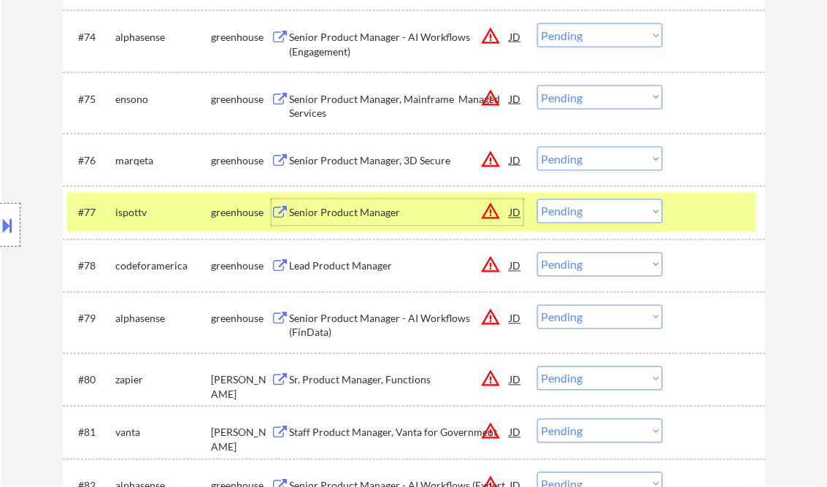
drag, startPoint x: 599, startPoint y: 211, endPoint x: 620, endPoint y: 226, distance: 26.1
click at [599, 211] on select "Choose an option... Pending Applied Excluded (Questions) Excluded (Expired) Exc…" at bounding box center [600, 211] width 126 height 24
click at [537, 200] on select "Choose an option... Pending Applied Excluded (Questions) Excluded (Expired) Exc…" at bounding box center [600, 211] width 126 height 24
select select ""pending""
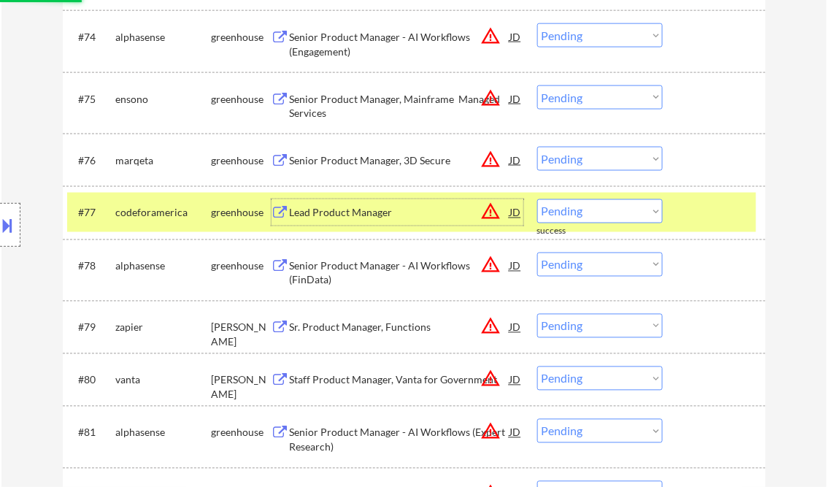
click at [333, 213] on div "Lead Product Manager" at bounding box center [400, 213] width 220 height 15
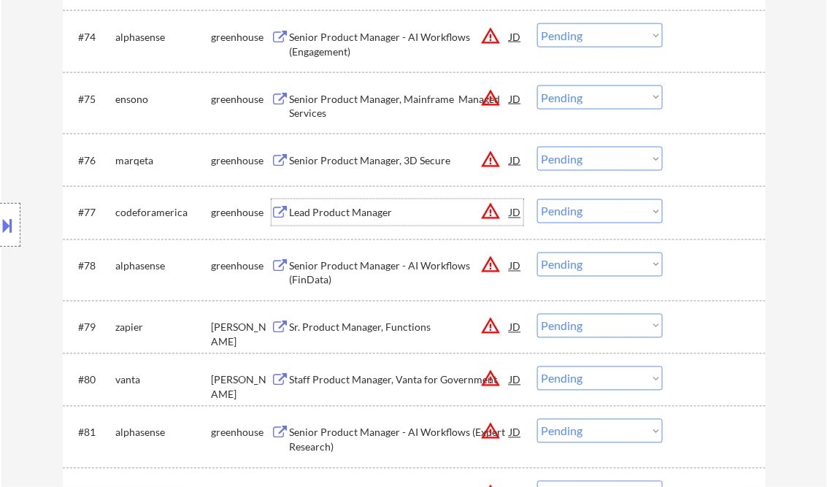
scroll to position [4788, 0]
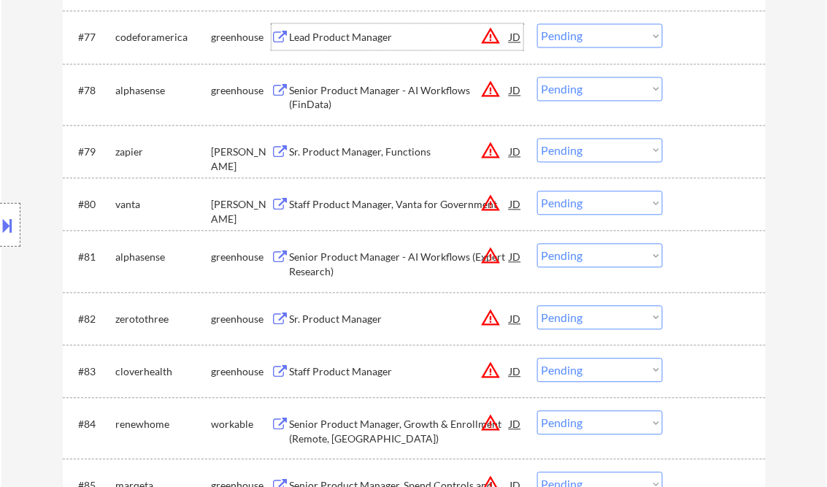
click at [339, 312] on div "Sr. Product Manager" at bounding box center [400, 319] width 220 height 15
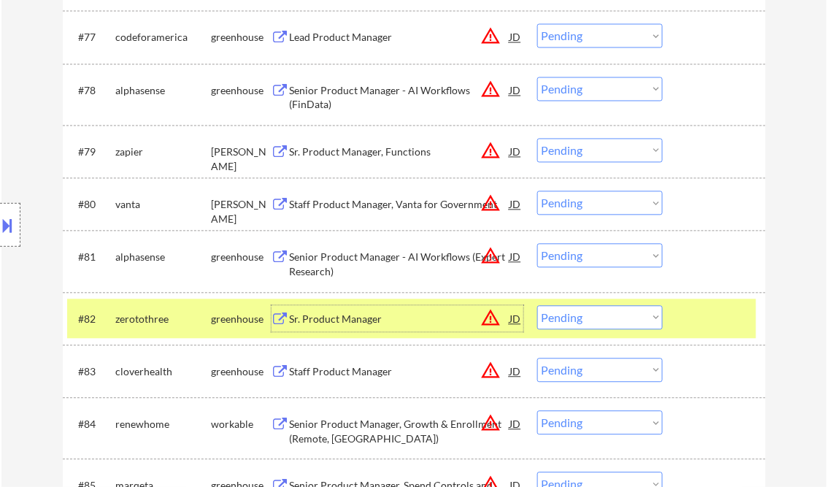
click at [591, 314] on select "Choose an option... Pending Applied Excluded (Questions) Excluded (Expired) Exc…" at bounding box center [600, 318] width 126 height 24
click at [537, 306] on select "Choose an option... Pending Applied Excluded (Questions) Excluded (Expired) Exc…" at bounding box center [600, 318] width 126 height 24
select select ""pending""
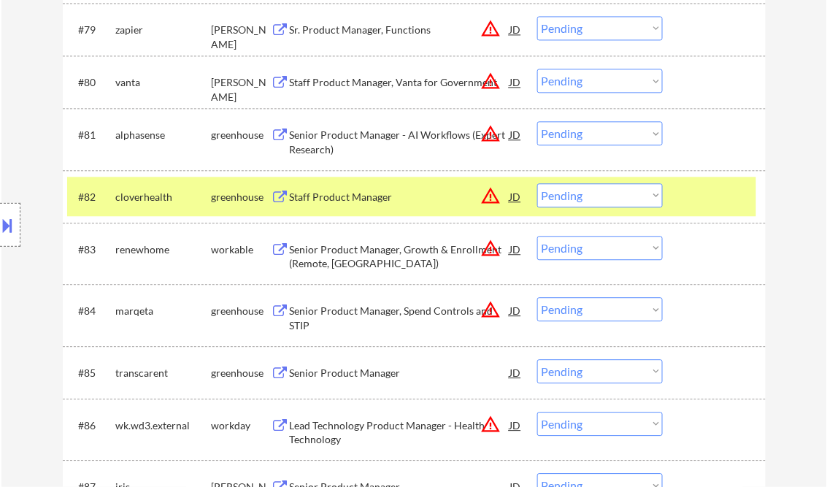
scroll to position [4963, 0]
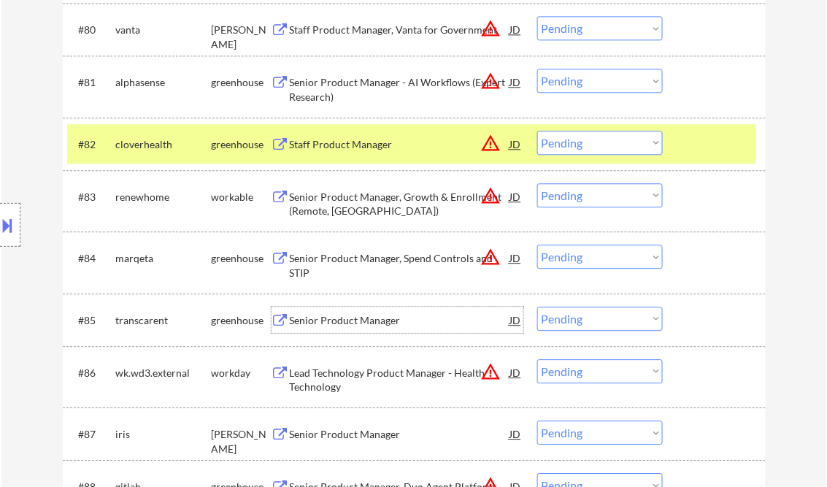
click at [362, 320] on div "Senior Product Manager" at bounding box center [400, 320] width 220 height 15
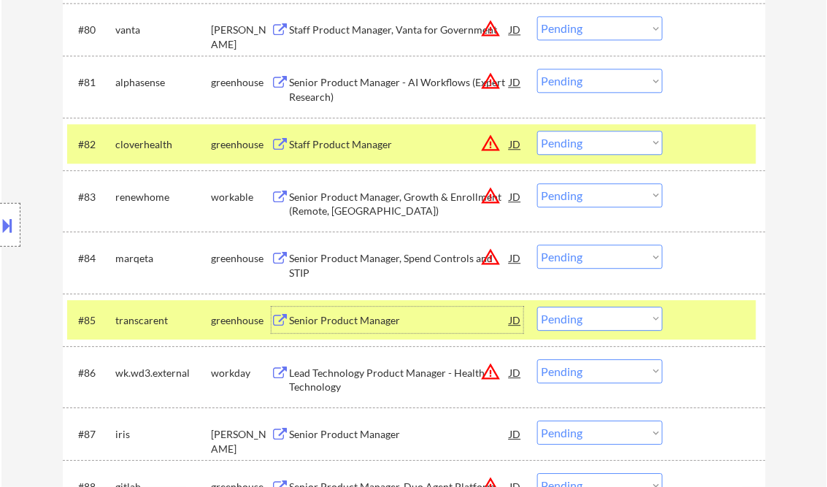
click at [595, 323] on select "Choose an option... Pending Applied Excluded (Questions) Excluded (Expired) Exc…" at bounding box center [600, 319] width 126 height 24
click at [537, 307] on select "Choose an option... Pending Applied Excluded (Questions) Excluded (Expired) Exc…" at bounding box center [600, 319] width 126 height 24
select select ""pending""
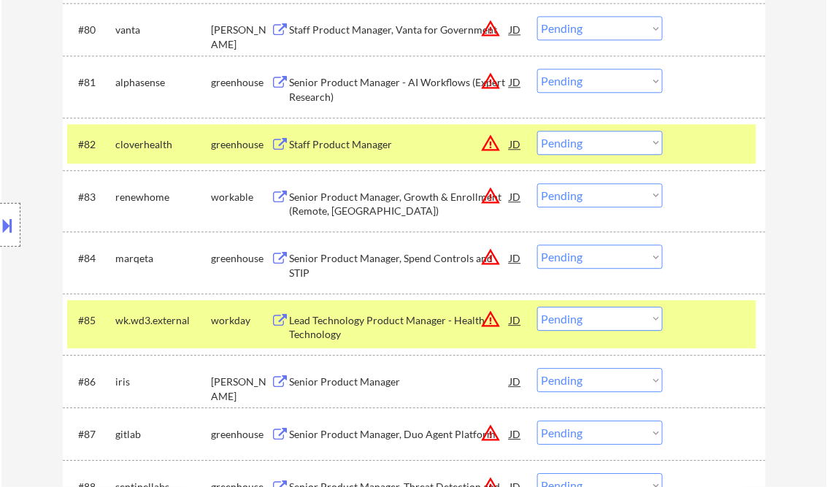
scroll to position [5079, 0]
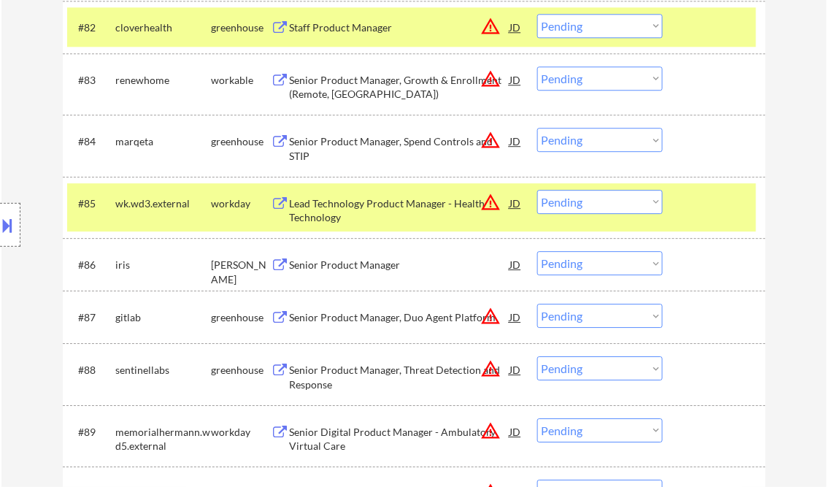
click at [352, 263] on div "Senior Product Manager" at bounding box center [400, 265] width 220 height 15
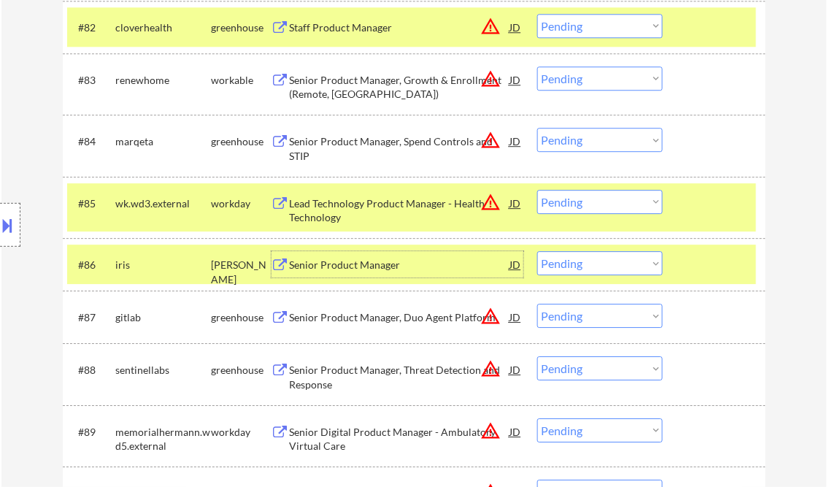
drag, startPoint x: 606, startPoint y: 266, endPoint x: 619, endPoint y: 276, distance: 16.1
click at [606, 266] on select "Choose an option... Pending Applied Excluded (Questions) Excluded (Expired) Exc…" at bounding box center [600, 263] width 126 height 24
click at [537, 251] on select "Choose an option... Pending Applied Excluded (Questions) Excluded (Expired) Exc…" at bounding box center [600, 263] width 126 height 24
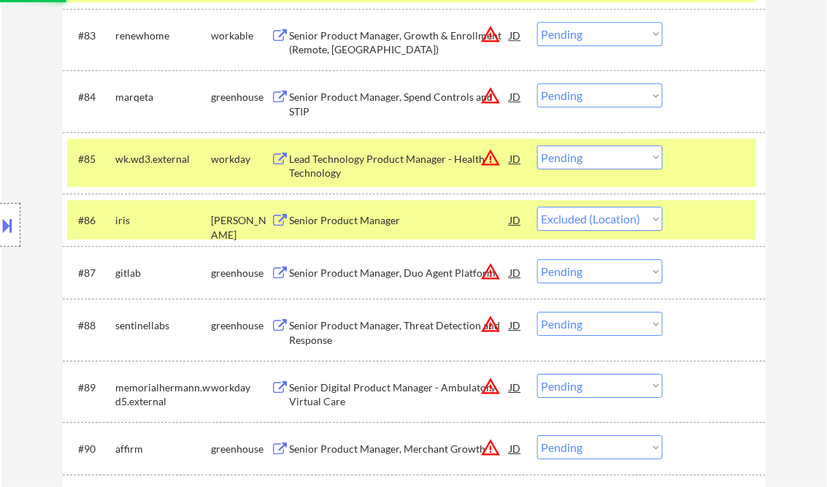
scroll to position [5138, 0]
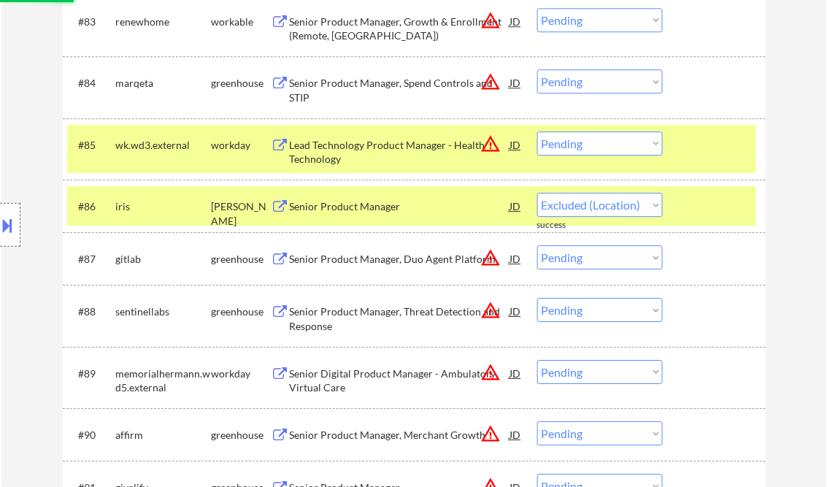
select select ""pending""
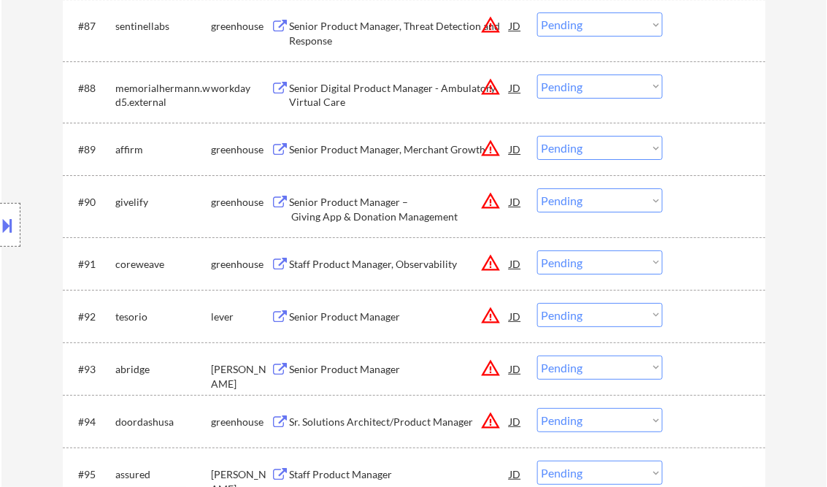
scroll to position [5430, 0]
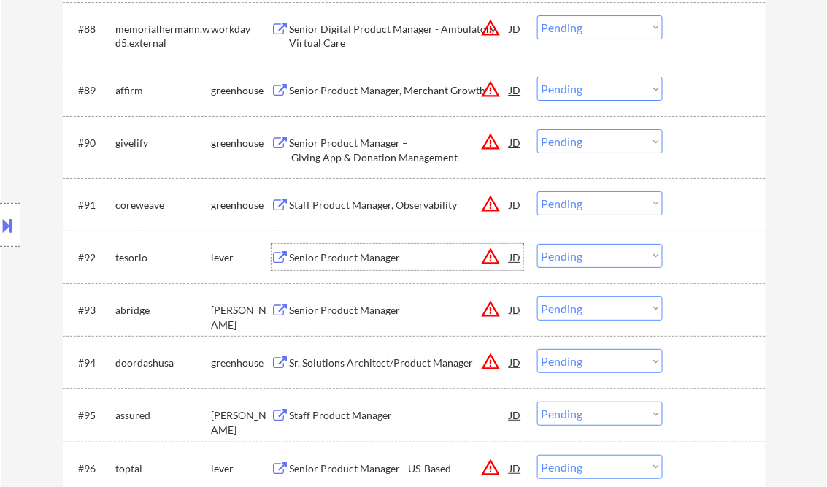
click at [357, 261] on div "Senior Product Manager" at bounding box center [400, 257] width 220 height 15
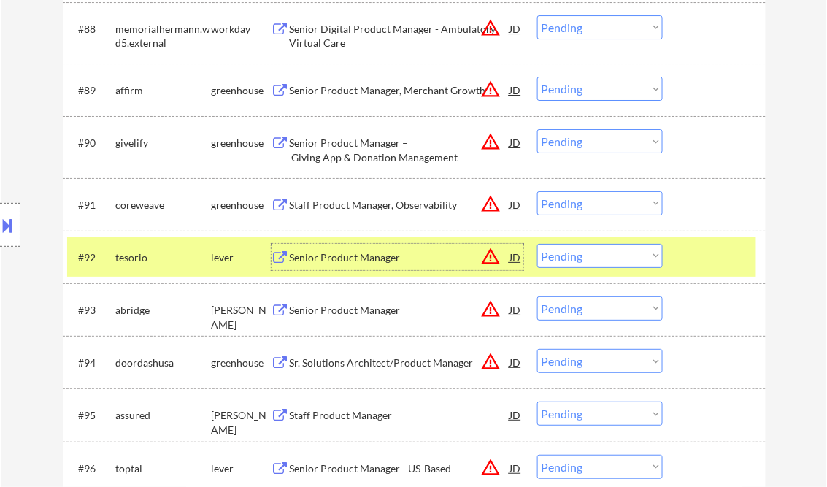
click at [611, 259] on select "Choose an option... Pending Applied Excluded (Questions) Excluded (Expired) Exc…" at bounding box center [600, 256] width 126 height 24
click at [537, 244] on select "Choose an option... Pending Applied Excluded (Questions) Excluded (Expired) Exc…" at bounding box center [600, 256] width 126 height 24
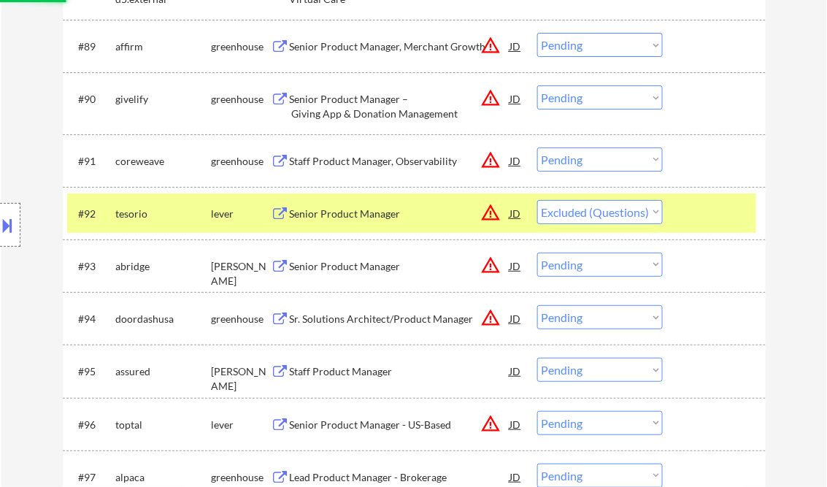
scroll to position [5488, 0]
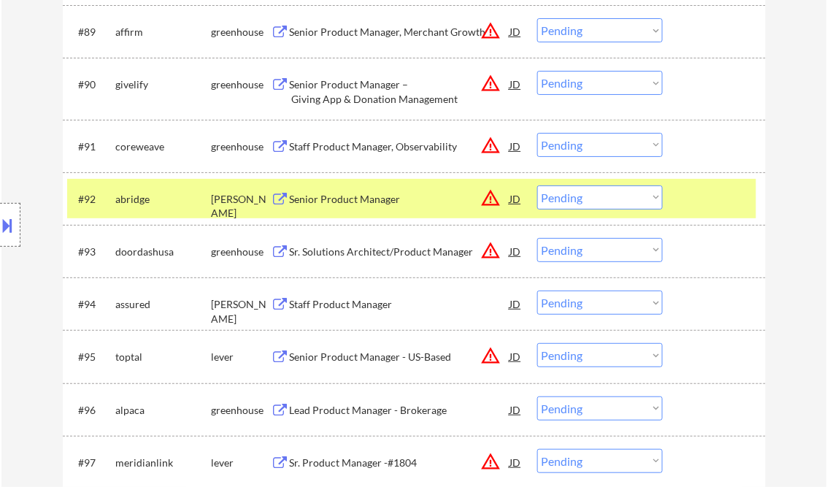
click at [371, 196] on div "Senior Product Manager" at bounding box center [400, 199] width 220 height 15
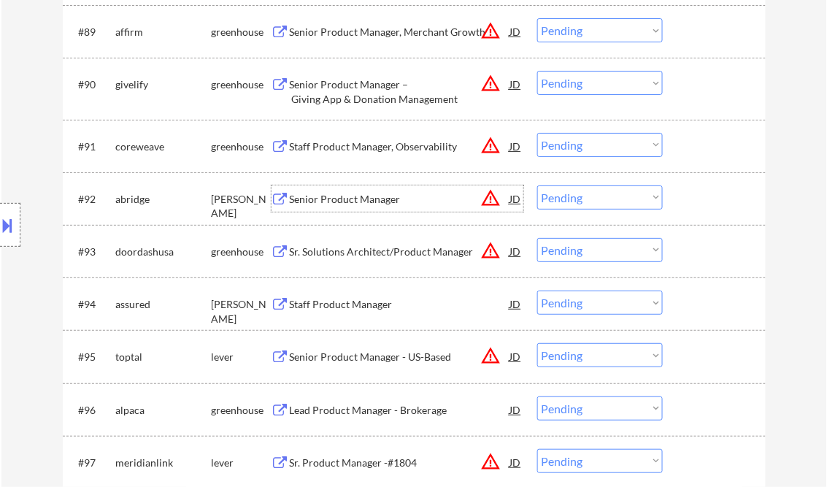
click at [585, 201] on select "Choose an option... Pending Applied Excluded (Questions) Excluded (Expired) Exc…" at bounding box center [600, 197] width 126 height 24
click at [537, 185] on select "Choose an option... Pending Applied Excluded (Questions) Excluded (Expired) Exc…" at bounding box center [600, 197] width 126 height 24
select select ""pending""
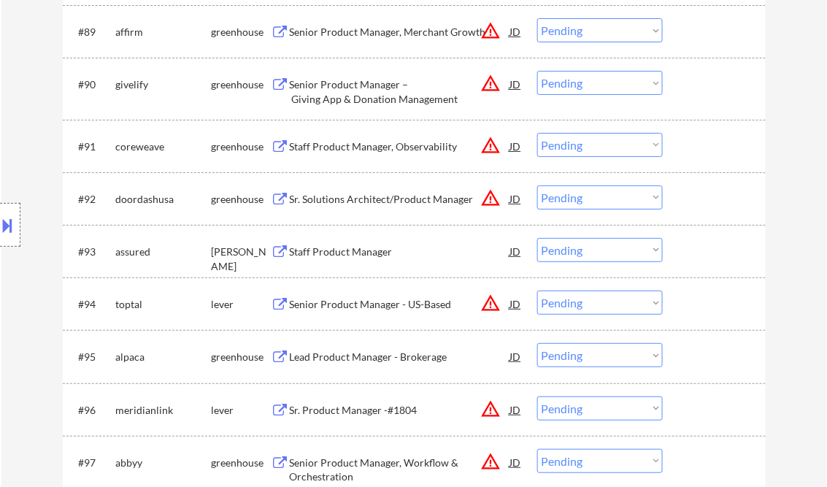
drag, startPoint x: 366, startPoint y: 249, endPoint x: 377, endPoint y: 247, distance: 11.2
click at [367, 248] on div "Staff Product Manager" at bounding box center [400, 251] width 220 height 15
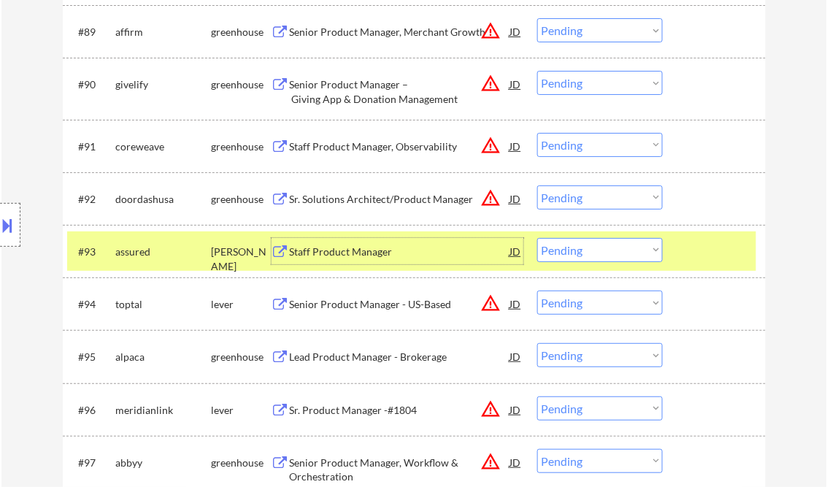
click at [579, 250] on select "Choose an option... Pending Applied Excluded (Questions) Excluded (Expired) Exc…" at bounding box center [600, 250] width 126 height 24
click at [537, 238] on select "Choose an option... Pending Applied Excluded (Questions) Excluded (Expired) Exc…" at bounding box center [600, 250] width 126 height 24
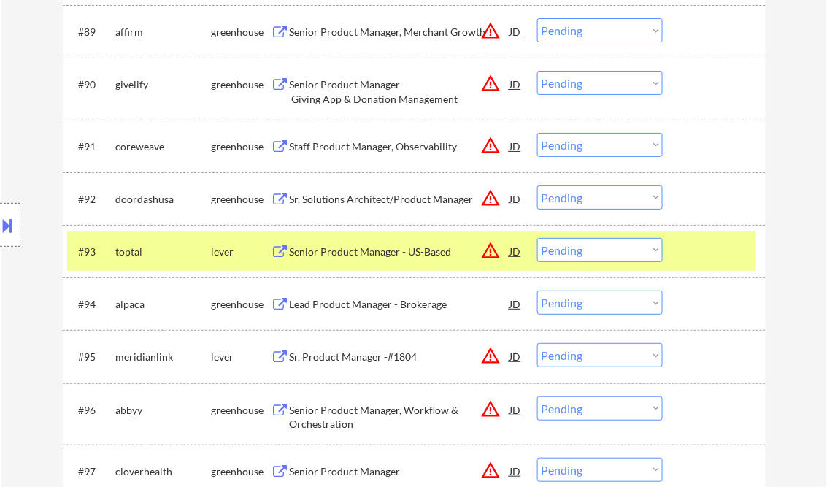
click at [383, 250] on div "Senior Product Manager - US-Based" at bounding box center [400, 251] width 220 height 15
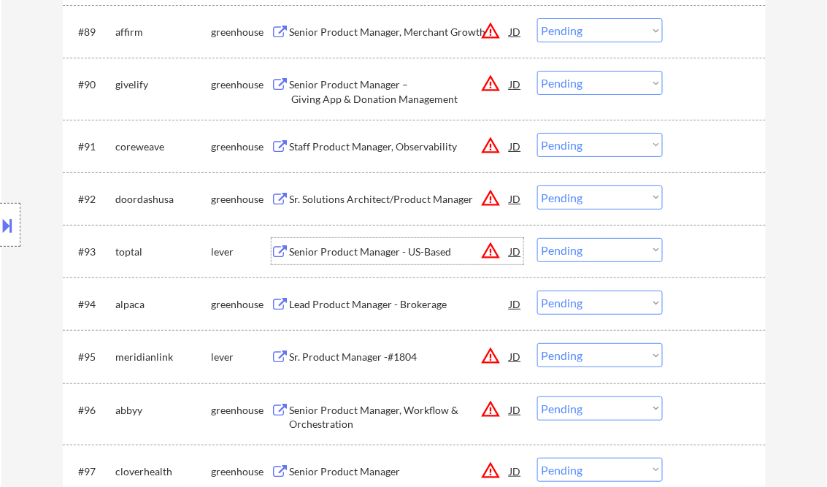
click at [584, 251] on select "Choose an option... Pending Applied Excluded (Questions) Excluded (Expired) Exc…" at bounding box center [600, 250] width 126 height 24
click at [537, 238] on select "Choose an option... Pending Applied Excluded (Questions) Excluded (Expired) Exc…" at bounding box center [600, 250] width 126 height 24
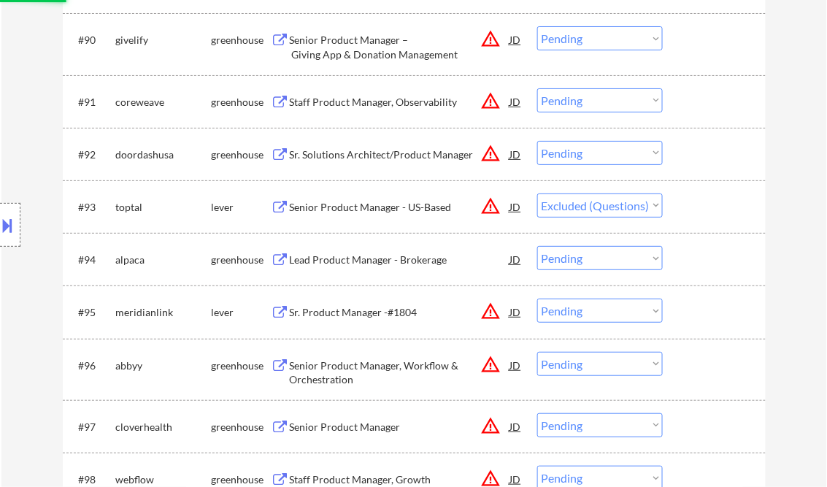
scroll to position [5547, 0]
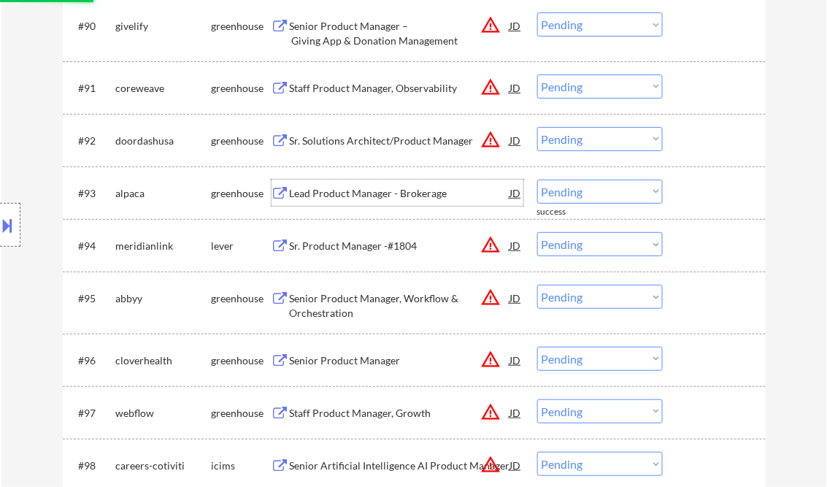
click at [358, 187] on div "Lead Product Manager - Brokerage" at bounding box center [400, 193] width 220 height 15
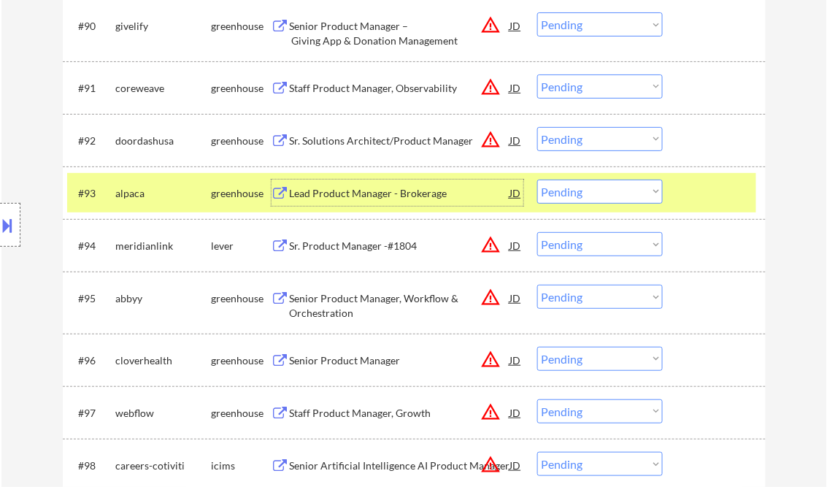
drag, startPoint x: 584, startPoint y: 193, endPoint x: 596, endPoint y: 205, distance: 17.0
click at [584, 193] on select "Choose an option... Pending Applied Excluded (Questions) Excluded (Expired) Exc…" at bounding box center [600, 192] width 126 height 24
click at [537, 180] on select "Choose an option... Pending Applied Excluded (Questions) Excluded (Expired) Exc…" at bounding box center [600, 192] width 126 height 24
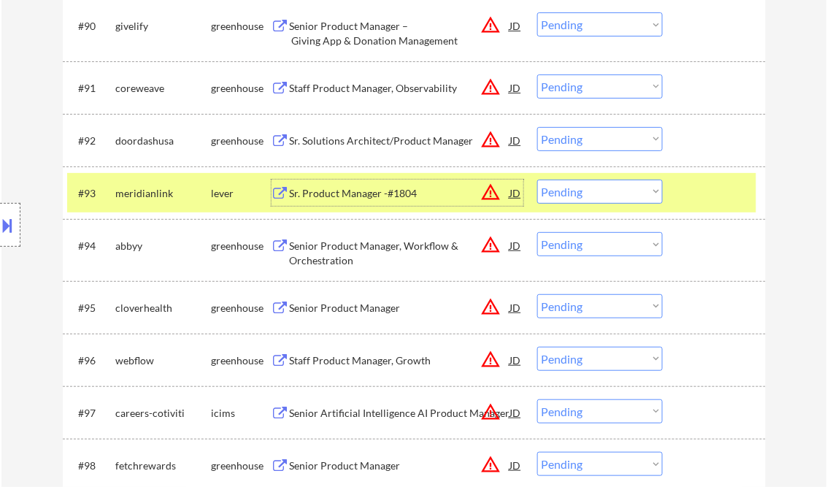
click at [369, 199] on div "Sr. Product Manager -#1804" at bounding box center [400, 193] width 220 height 15
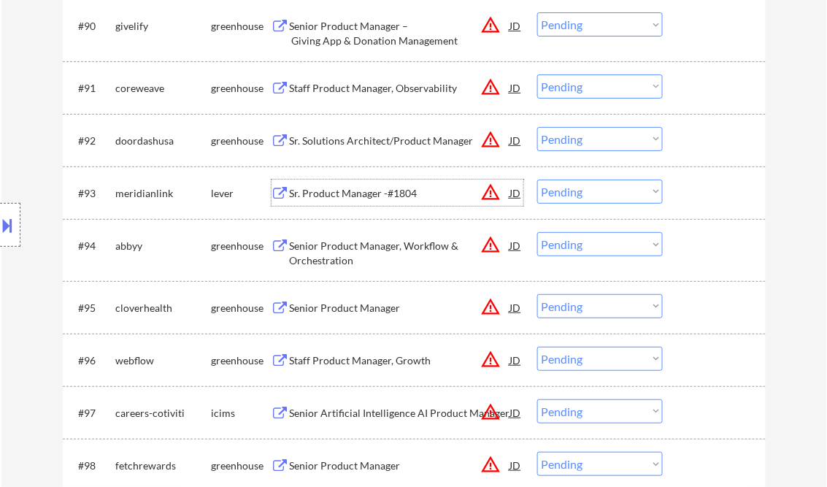
drag, startPoint x: 563, startPoint y: 196, endPoint x: 597, endPoint y: 205, distance: 34.9
click at [563, 196] on select "Choose an option... Pending Applied Excluded (Questions) Excluded (Expired) Exc…" at bounding box center [600, 192] width 126 height 24
click at [537, 180] on select "Choose an option... Pending Applied Excluded (Questions) Excluded (Expired) Exc…" at bounding box center [600, 192] width 126 height 24
select select ""pending""
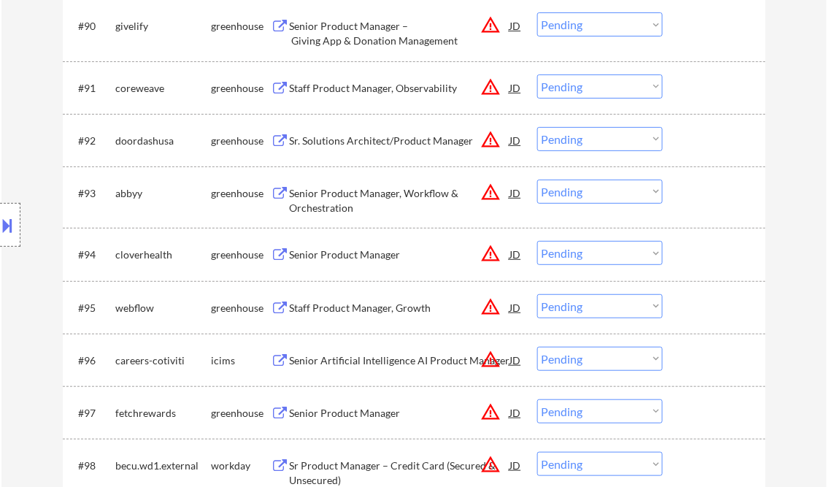
click at [368, 258] on div "Senior Product Manager" at bounding box center [400, 254] width 220 height 15
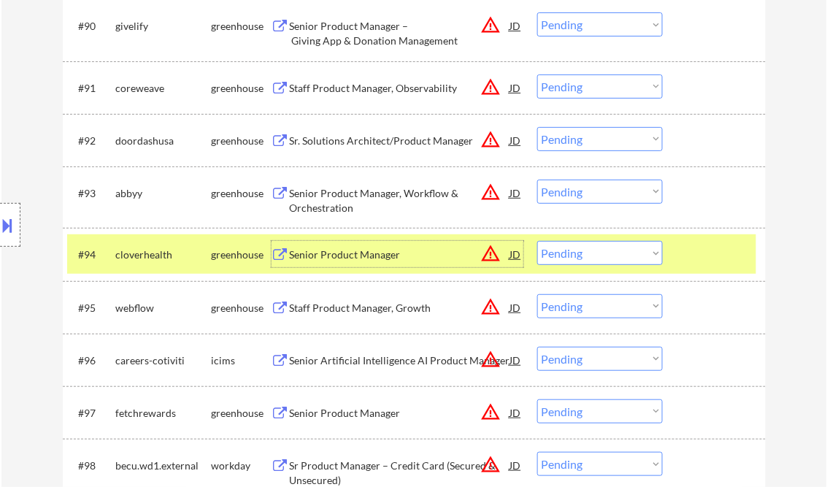
click at [579, 261] on select "Choose an option... Pending Applied Excluded (Questions) Excluded (Expired) Exc…" at bounding box center [600, 253] width 126 height 24
click at [537, 242] on select "Choose an option... Pending Applied Excluded (Questions) Excluded (Expired) Exc…" at bounding box center [600, 253] width 126 height 24
select select ""pending""
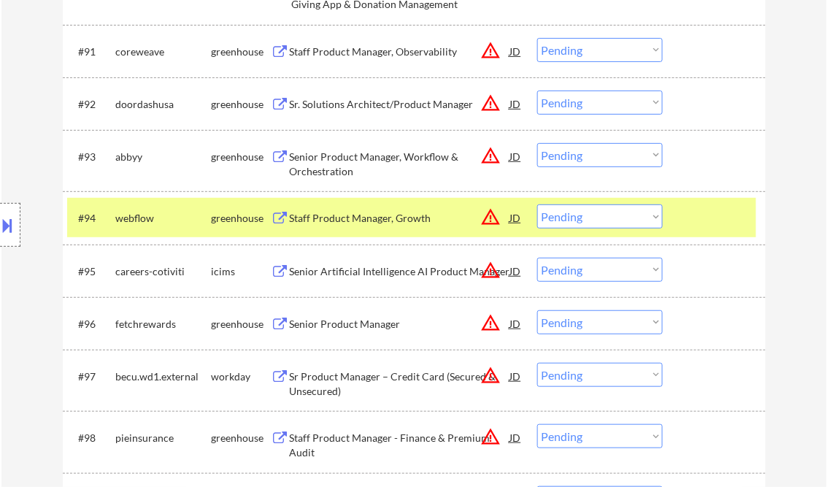
scroll to position [5605, 0]
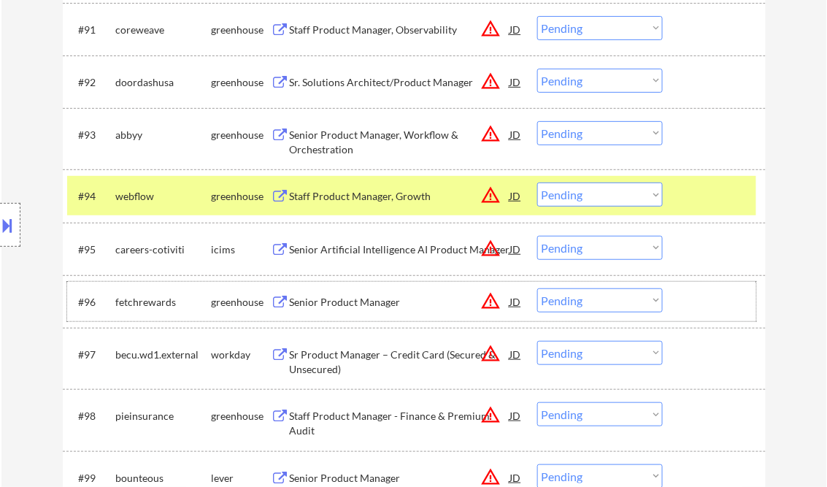
click at [356, 286] on div "#96 fetchrewards greenhouse Senior Product Manager JD warning_amber Choose an o…" at bounding box center [411, 301] width 689 height 39
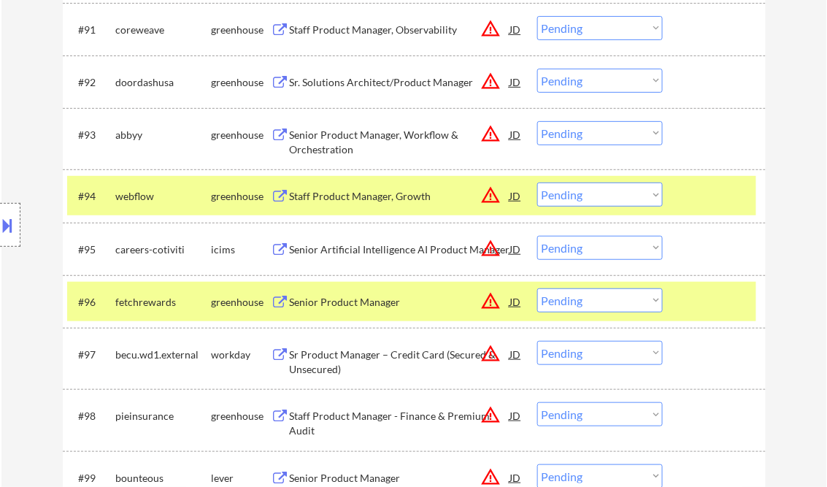
click at [388, 298] on div "Senior Product Manager" at bounding box center [400, 302] width 220 height 15
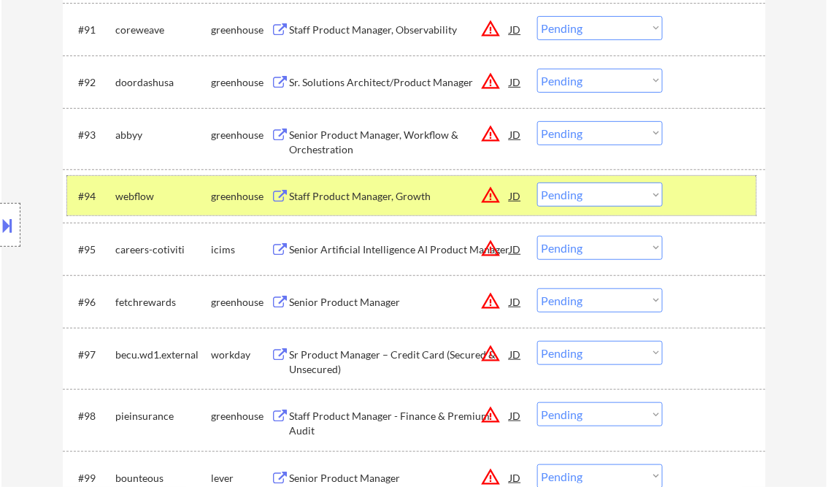
click at [712, 203] on div at bounding box center [716, 195] width 64 height 26
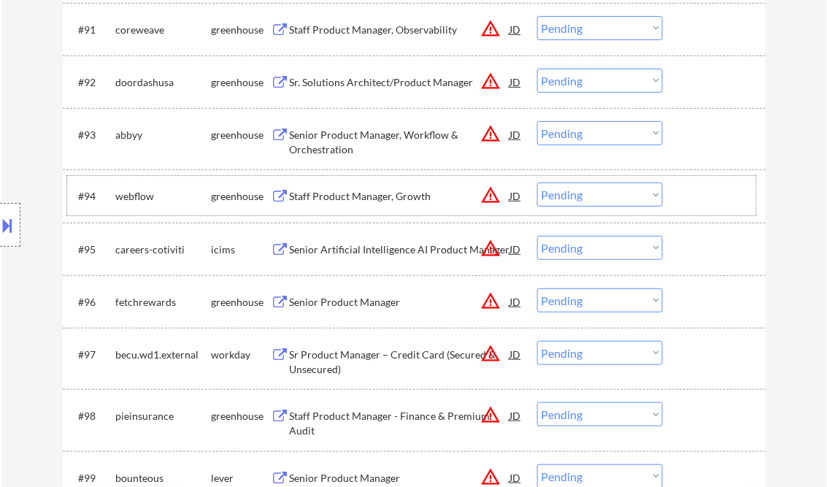
click at [577, 313] on div "#96 fetchrewards greenhouse Senior Product Manager JD warning_amber Choose an o…" at bounding box center [411, 301] width 689 height 39
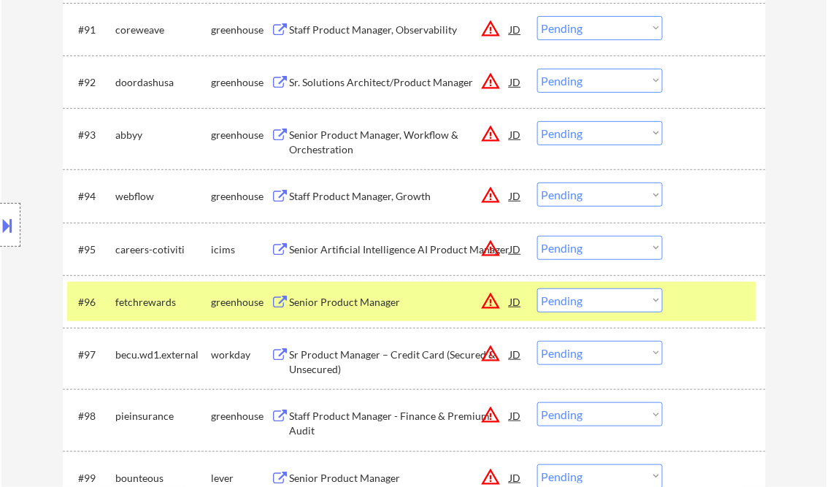
click at [576, 302] on select "Choose an option... Pending Applied Excluded (Questions) Excluded (Expired) Exc…" at bounding box center [600, 300] width 126 height 24
click at [537, 288] on select "Choose an option... Pending Applied Excluded (Questions) Excluded (Expired) Exc…" at bounding box center [600, 300] width 126 height 24
select select ""pending""
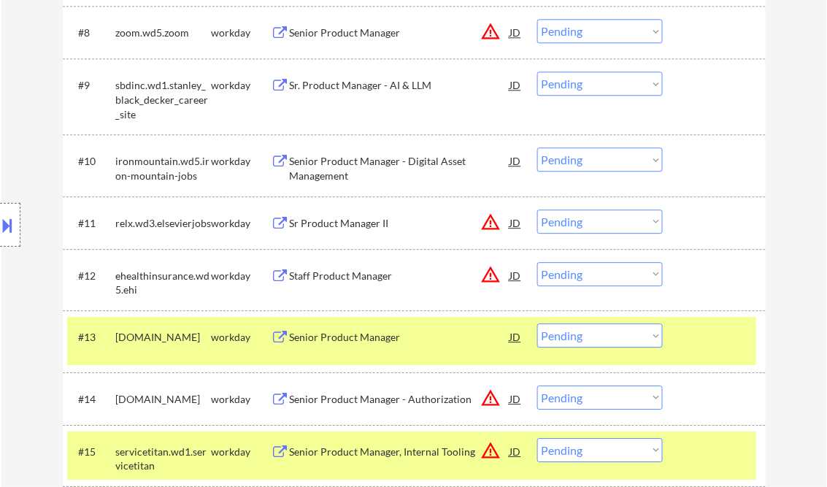
scroll to position [949, 0]
